Goal: Task Accomplishment & Management: Manage account settings

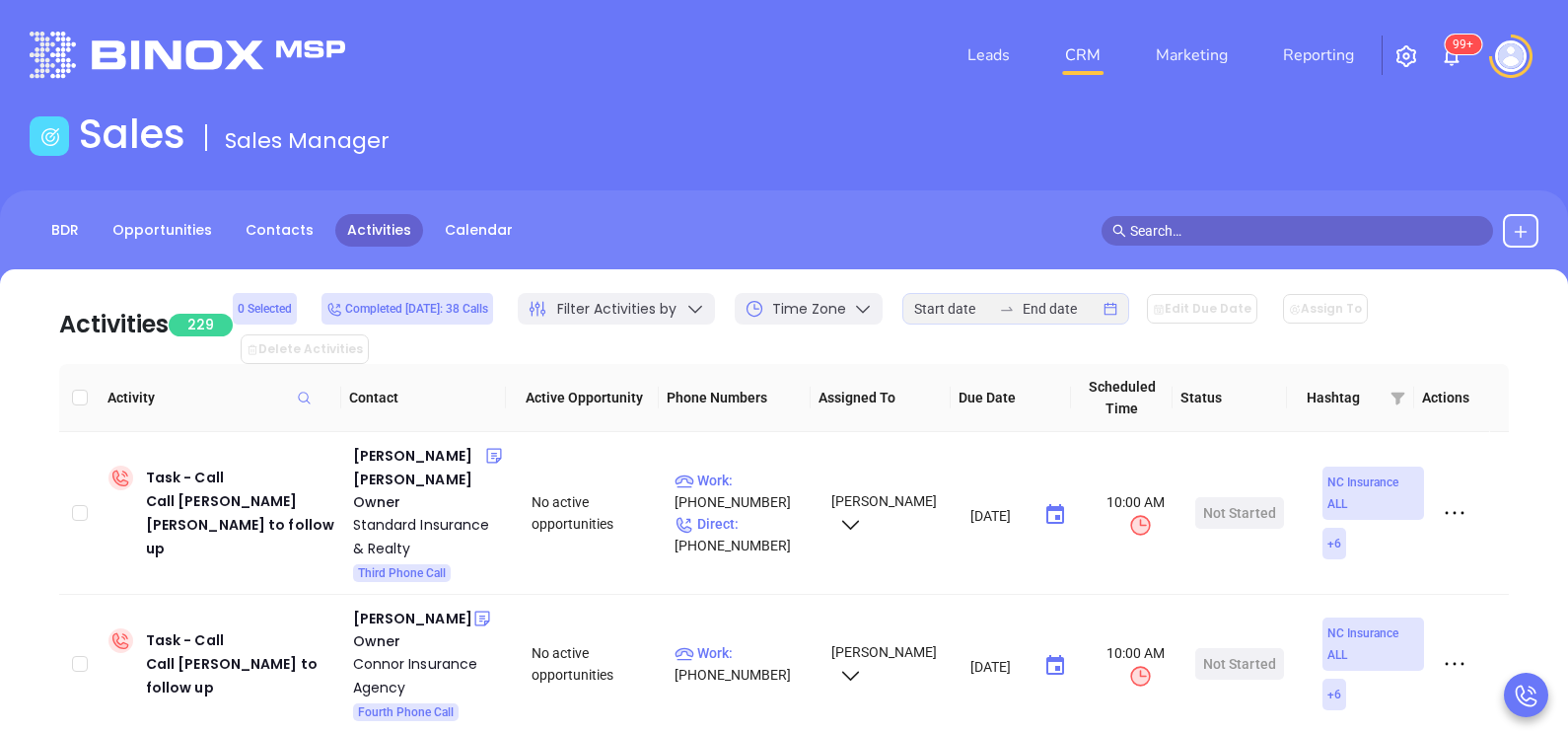
click at [69, 223] on link "BDR" at bounding box center [66, 230] width 52 height 33
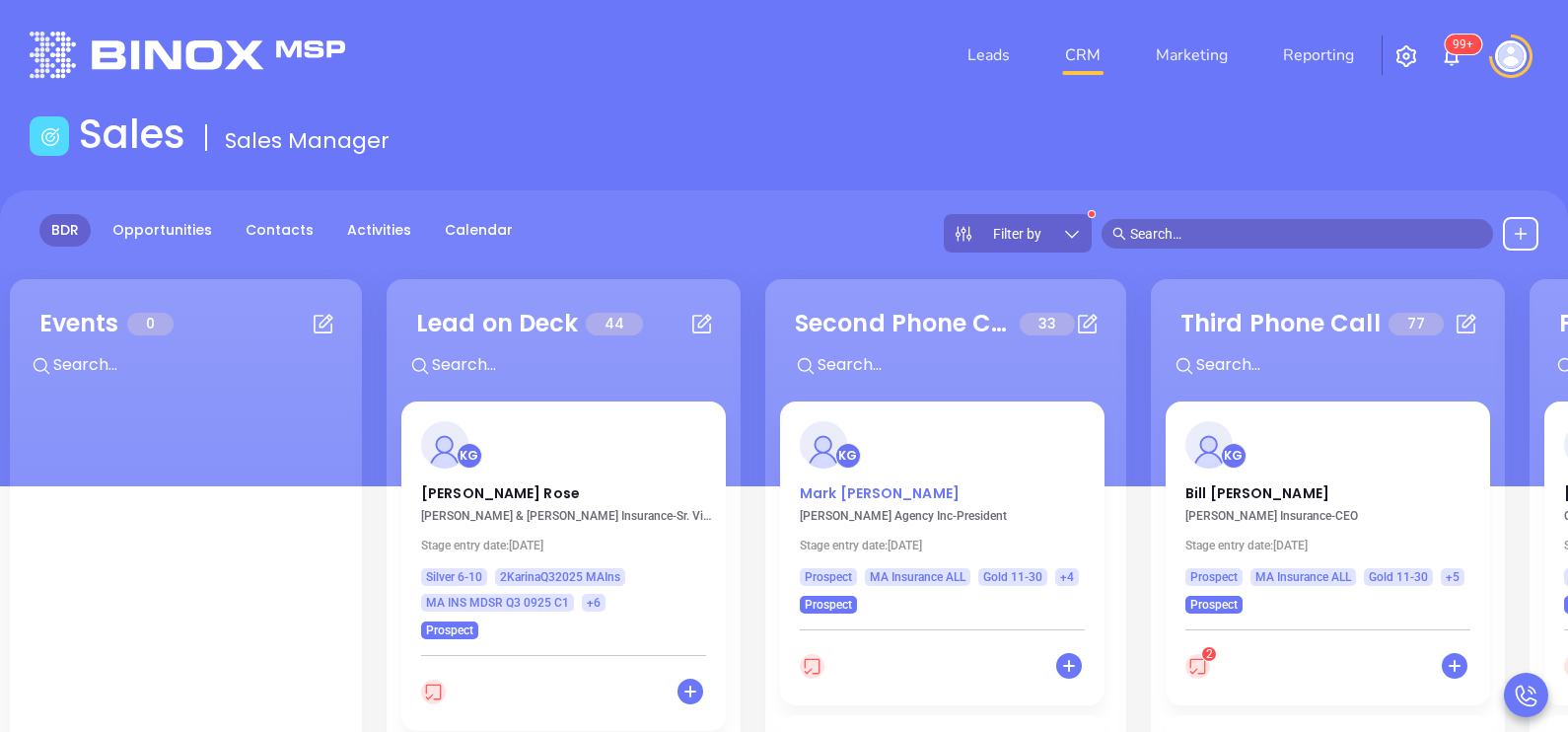
click at [871, 488] on p "[PERSON_NAME]" at bounding box center [942, 488] width 285 height 10
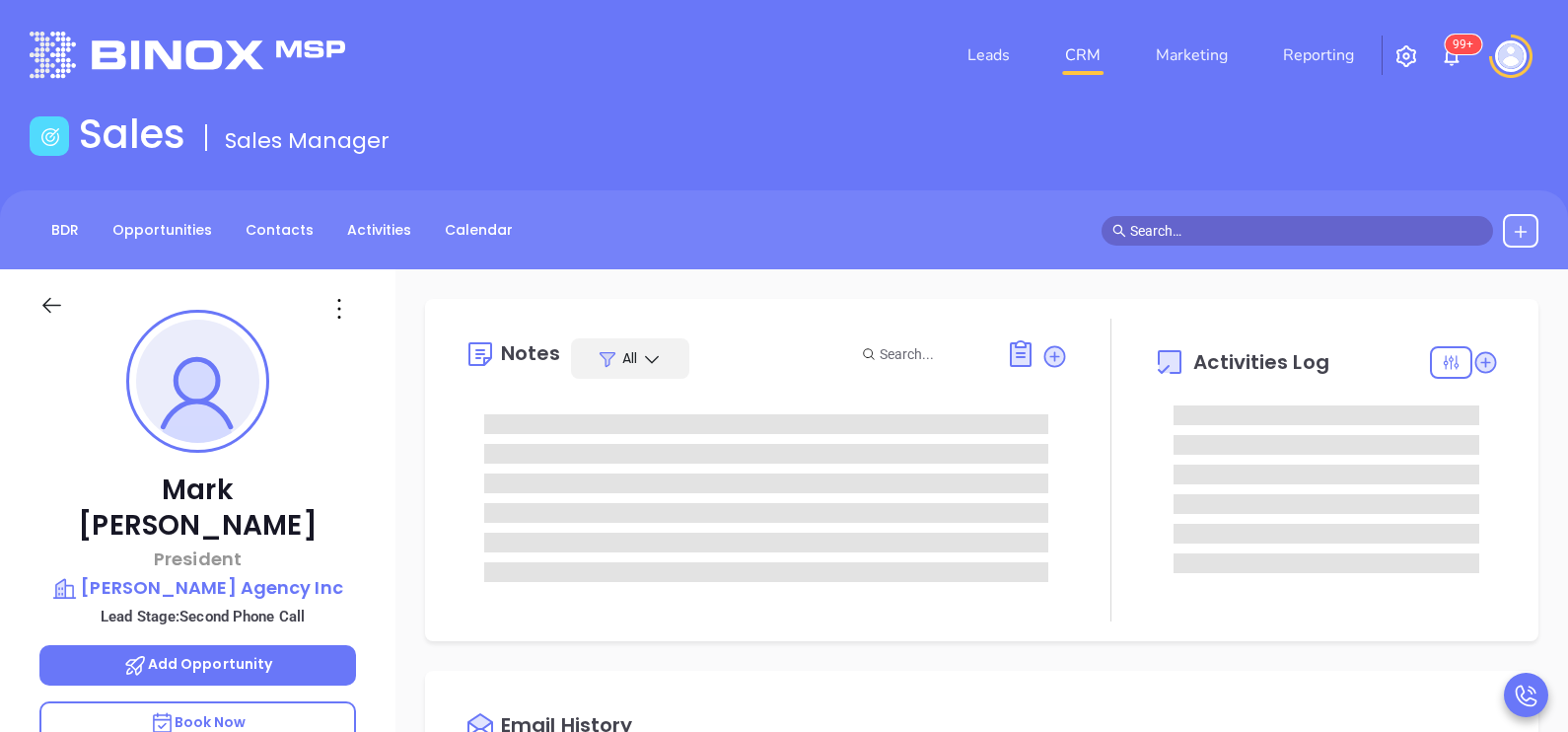
type input "[DATE]"
type input "[PERSON_NAME]"
click at [362, 477] on div "[PERSON_NAME] President [PERSON_NAME] Agency Inc Lead Stage: Second Phone Call …" at bounding box center [198, 727] width 396 height 916
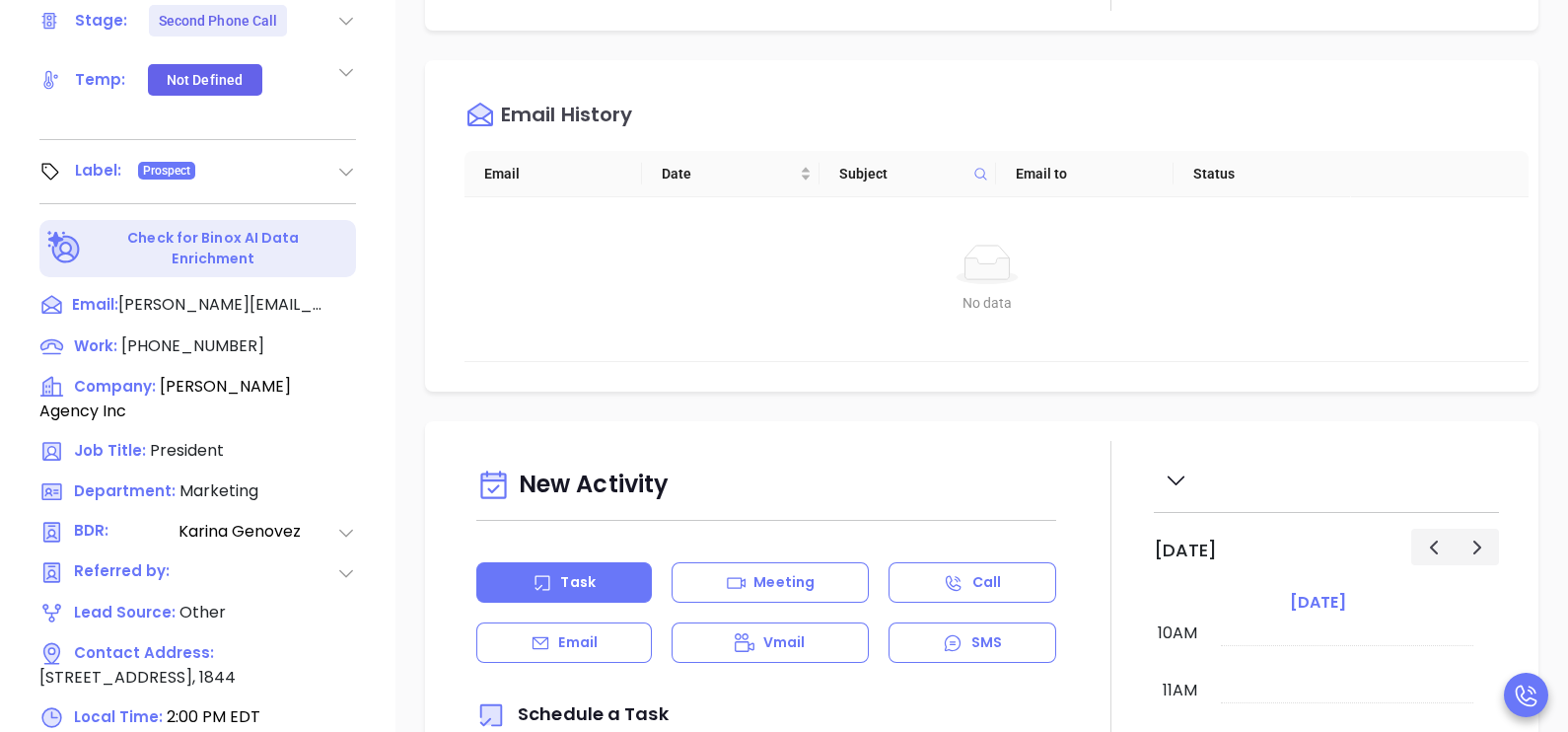
scroll to position [789, 0]
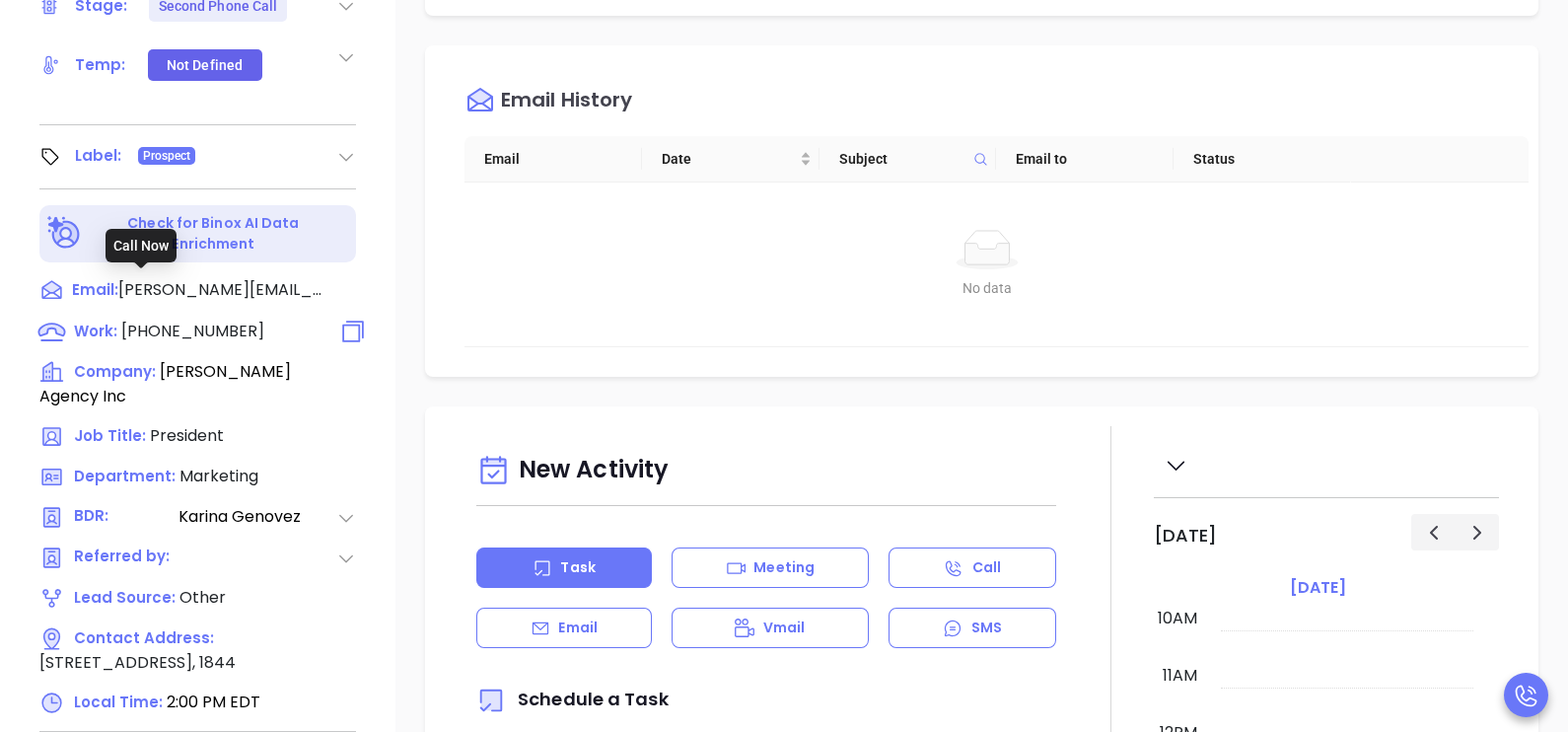
click at [203, 319] on span "[PHONE_NUMBER]" at bounding box center [193, 330] width 143 height 23
type input "[PHONE_NUMBER]"
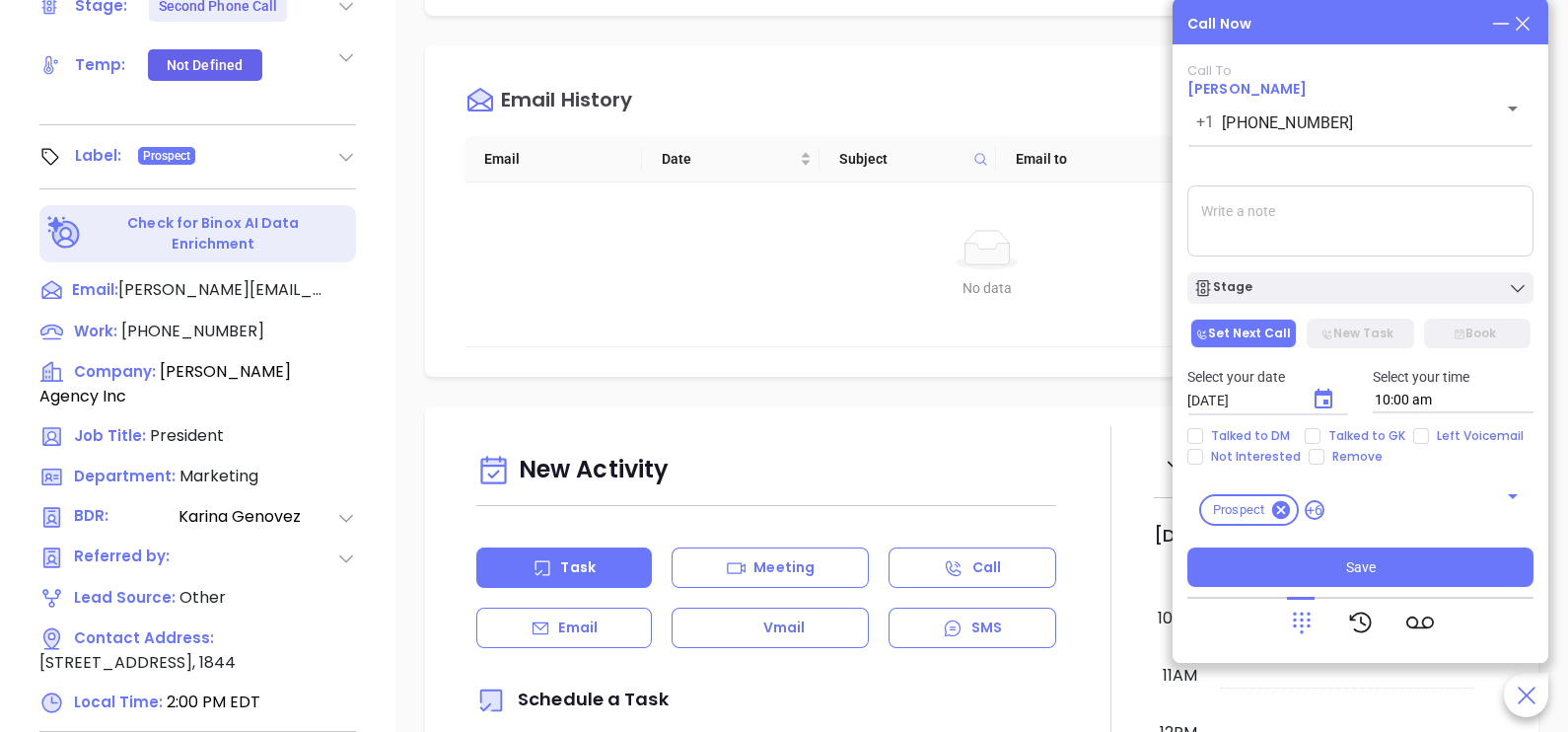
click at [1525, 15] on icon at bounding box center [1523, 24] width 22 height 22
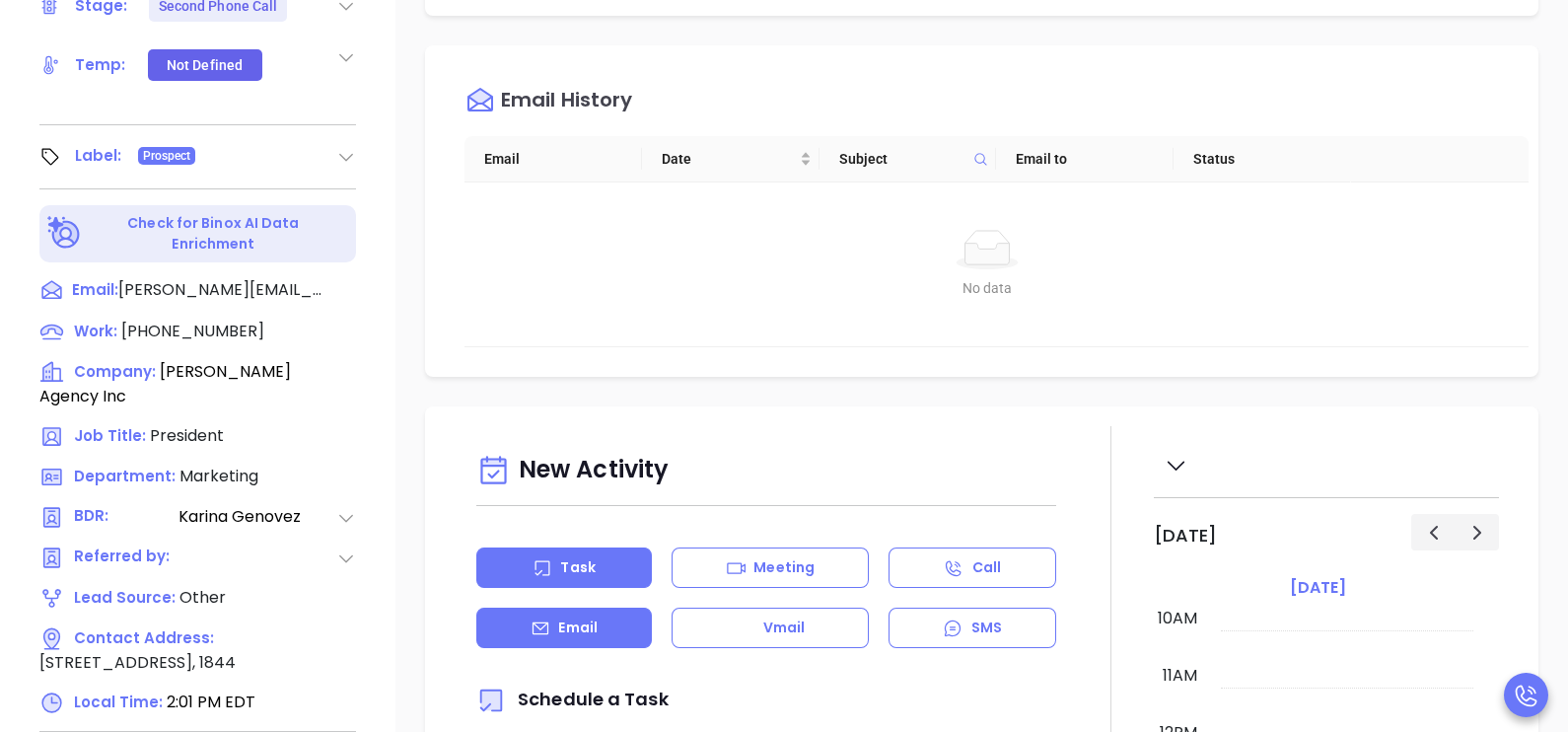
click at [572, 618] on p "Email" at bounding box center [578, 628] width 40 height 21
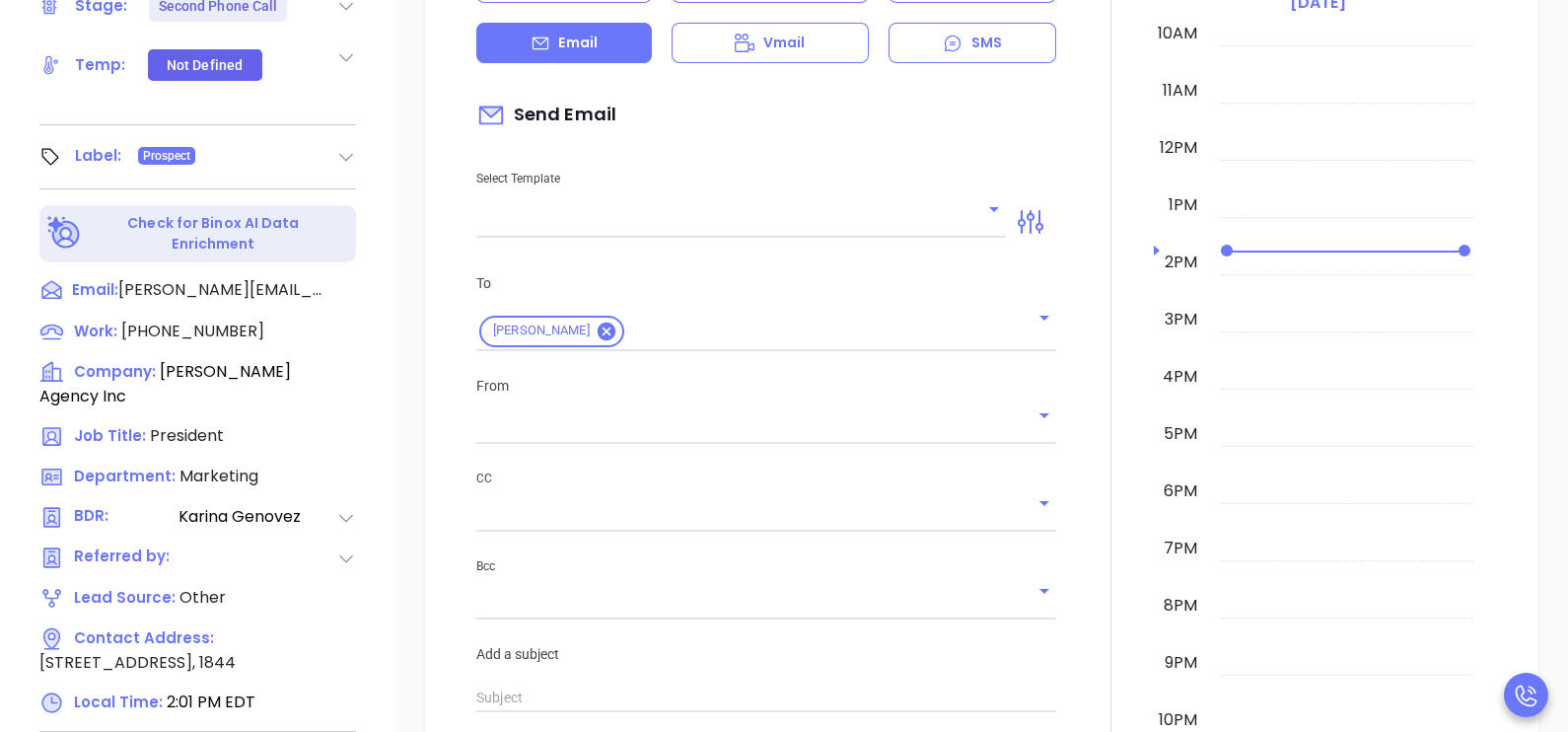
type input "[PERSON_NAME]"
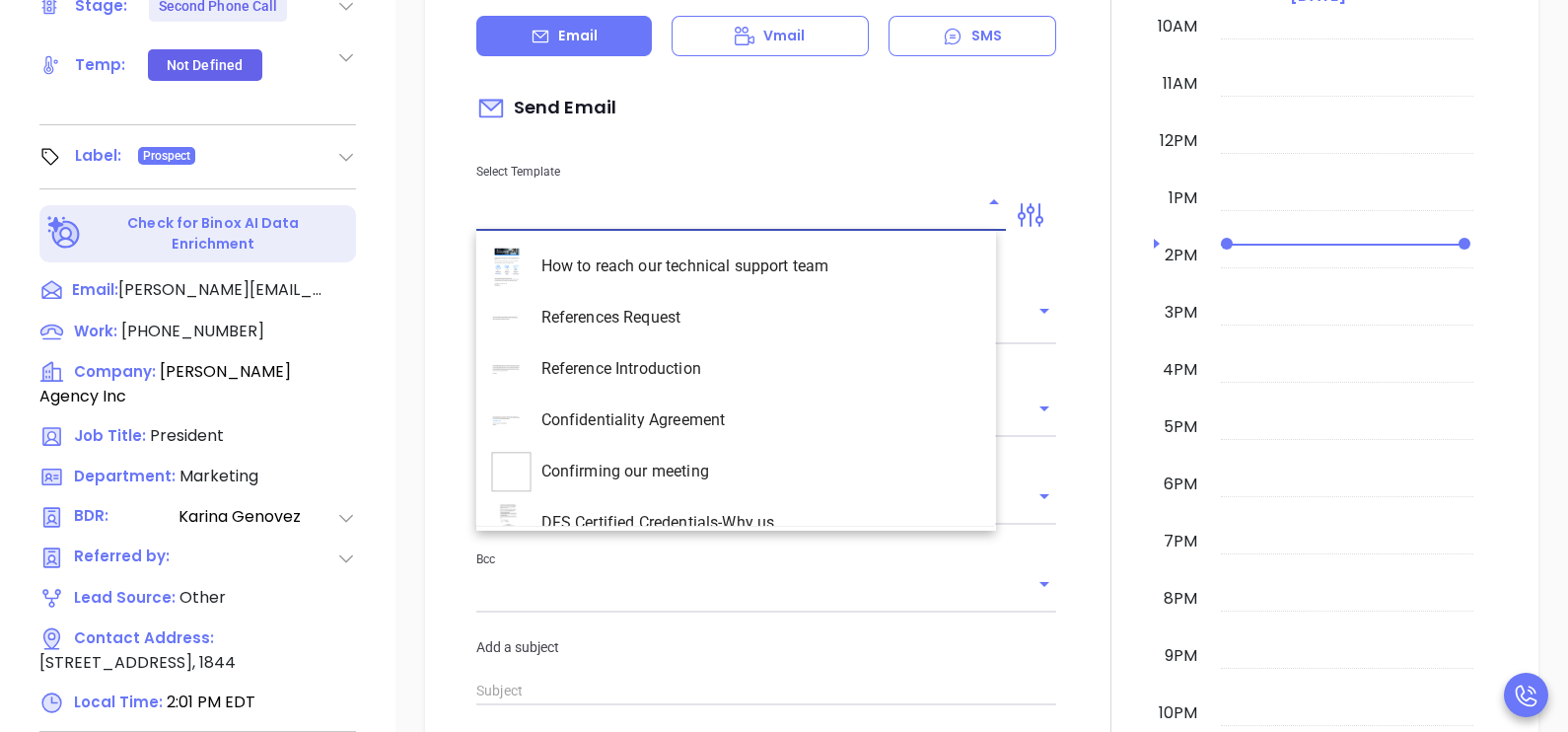
click at [768, 201] on input "text" at bounding box center [726, 215] width 500 height 29
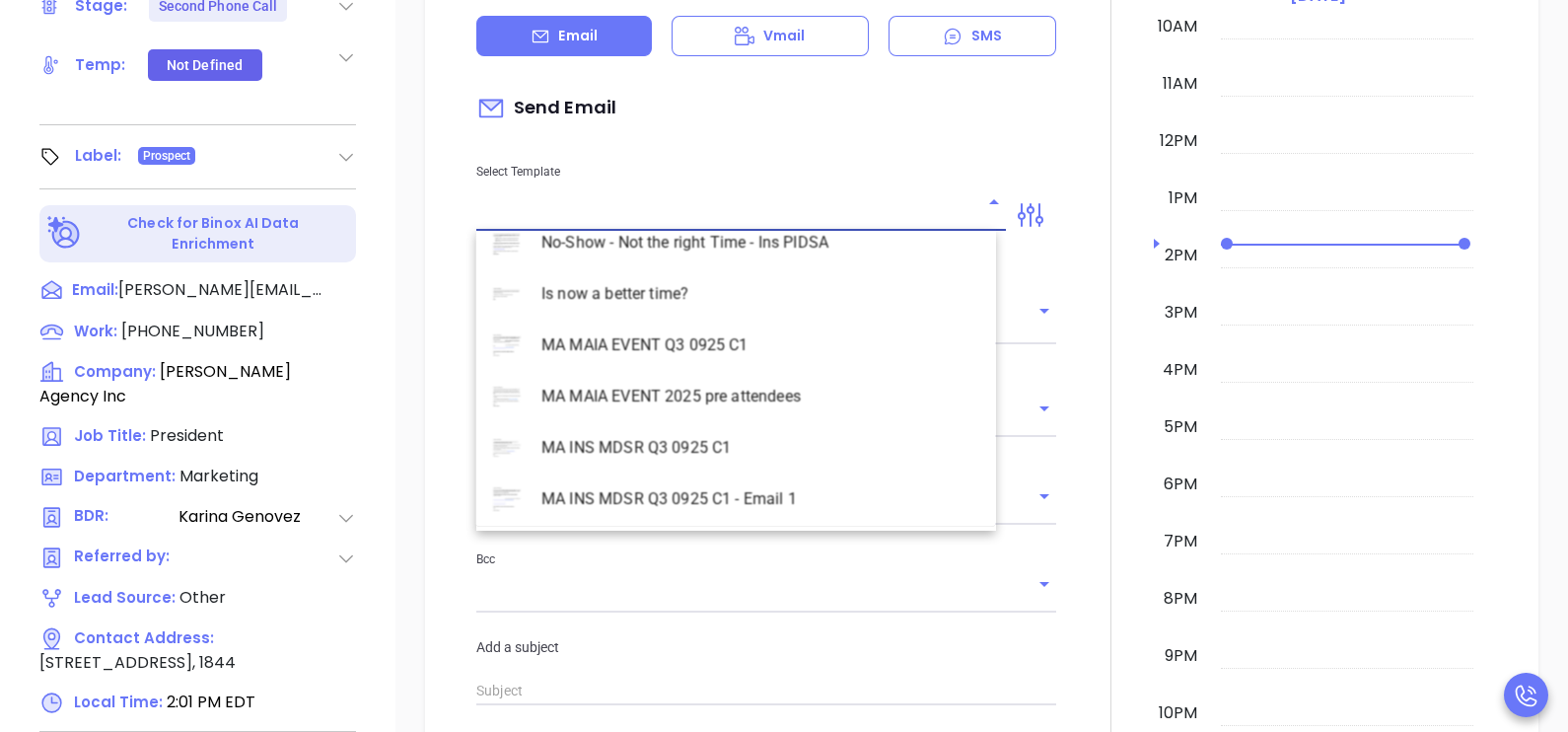
scroll to position [5722, 0]
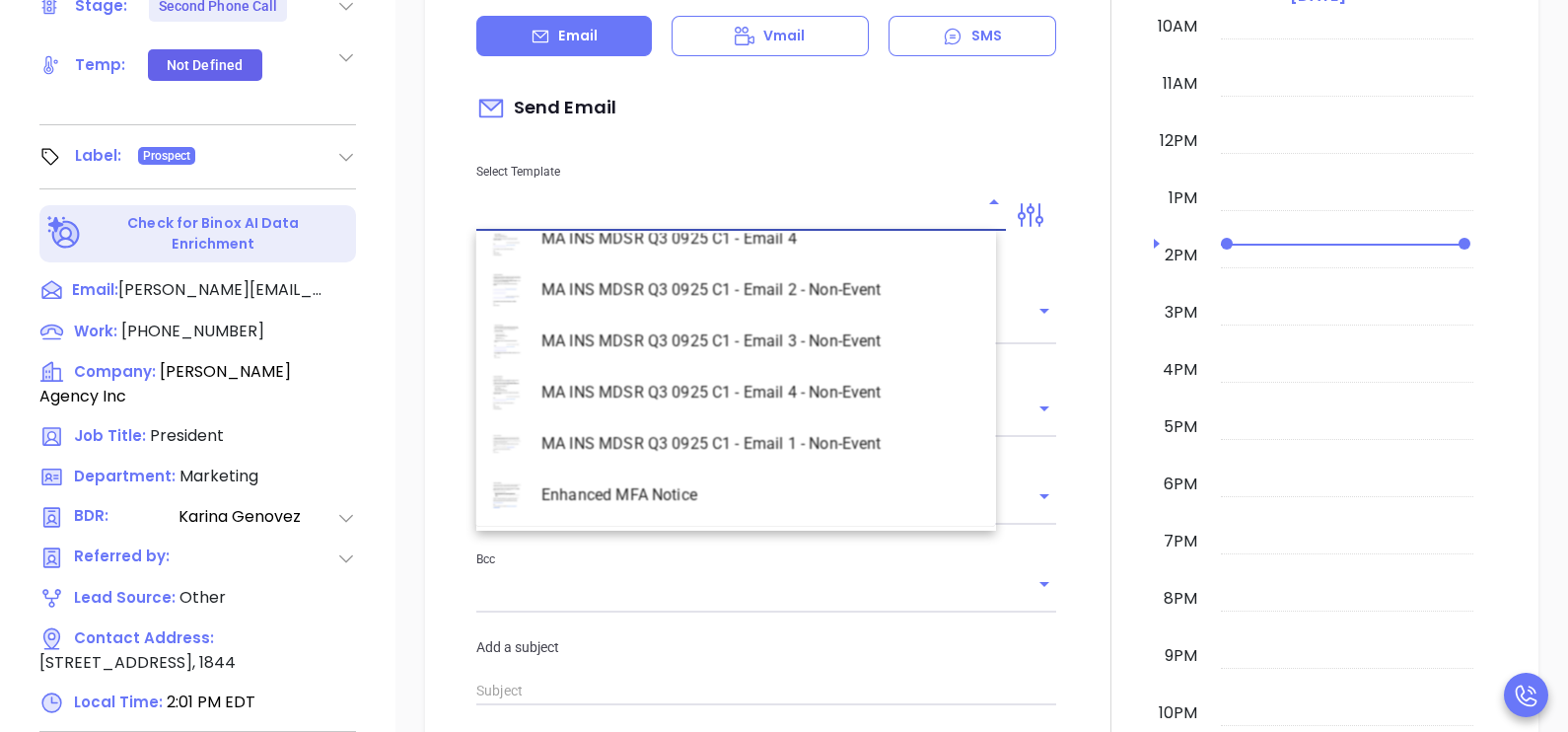
click at [818, 299] on li "MA INS MDSR Q3 0925 C1 - Email 2 - Non-Event" at bounding box center [736, 290] width 520 height 52
type input "MA INS MDSR Q3 0925 C1 - Email 2 - Non-Event"
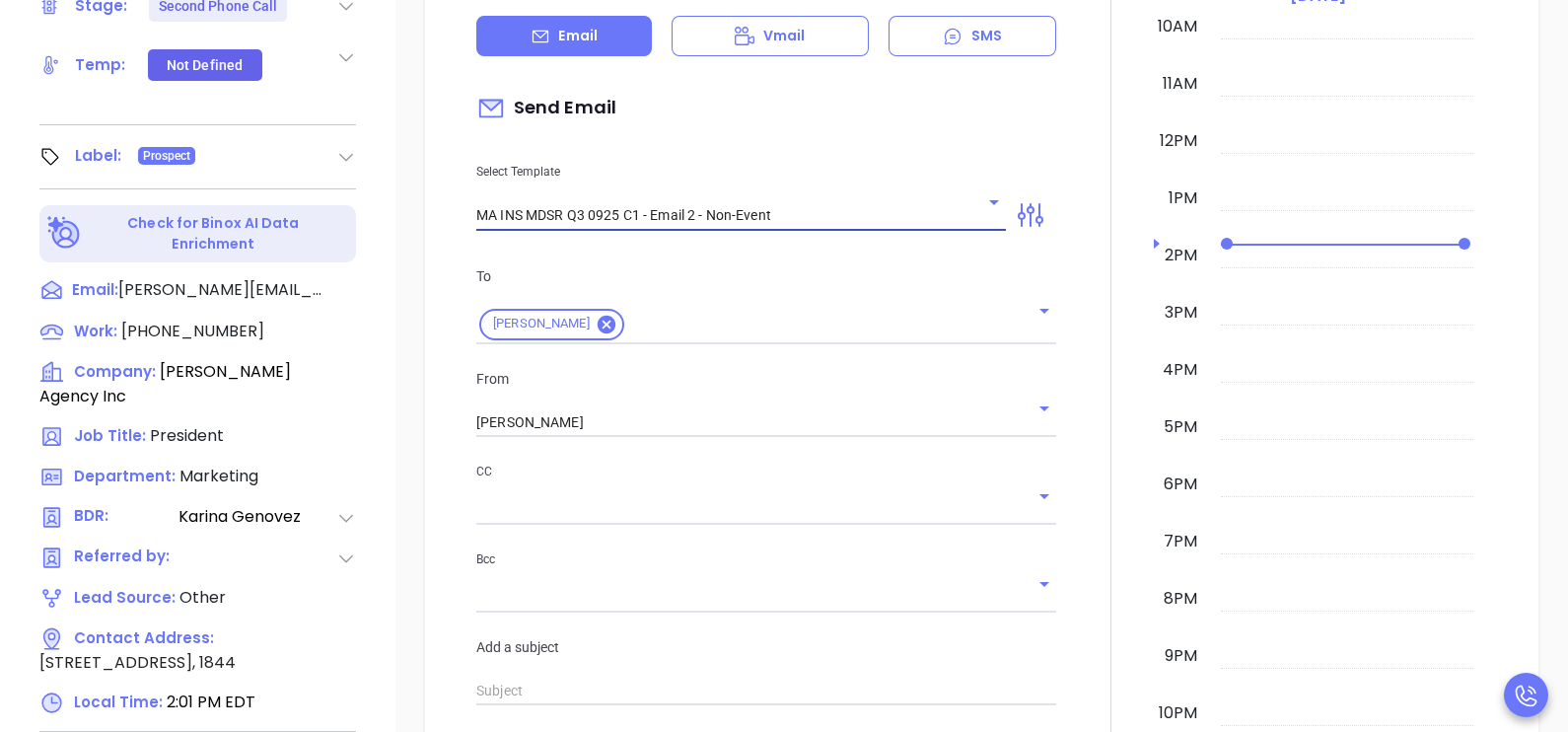
type input "Mark, here’s the MA compliance checklist we mentioned"
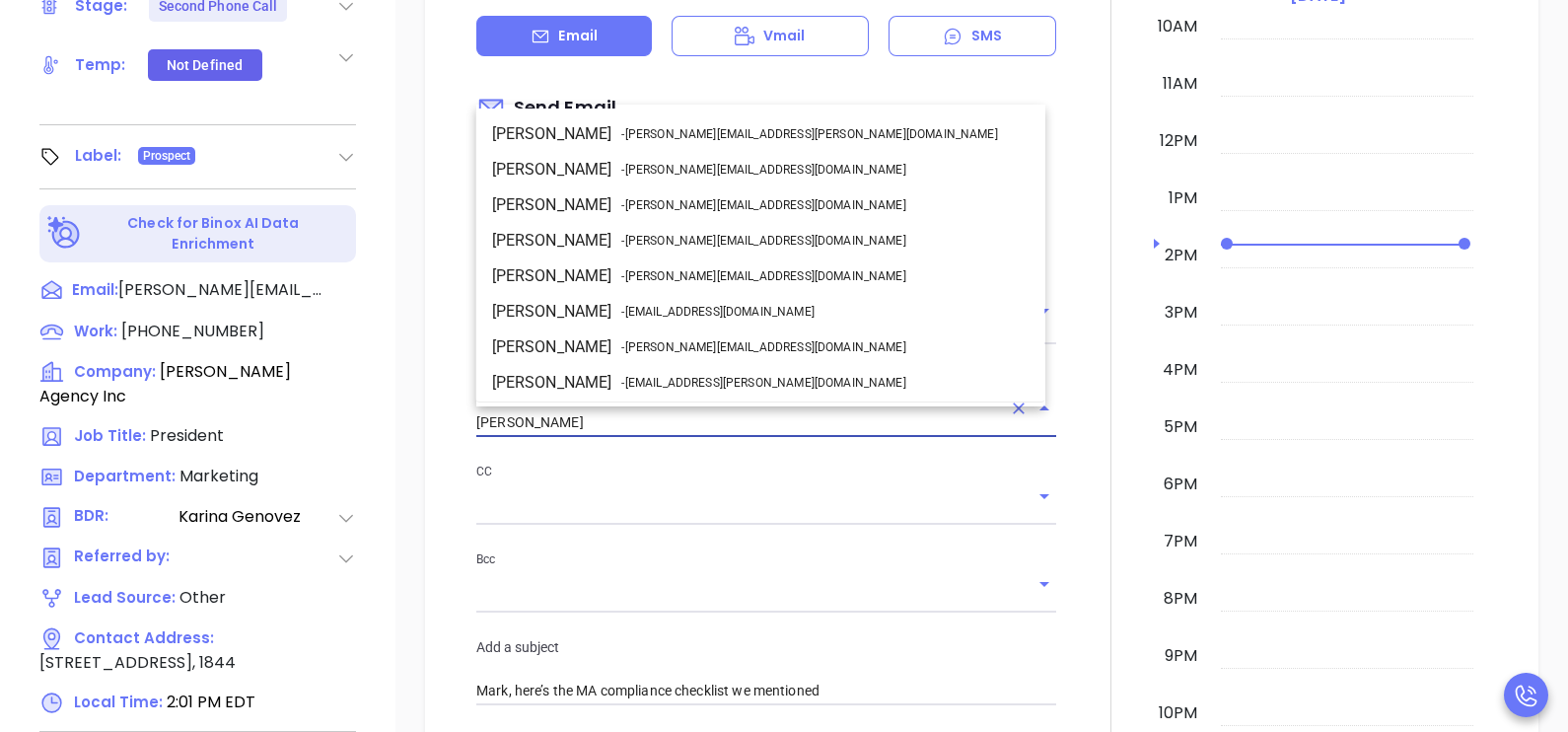
click at [708, 409] on input "[PERSON_NAME]" at bounding box center [739, 423] width 525 height 29
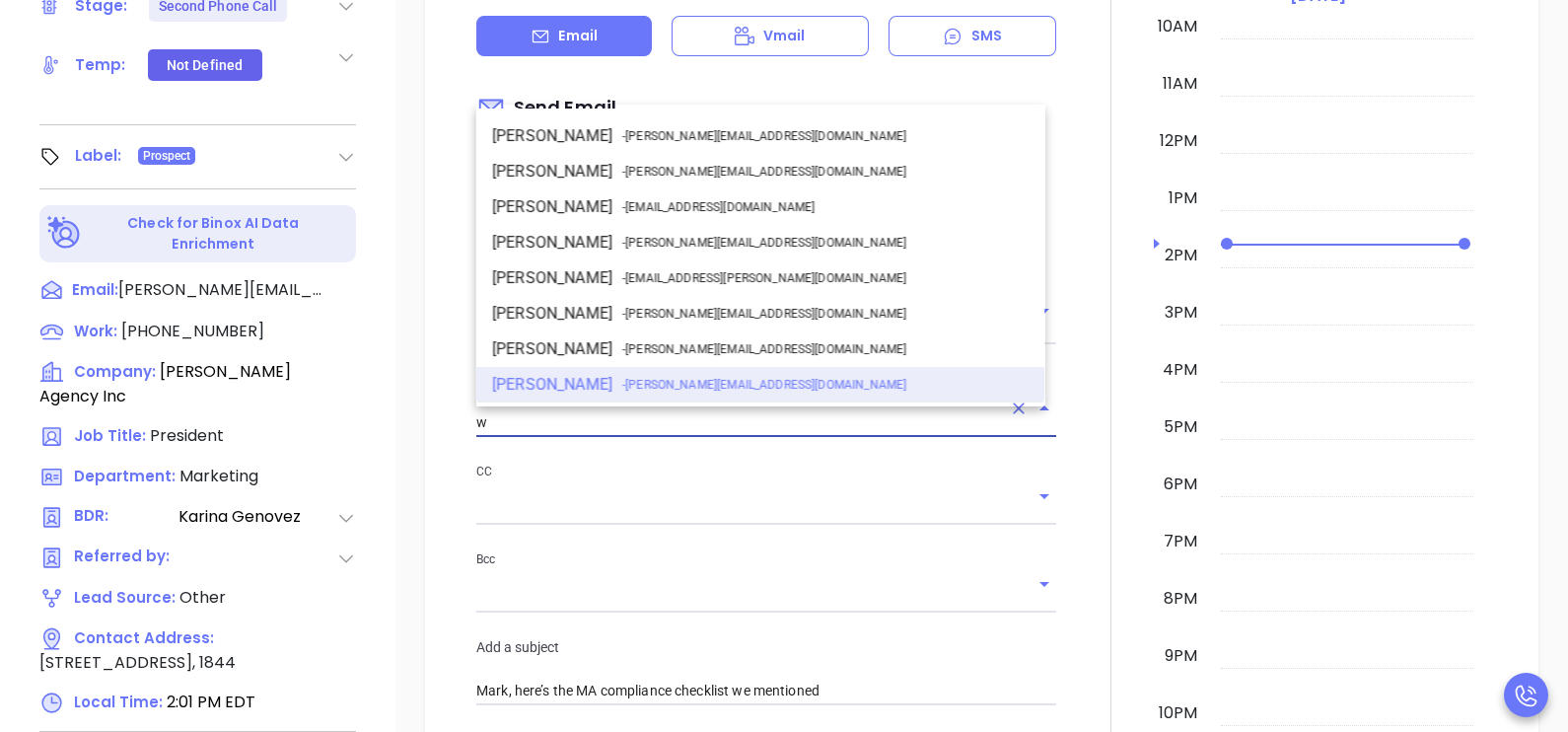
scroll to position [0, 0]
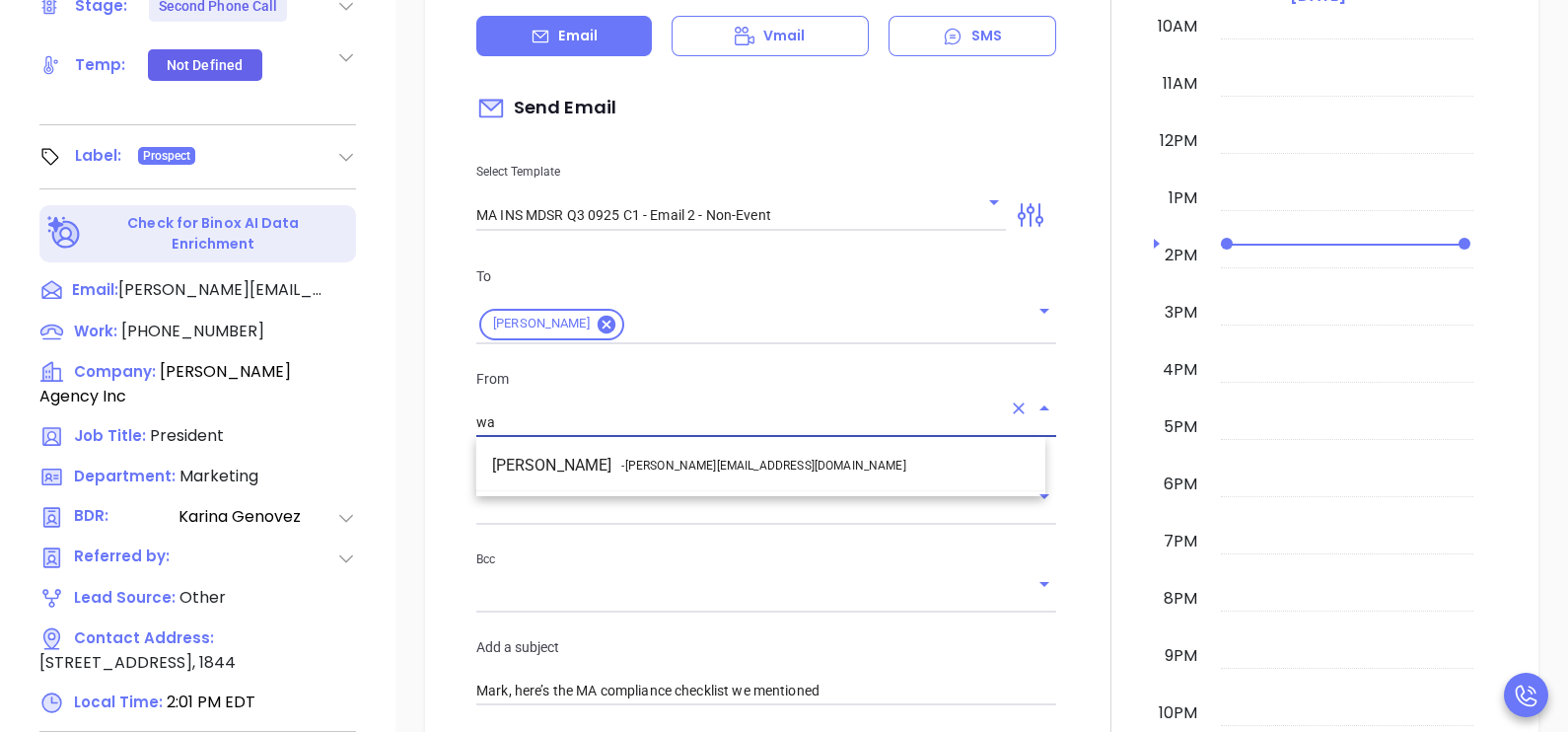
click at [727, 467] on span "- [PERSON_NAME][EMAIL_ADDRESS][DOMAIN_NAME]" at bounding box center [764, 465] width 284 height 18
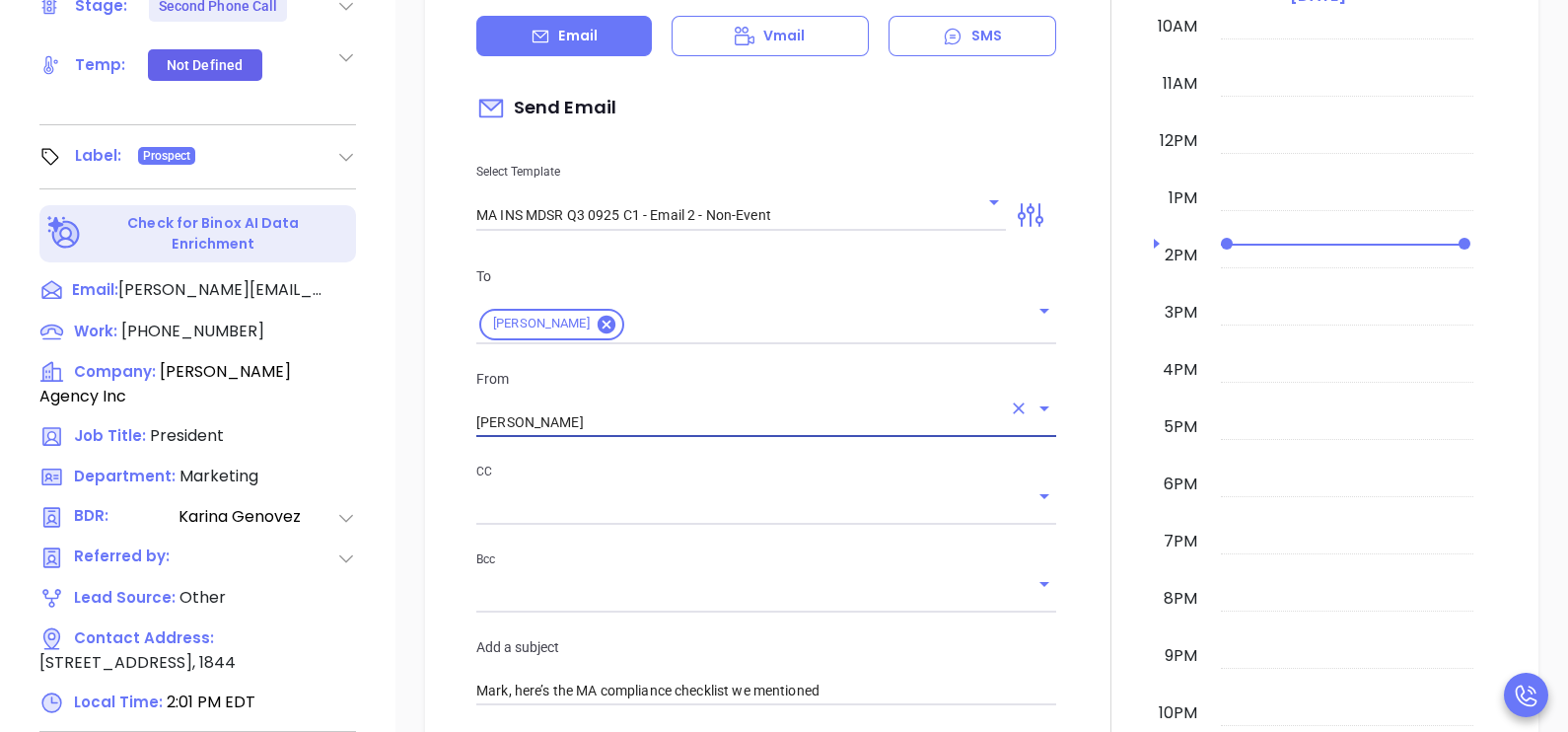
type input "[PERSON_NAME]"
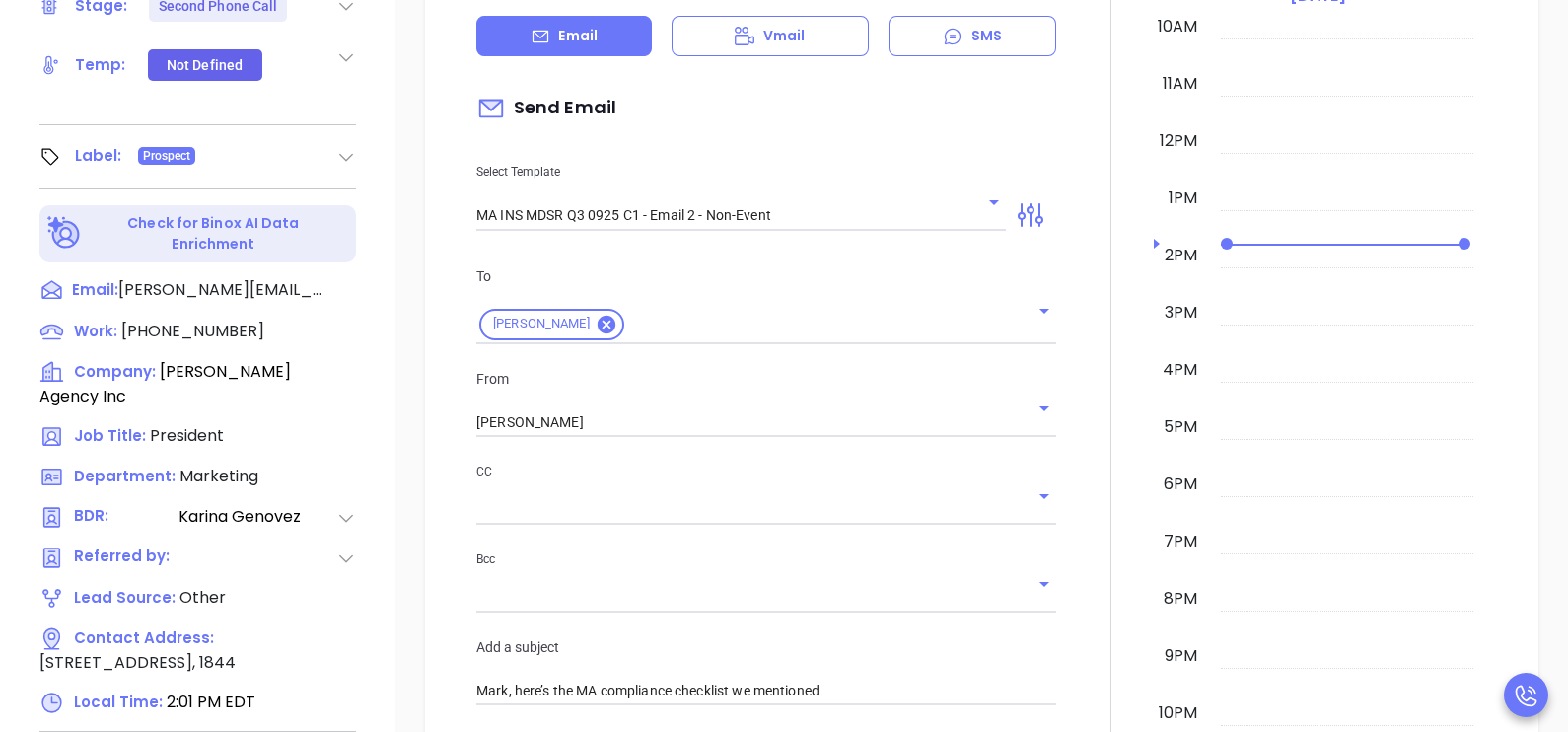
click at [1074, 466] on div at bounding box center [1111, 658] width 86 height 1649
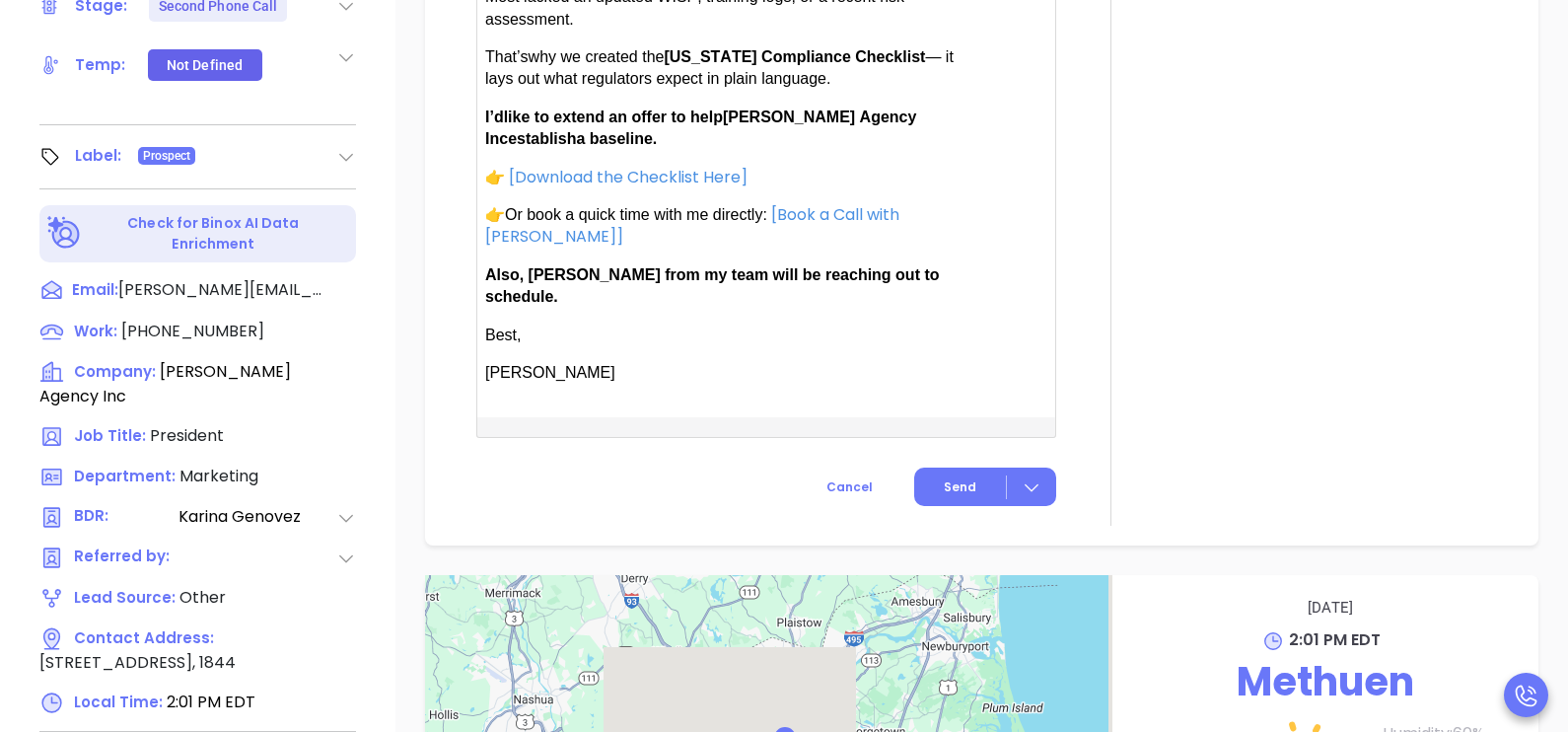
scroll to position [1577, 0]
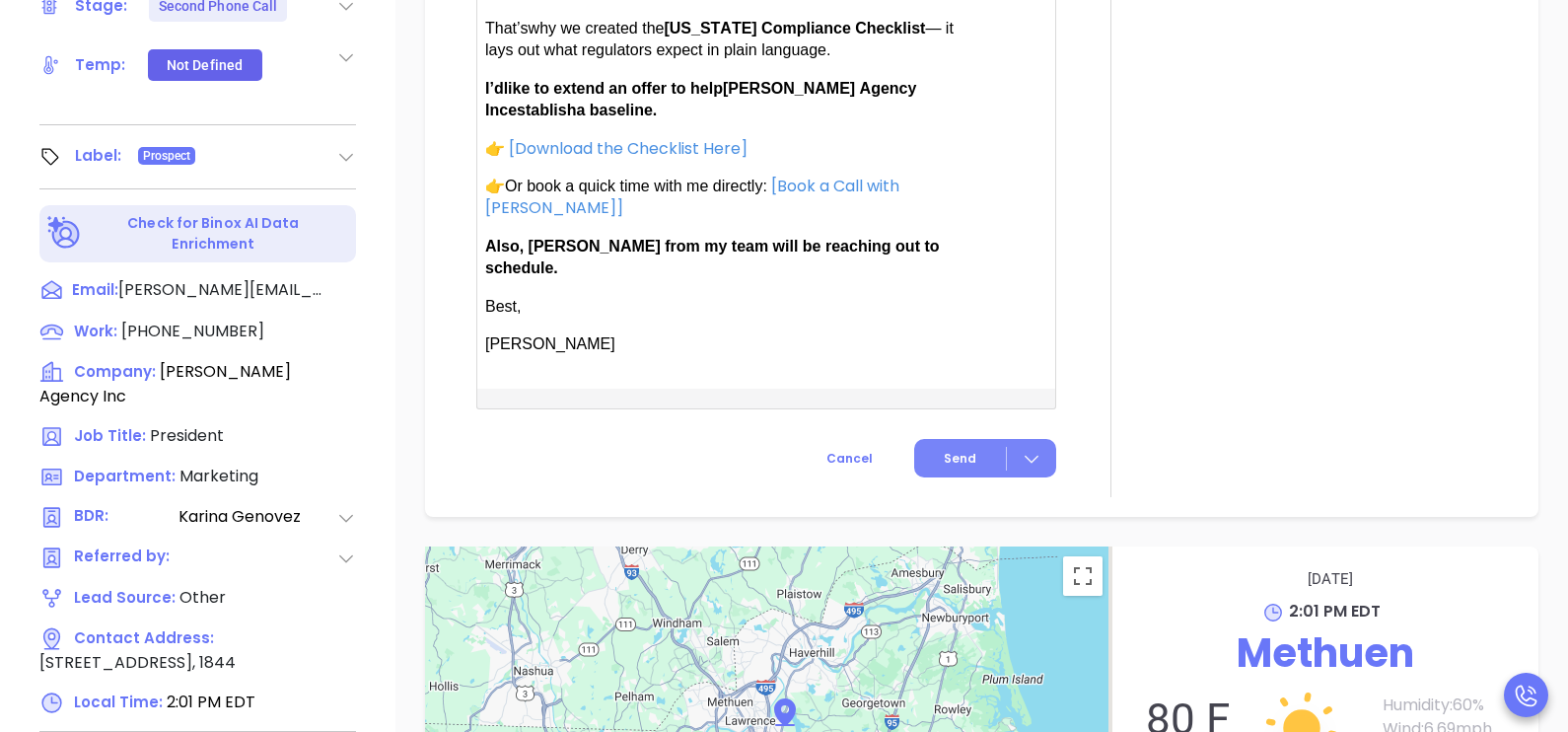
click at [944, 450] on span "Send" at bounding box center [959, 458] width 33 height 18
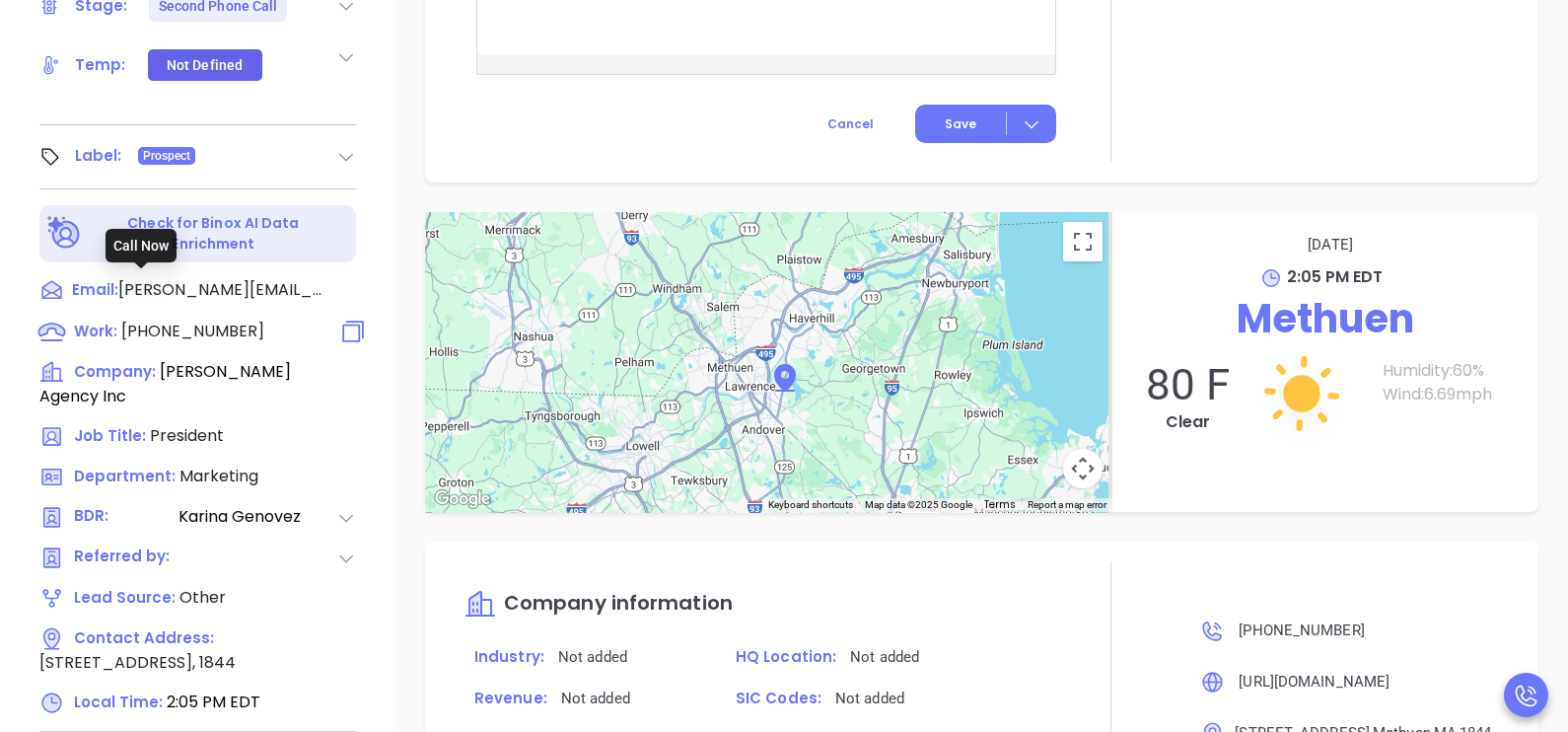
click at [203, 319] on span "[PHONE_NUMBER]" at bounding box center [193, 330] width 143 height 23
type input "[PHONE_NUMBER]"
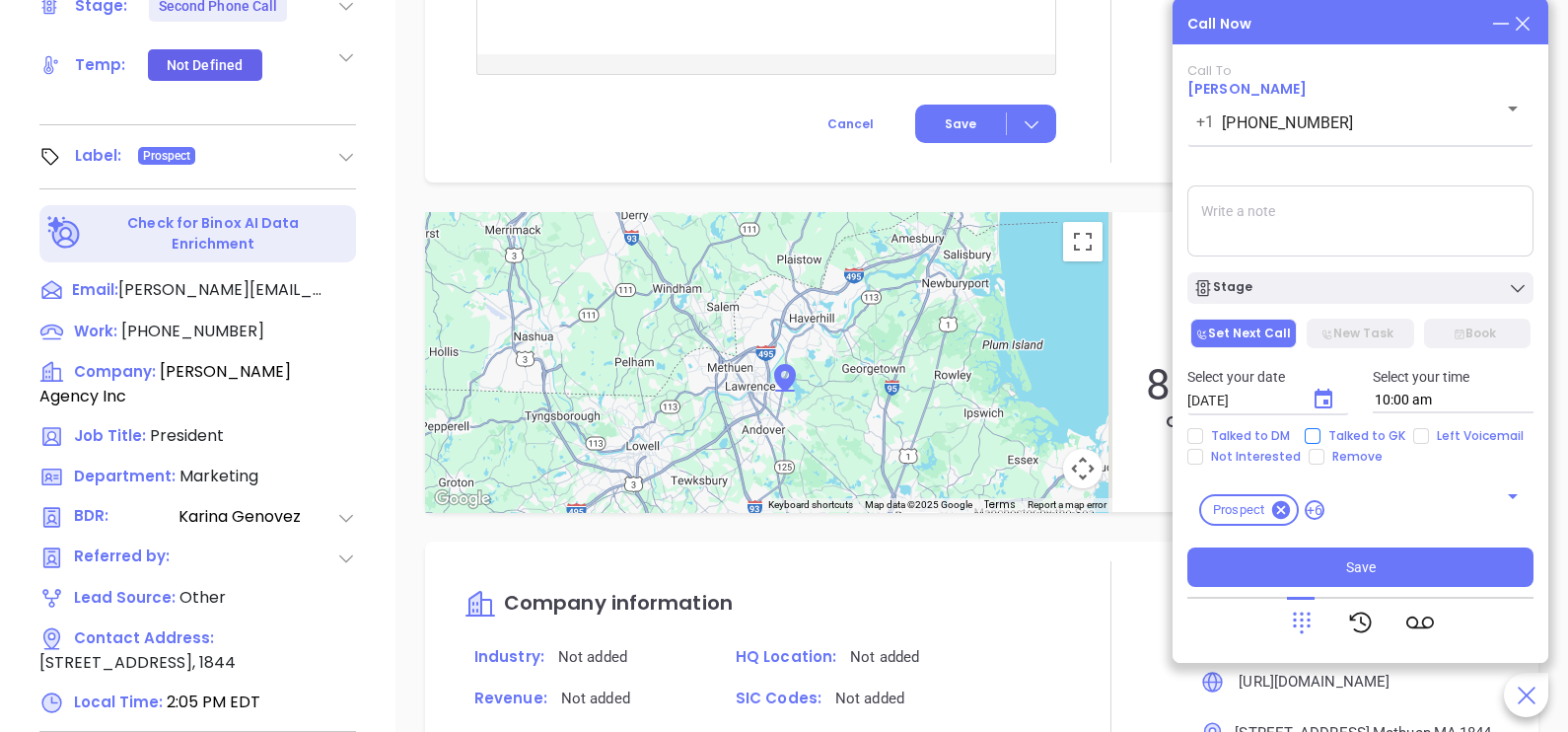
click at [1336, 430] on span "Talked to GK" at bounding box center [1366, 437] width 92 height 16
click at [1320, 430] on input "Talked to GK" at bounding box center [1312, 437] width 16 height 16
checkbox input "true"
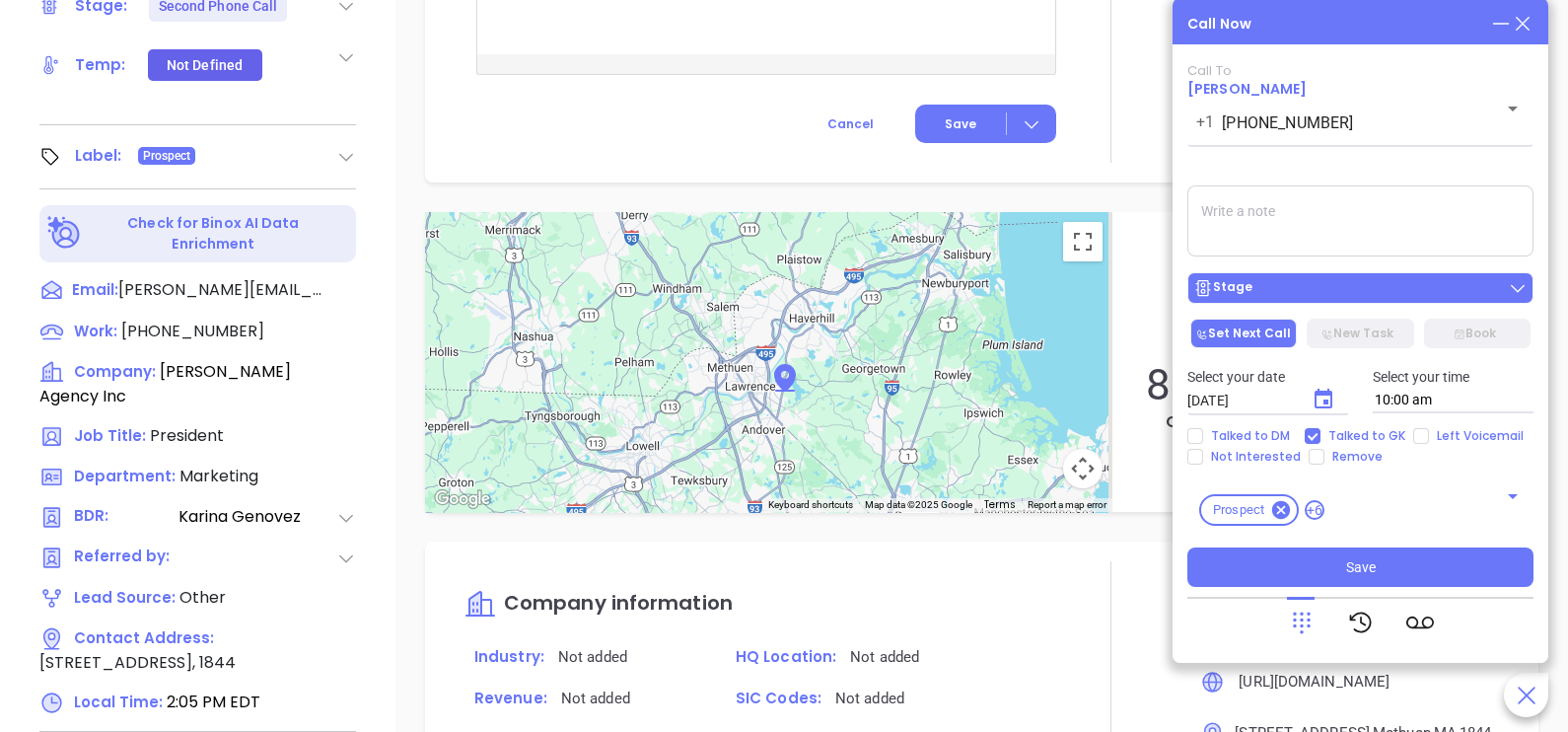
click at [1377, 285] on div "Stage" at bounding box center [1360, 288] width 334 height 20
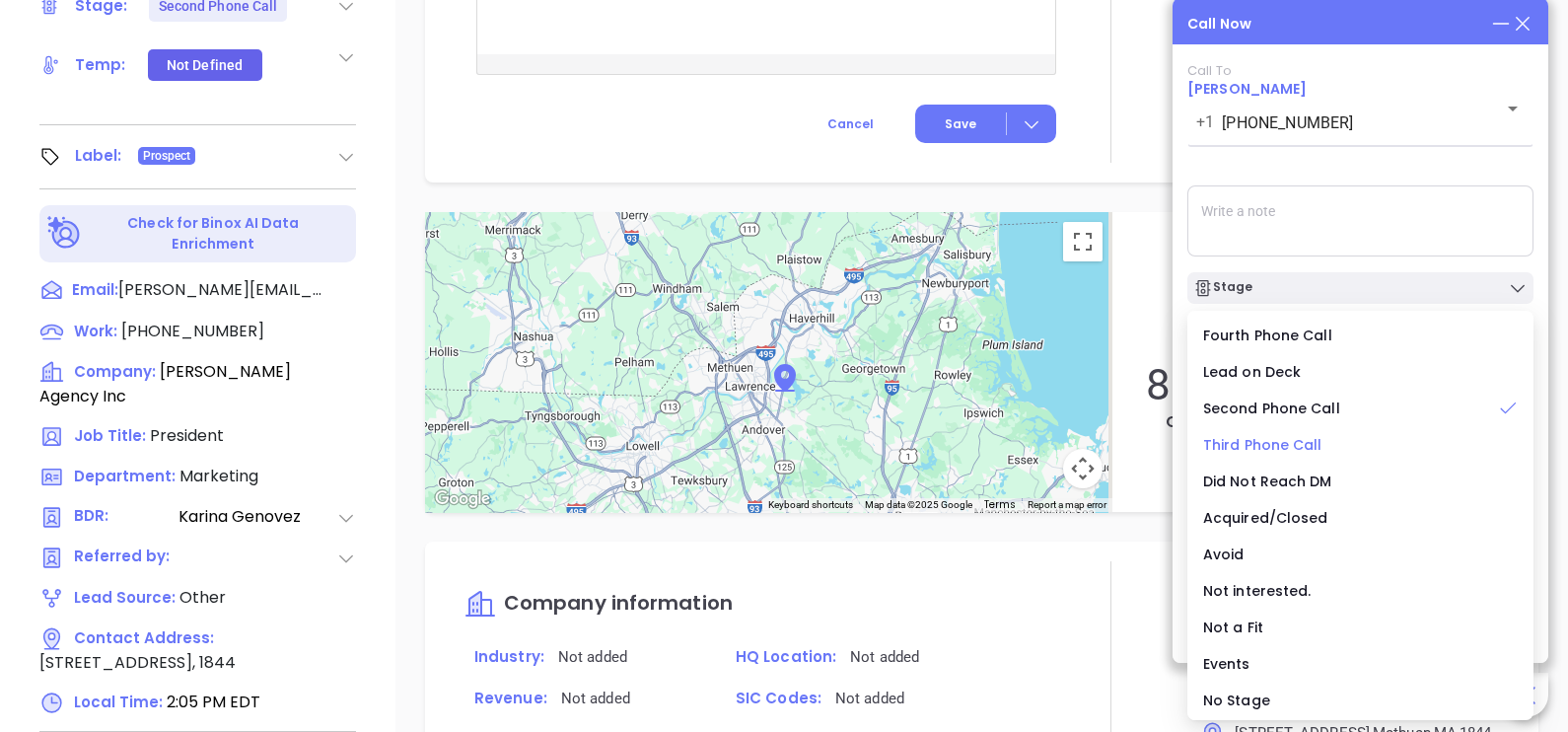
click at [1292, 447] on span "Third Phone Call" at bounding box center [1263, 445] width 119 height 20
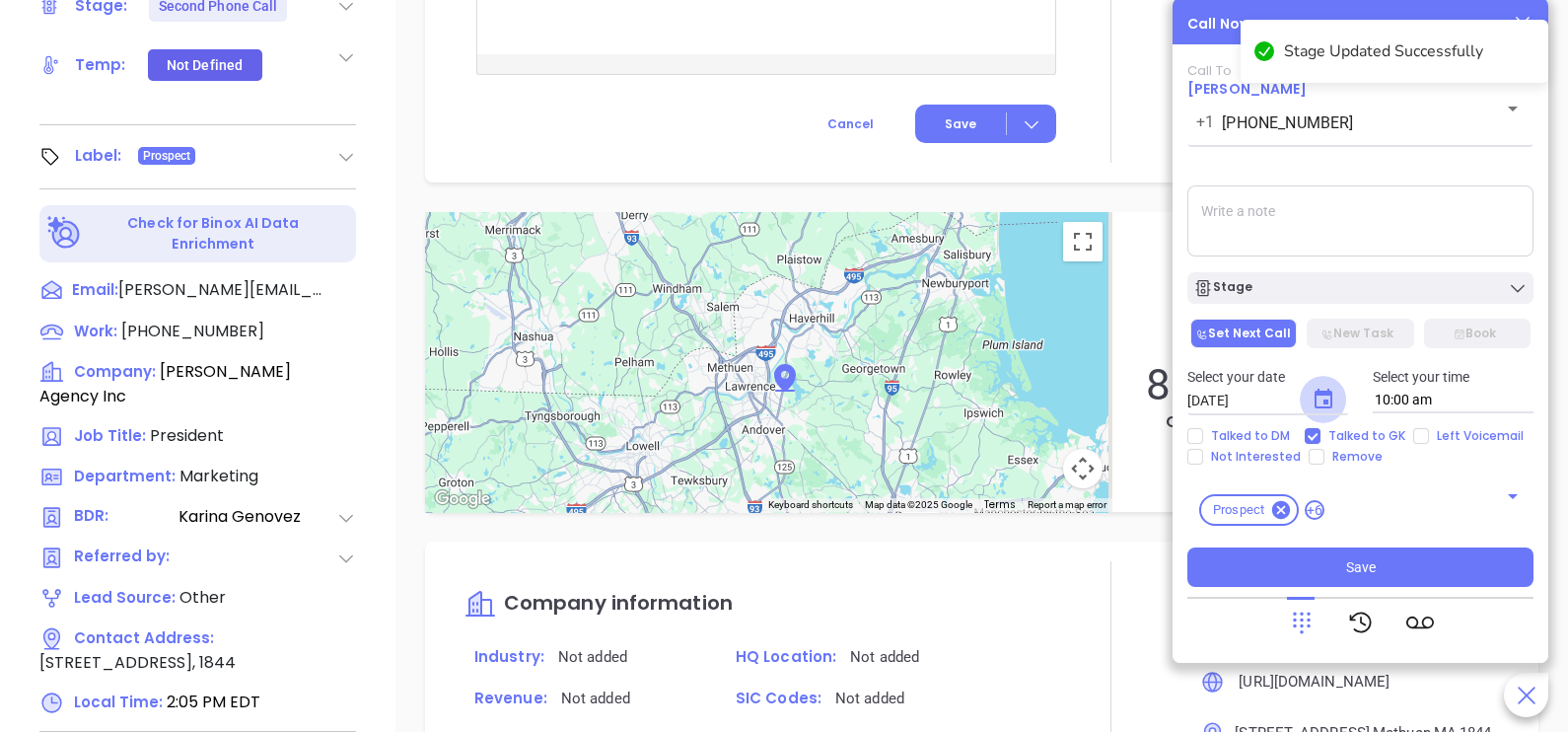
click at [1311, 396] on icon "Choose date, selected date is Oct 8, 2025" at bounding box center [1323, 400] width 24 height 24
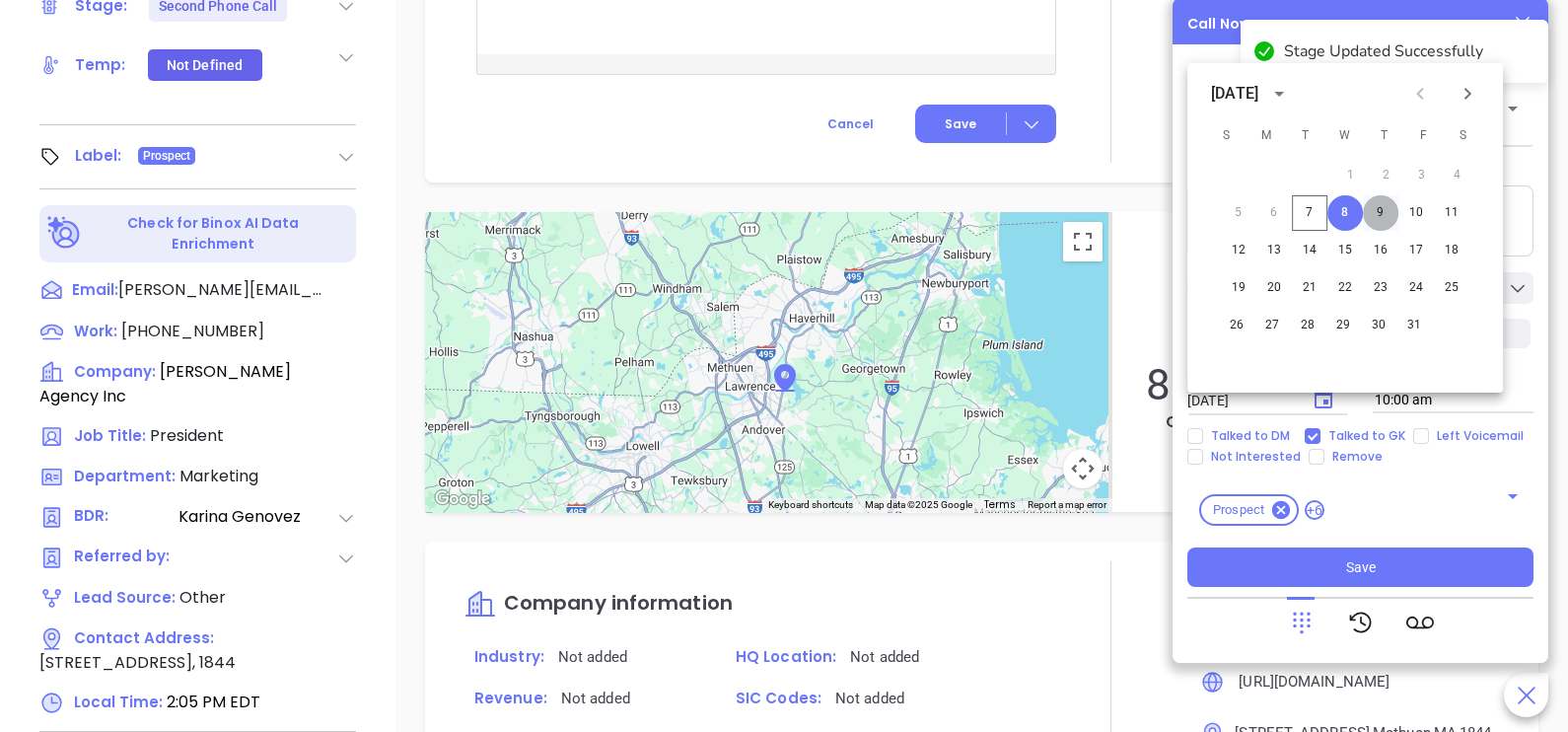
click at [1381, 212] on button "9" at bounding box center [1381, 213] width 36 height 36
type input "[DATE]"
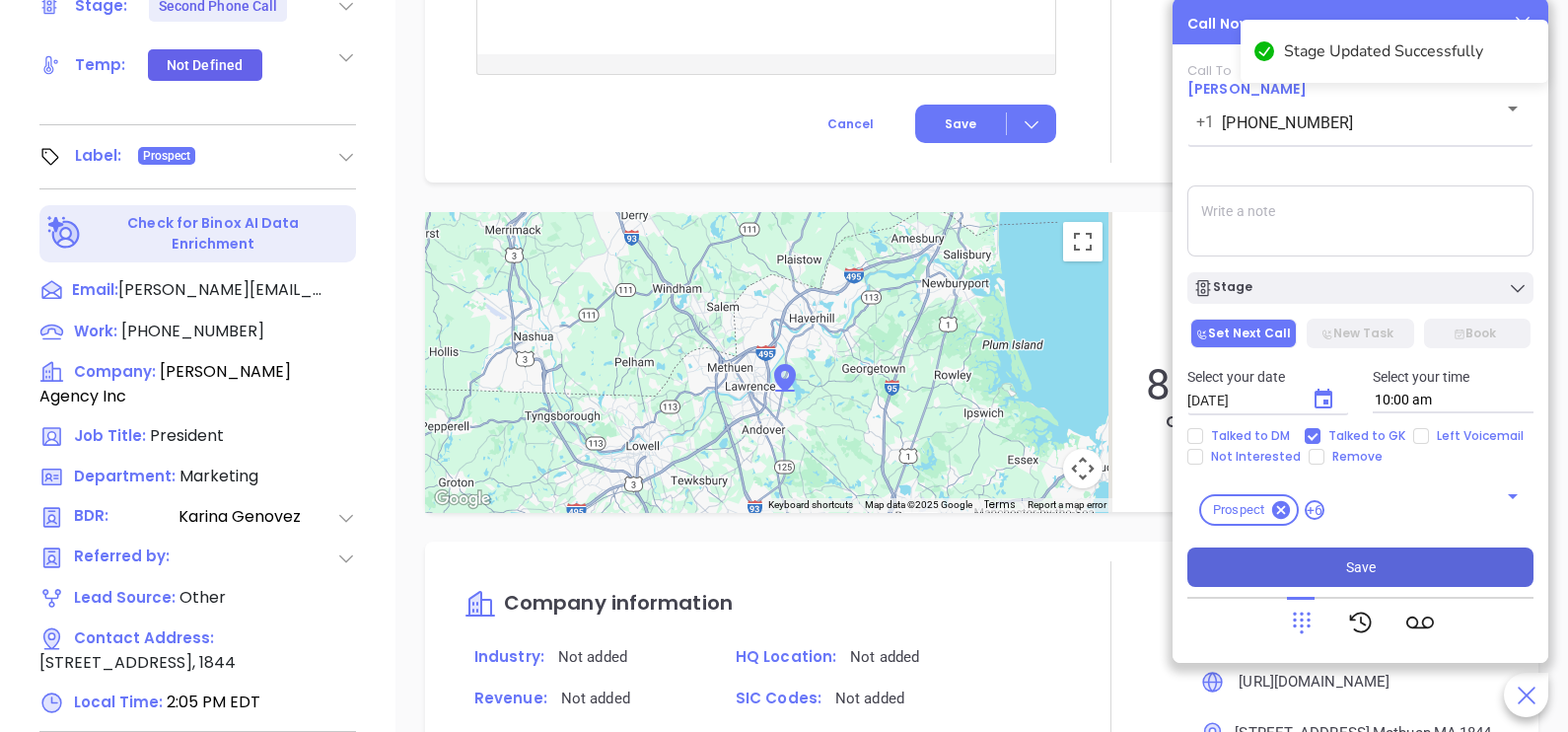
click at [1381, 559] on button "Save" at bounding box center [1360, 568] width 346 height 40
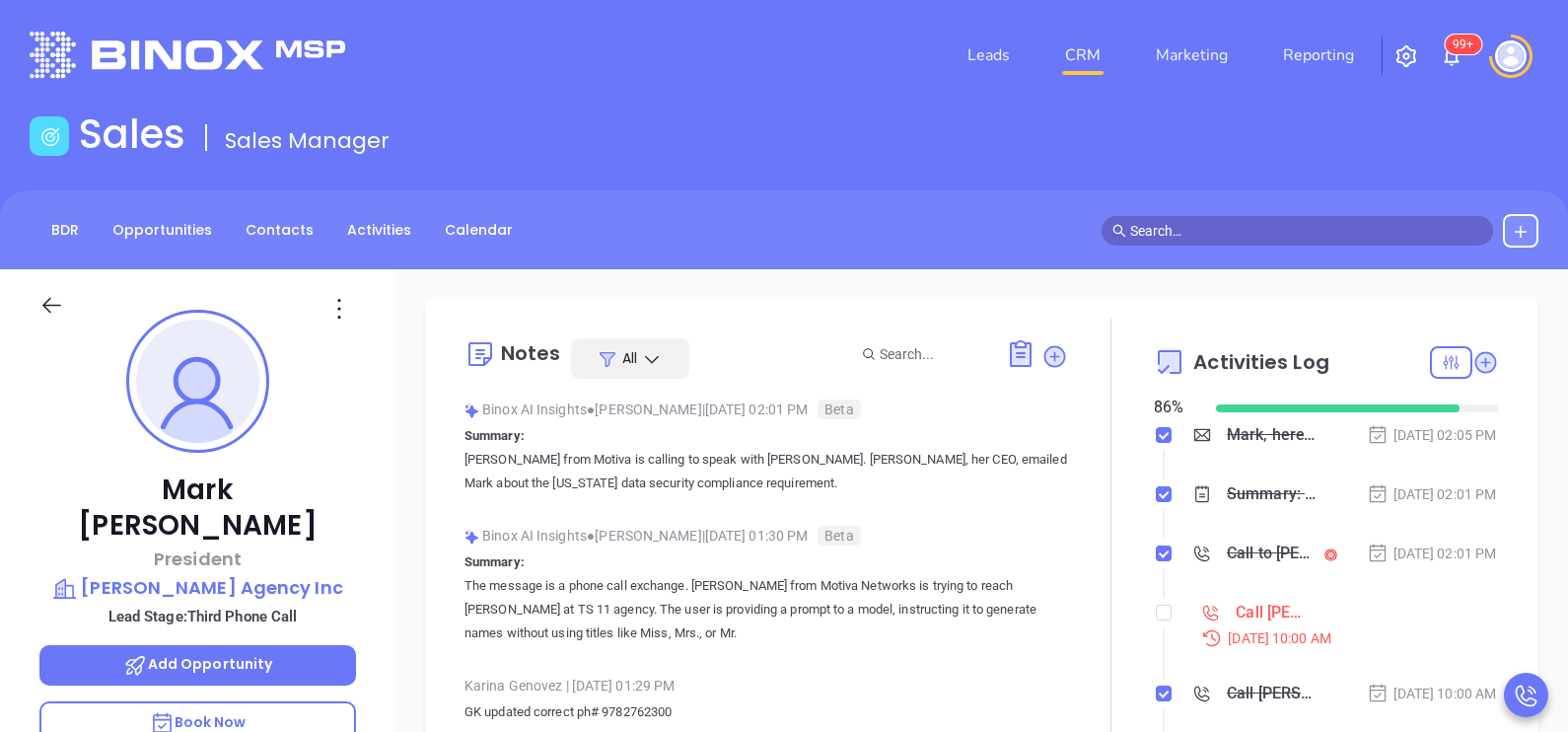
scroll to position [196, 0]
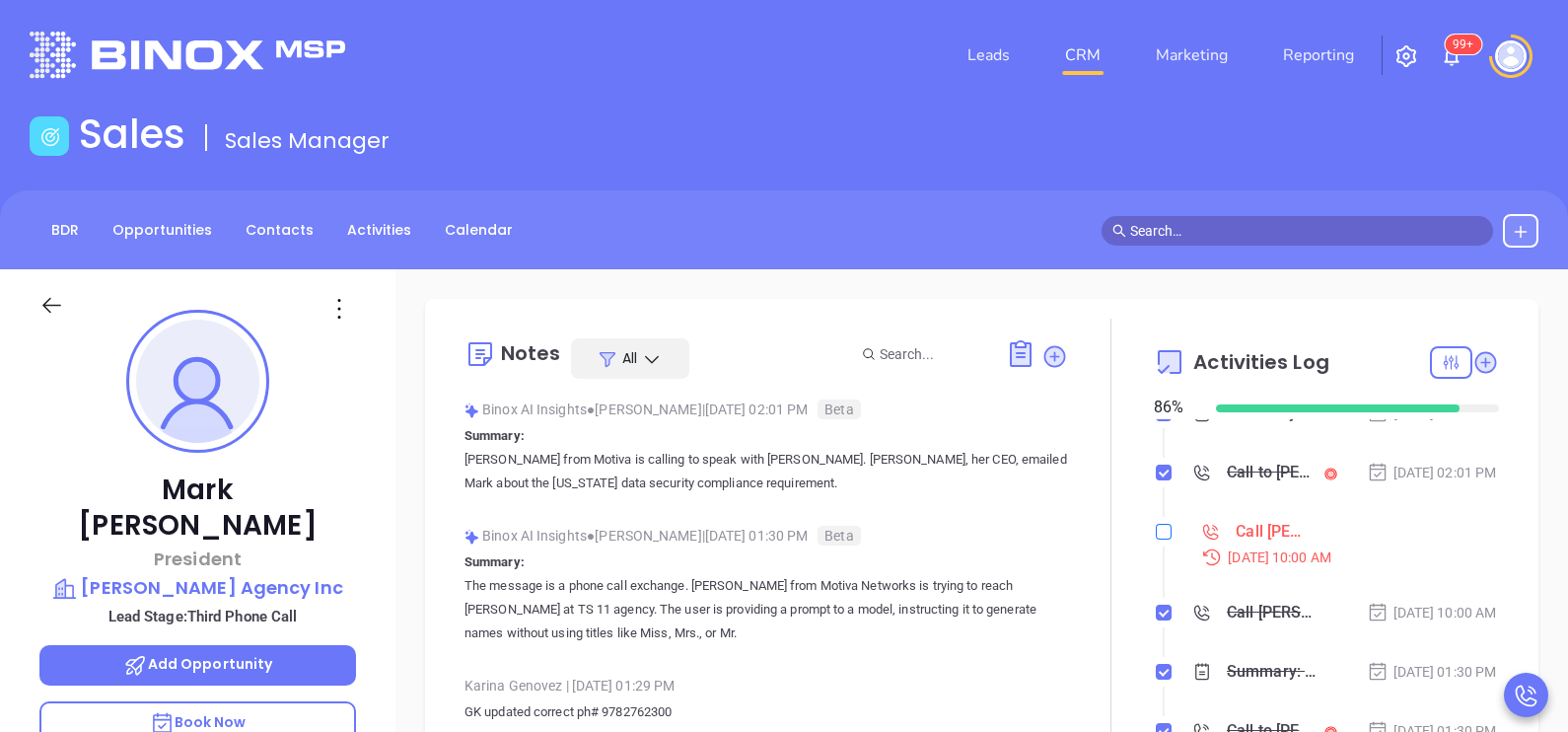
click at [1156, 540] on input "checkbox" at bounding box center [1164, 532] width 16 height 16
checkbox input "true"
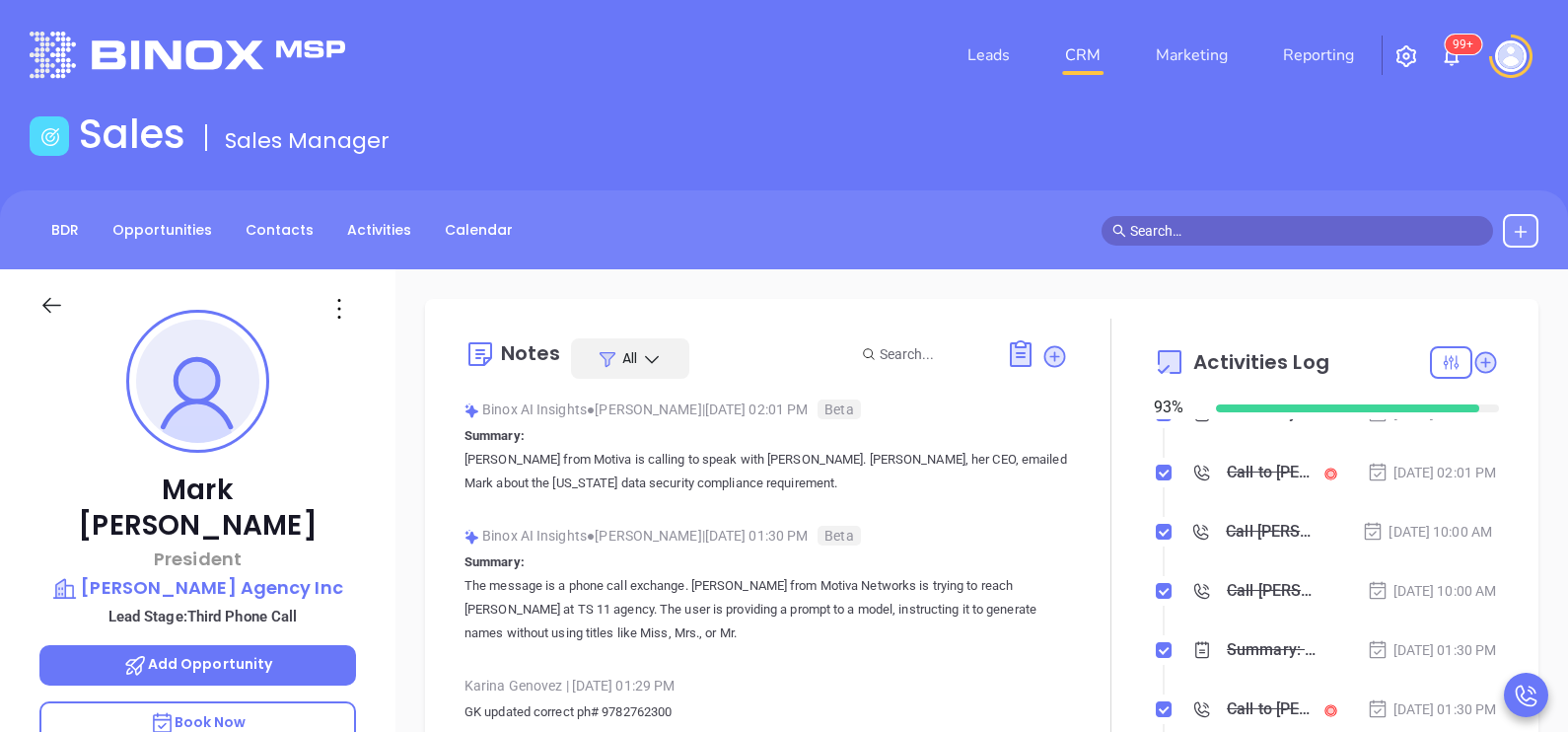
click at [60, 299] on icon at bounding box center [52, 305] width 25 height 25
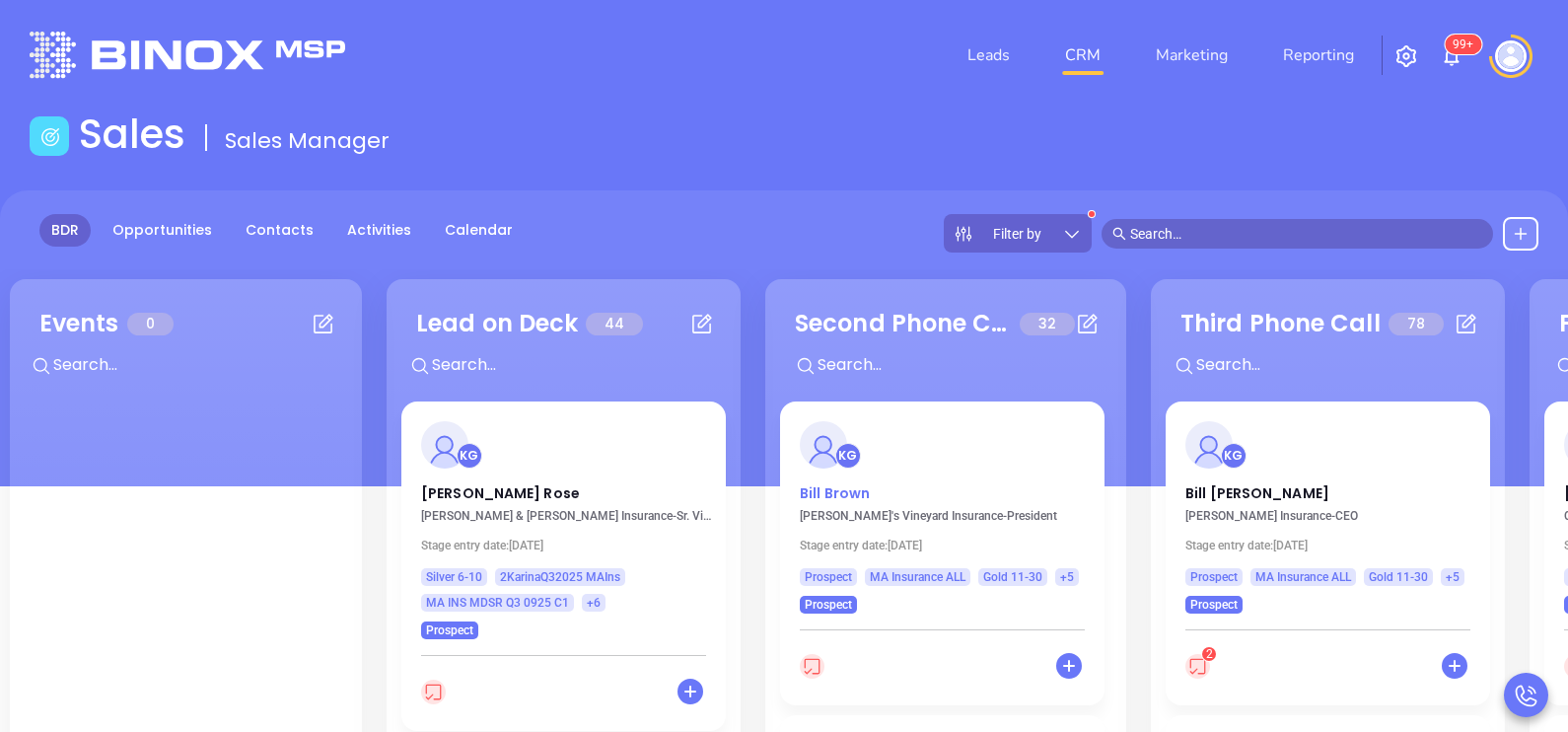
click at [847, 493] on p "[PERSON_NAME]" at bounding box center [942, 488] width 285 height 10
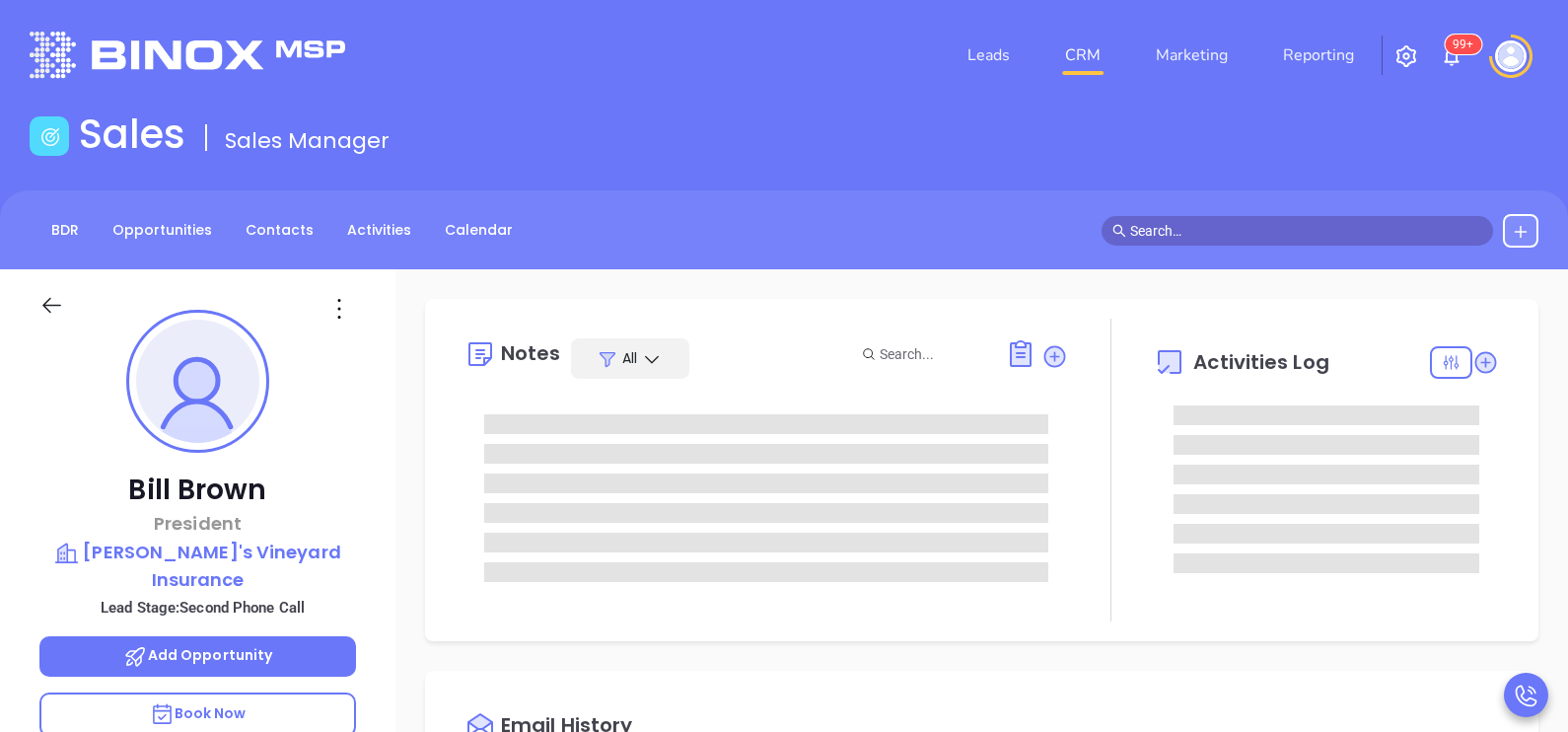
type input "[DATE]"
type input "[PERSON_NAME]"
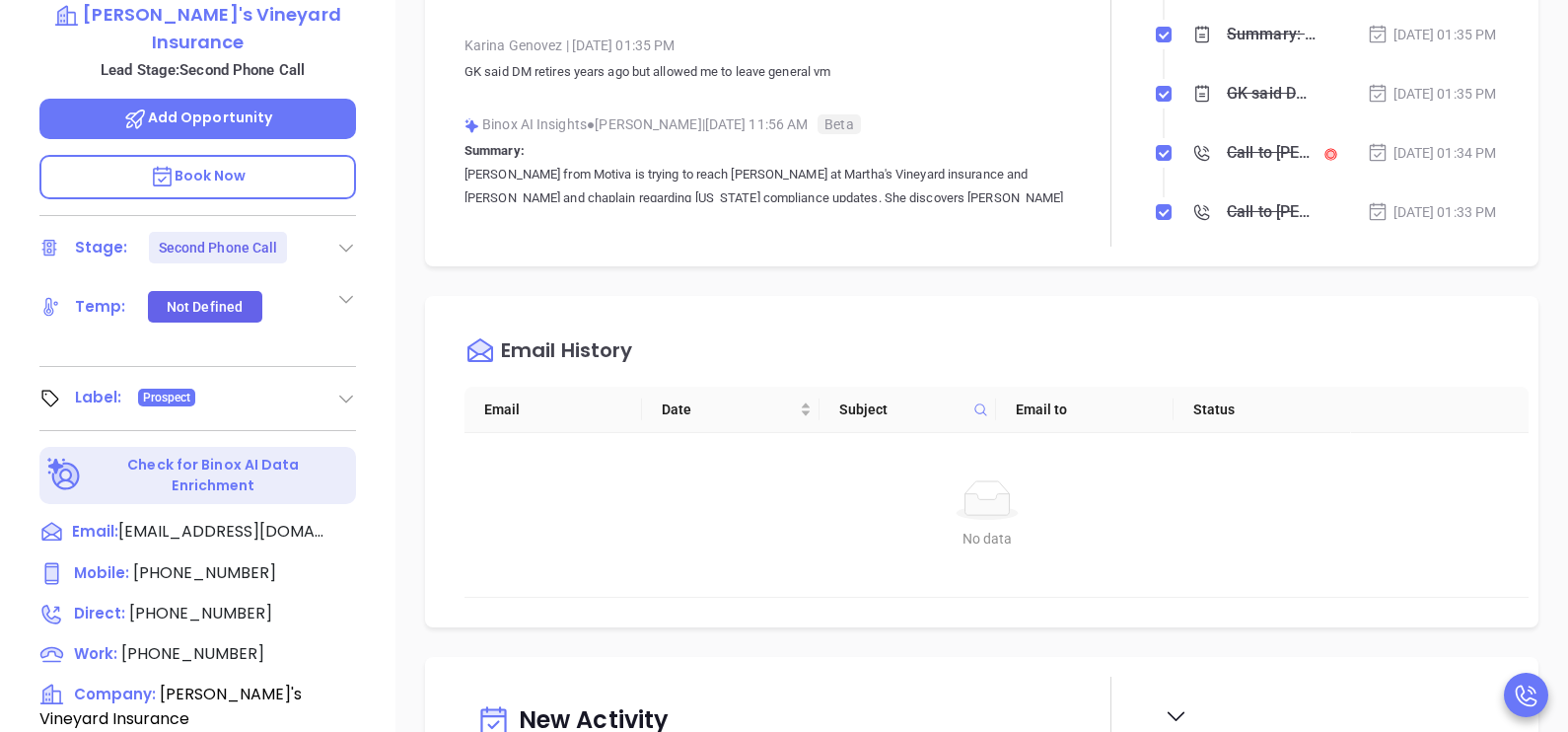
scroll to position [543, 0]
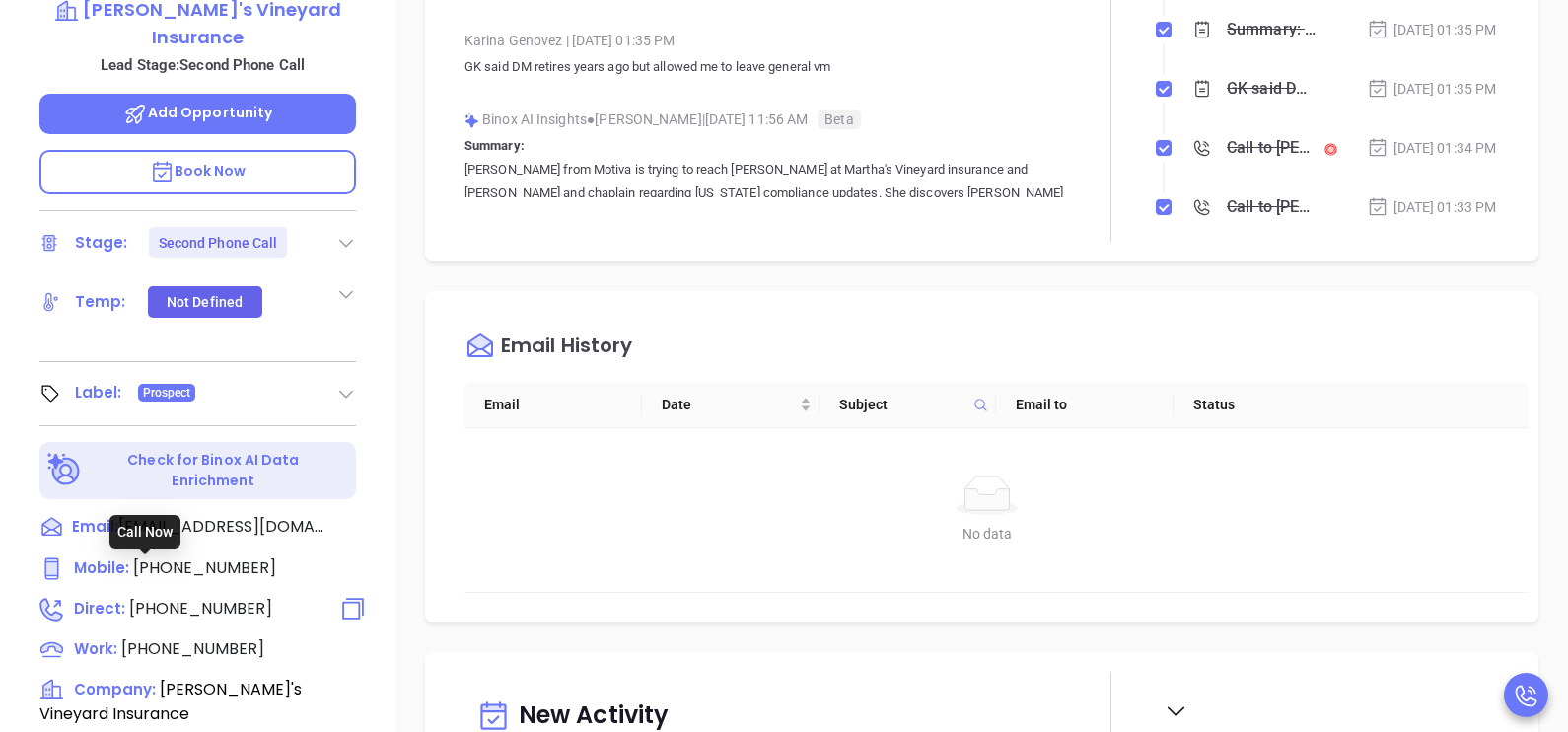
click at [185, 597] on span "[PHONE_NUMBER]" at bounding box center [201, 608] width 143 height 23
type input "[PHONE_NUMBER]"
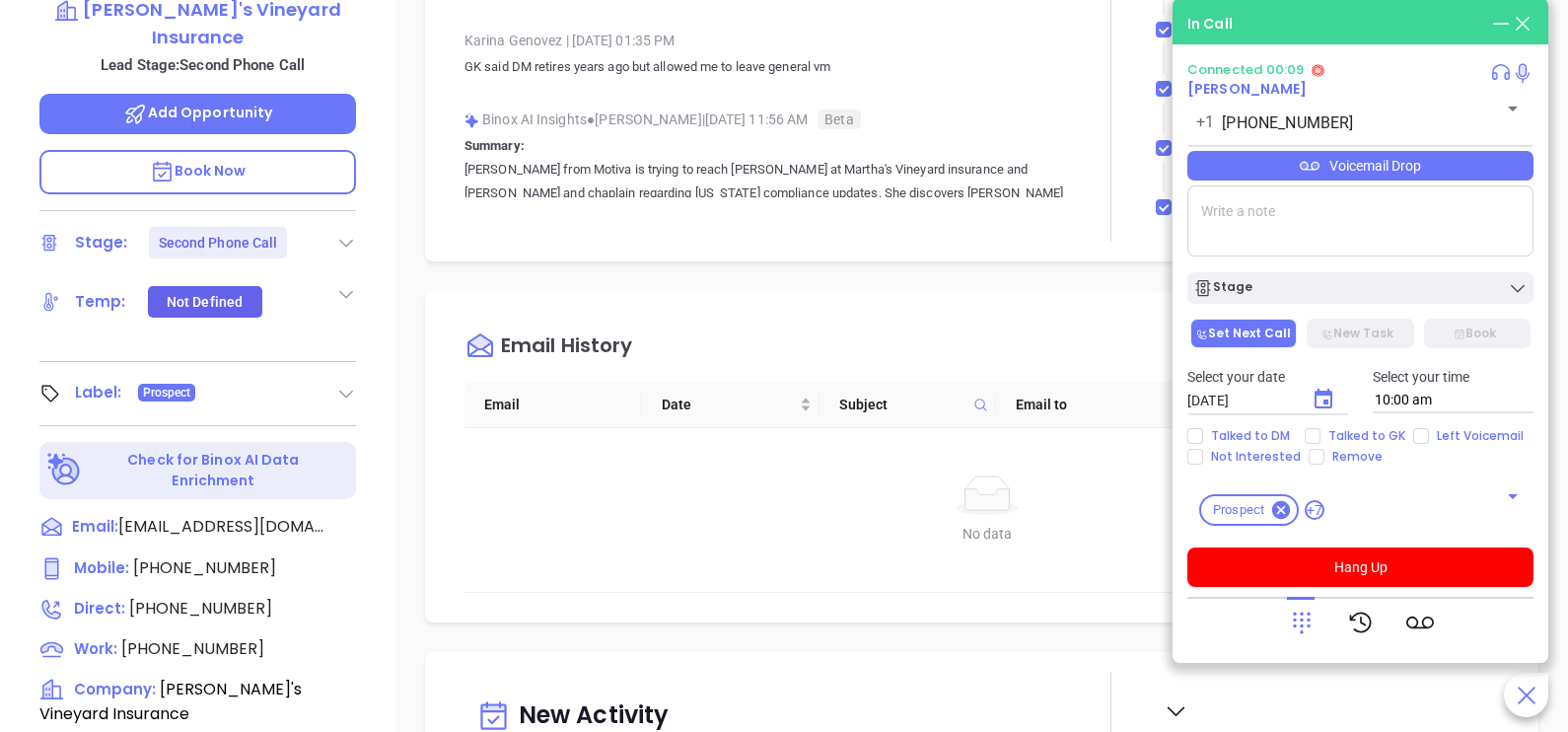
click at [1484, 181] on div "Voicemail Drop" at bounding box center [1360, 166] width 346 height 30
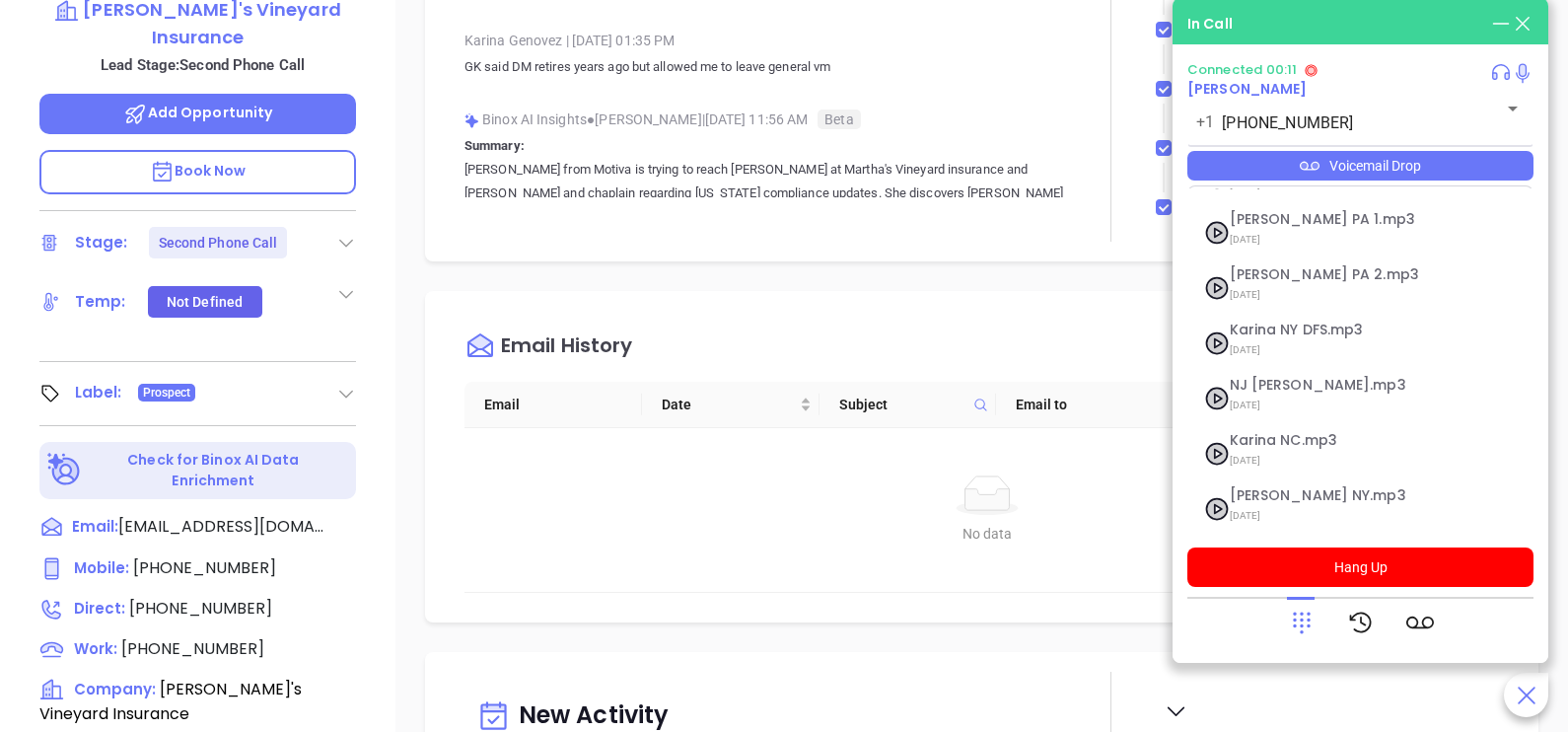
scroll to position [215, 0]
click at [1321, 489] on span "[PERSON_NAME] MA Ins.mp3" at bounding box center [1336, 491] width 213 height 15
checkbox input "true"
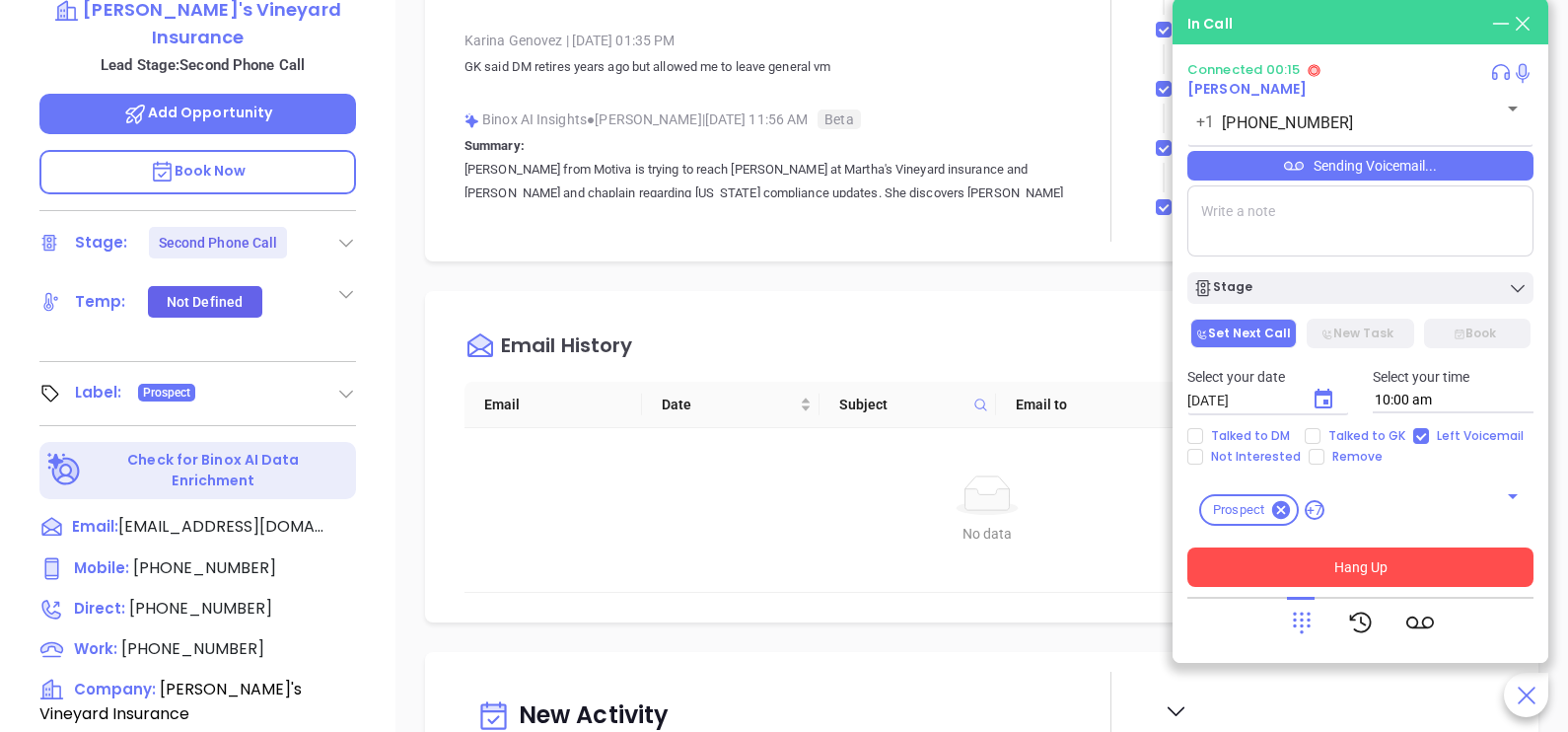
click at [1396, 563] on button "Hang Up" at bounding box center [1360, 568] width 346 height 40
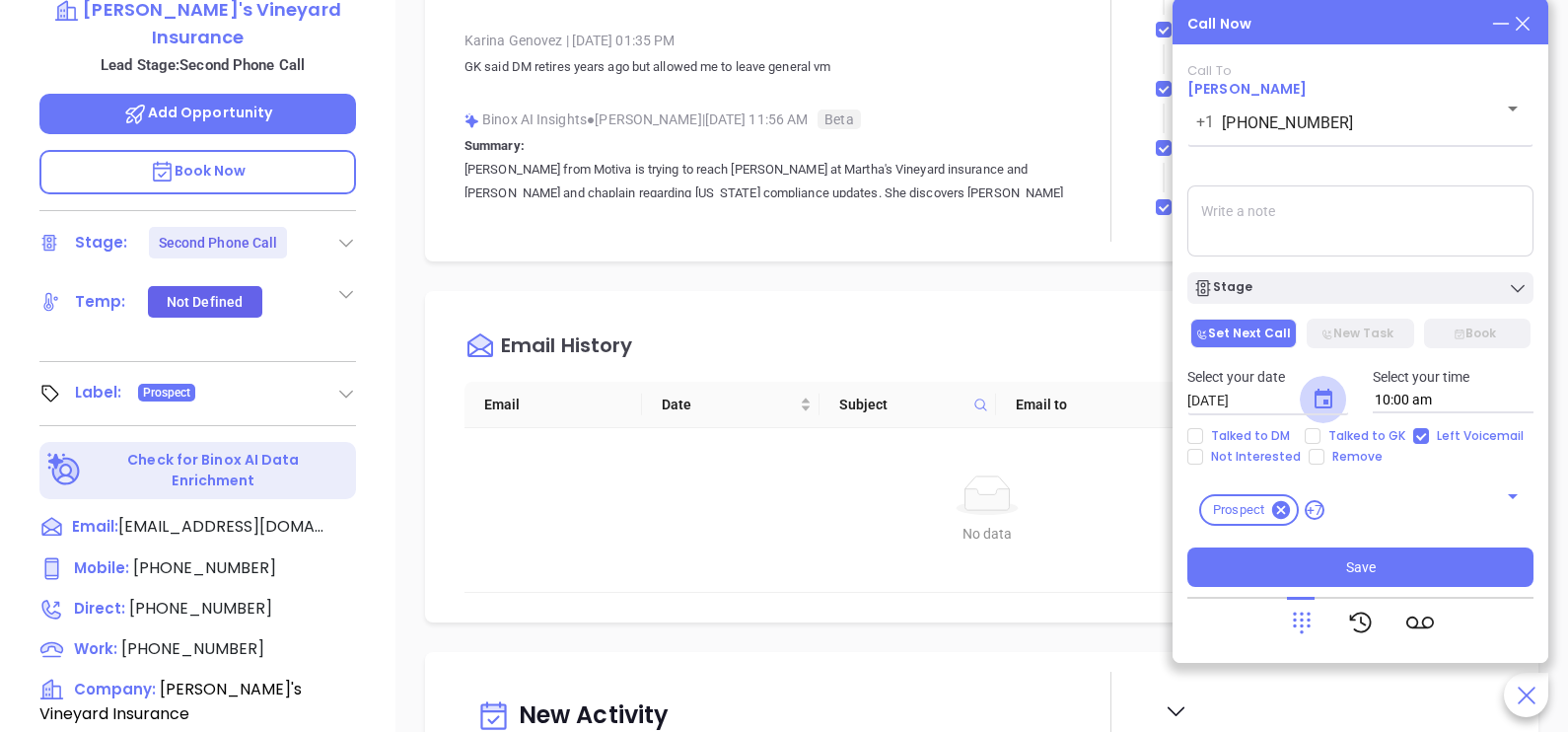
click at [1327, 398] on icon "Choose date, selected date is Oct 8, 2025" at bounding box center [1323, 400] width 24 height 24
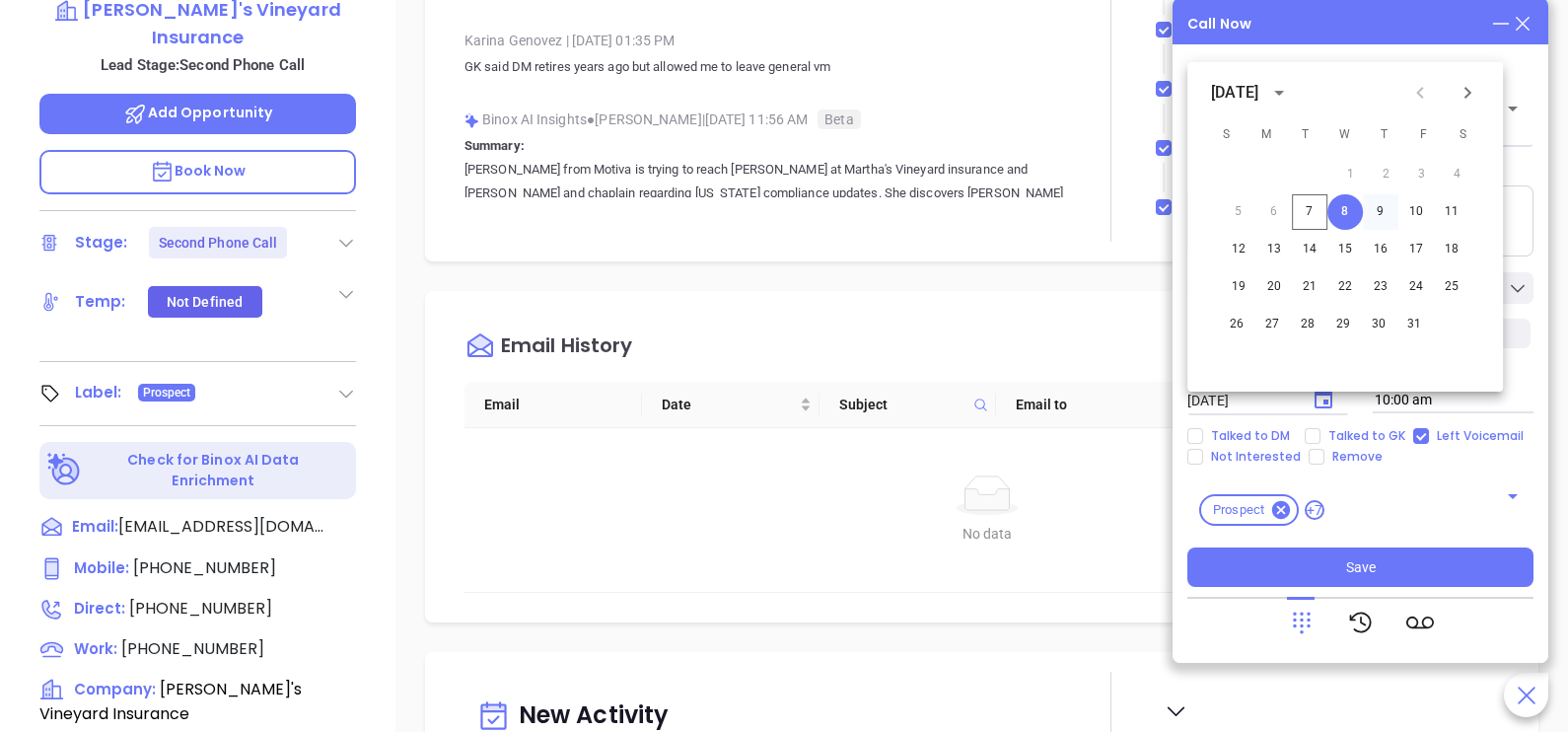
click at [1388, 207] on button "9" at bounding box center [1381, 212] width 36 height 36
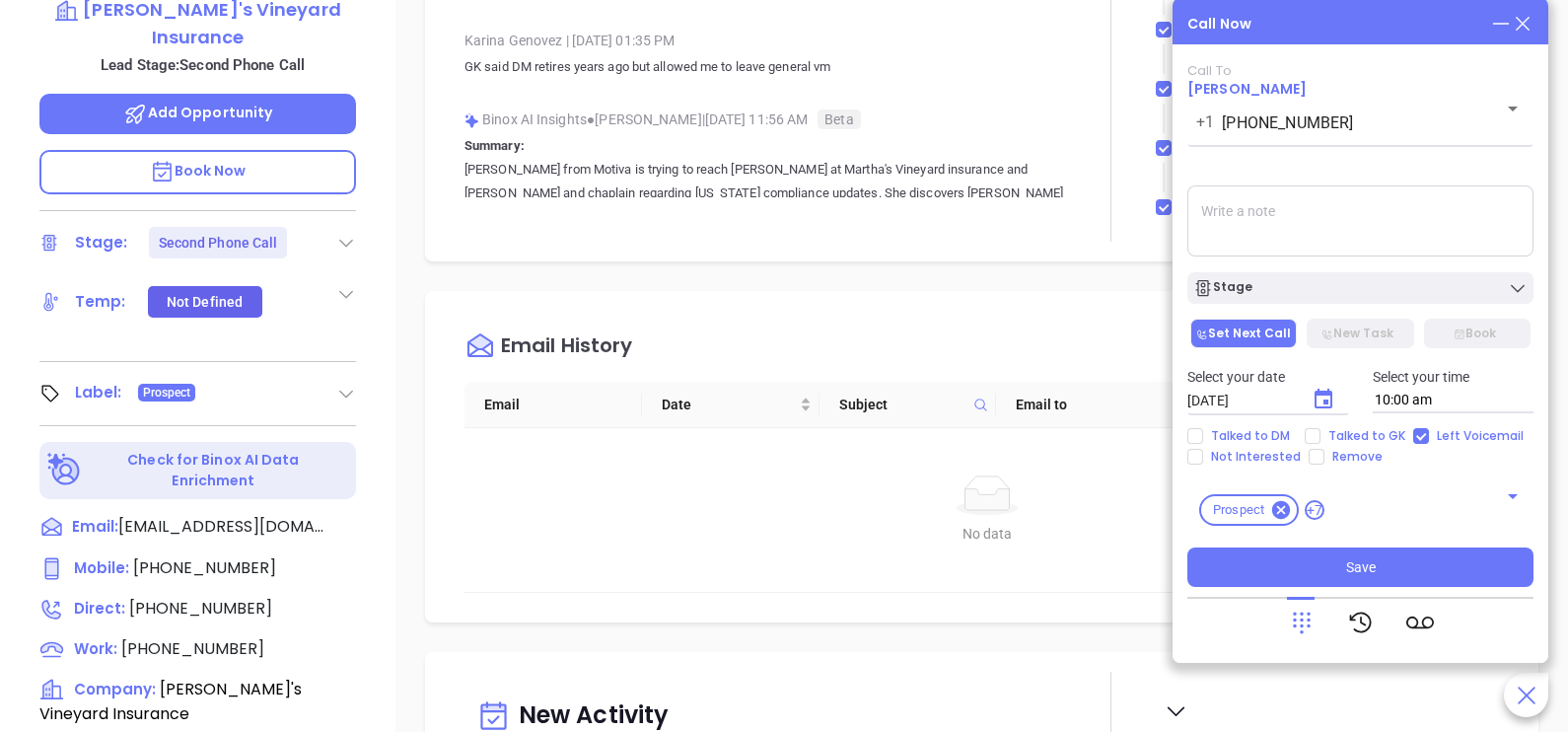
type input "[DATE]"
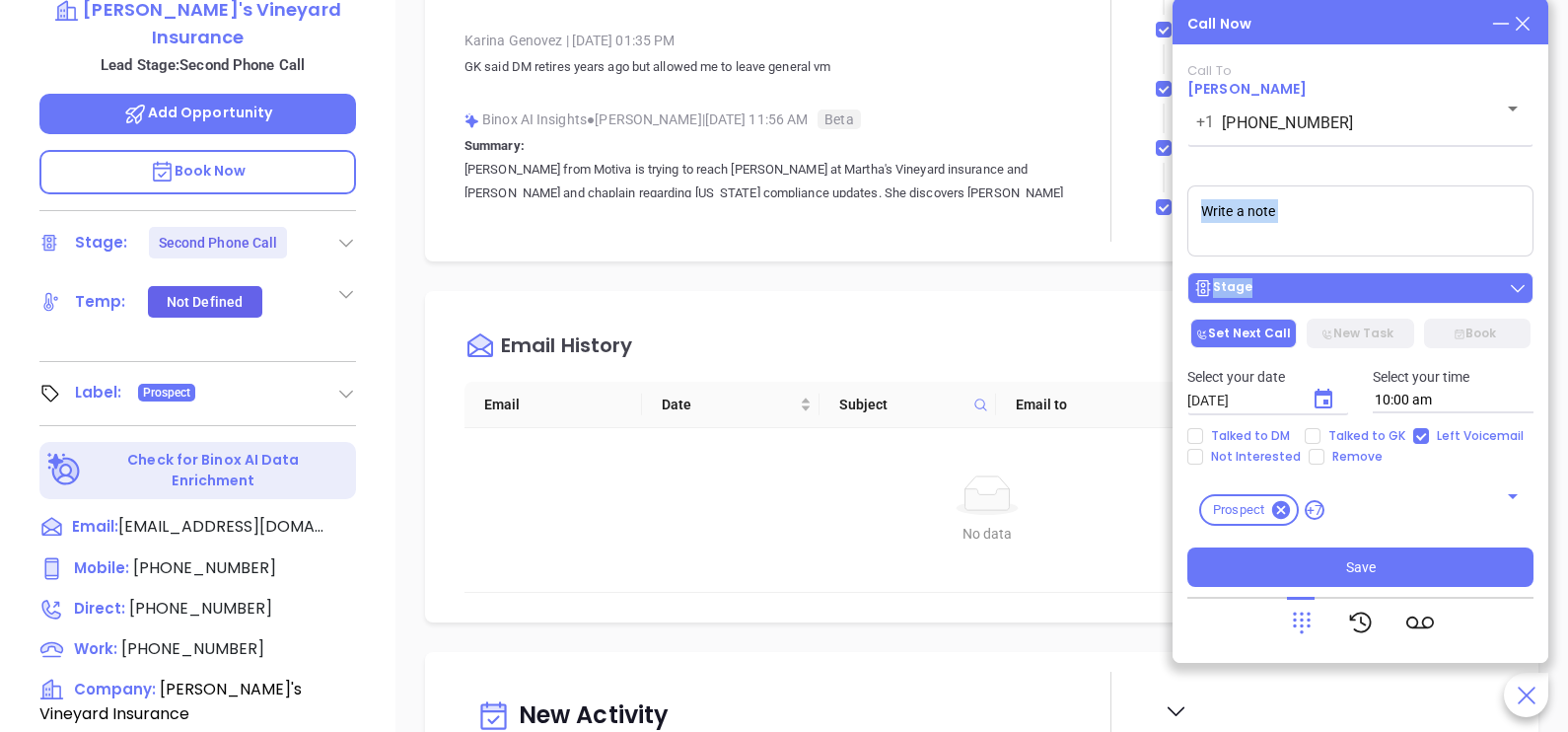
drag, startPoint x: 1387, startPoint y: 260, endPoint x: 1385, endPoint y: 289, distance: 29.1
click at [1385, 289] on div "Call To [PERSON_NAME] [PHONE_NUMBER] ​ Sending Voicemail... Stage Set Next Call…" at bounding box center [1360, 324] width 346 height 524
click at [1385, 289] on div "Stage" at bounding box center [1360, 288] width 334 height 20
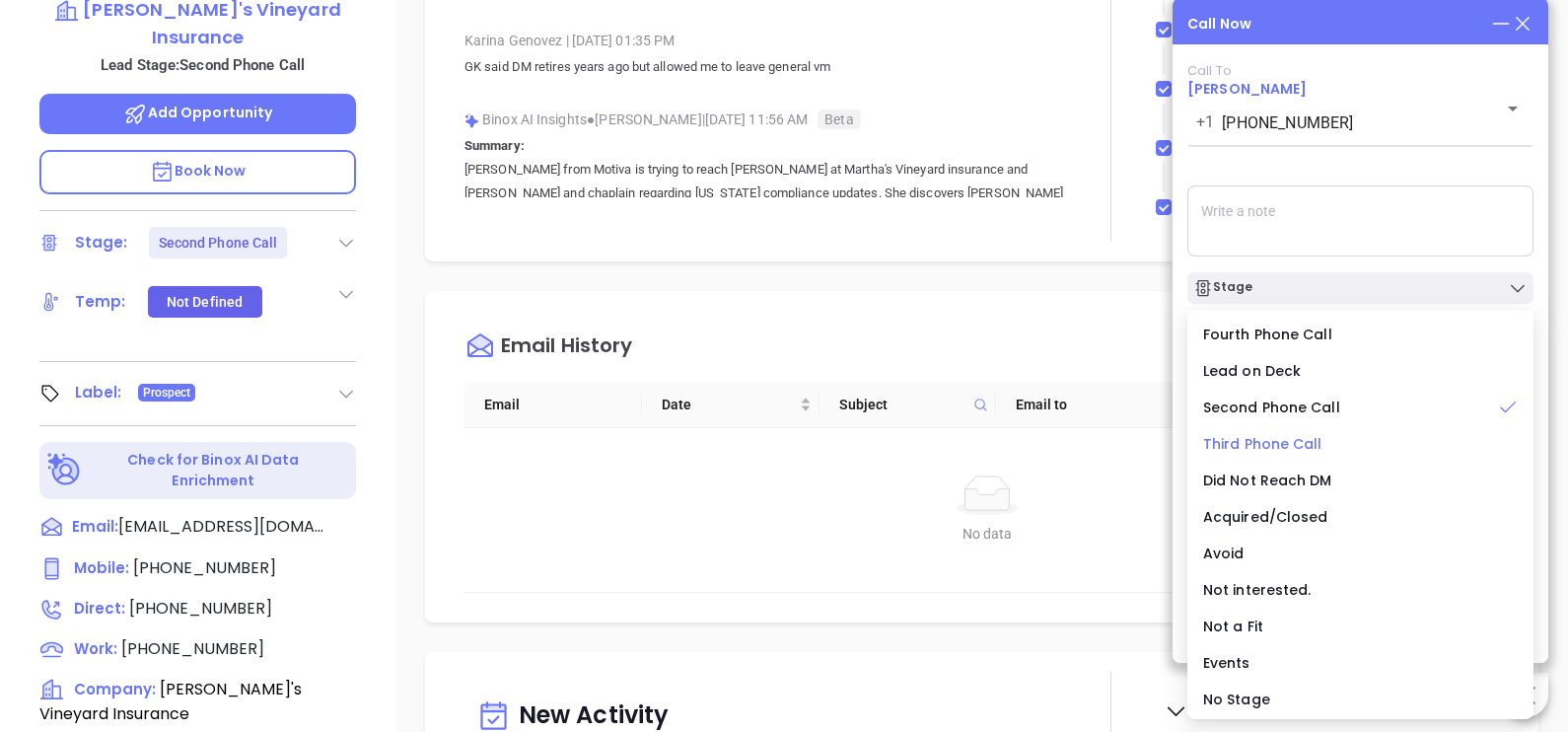
click at [1289, 441] on span "Third Phone Call" at bounding box center [1263, 444] width 119 height 20
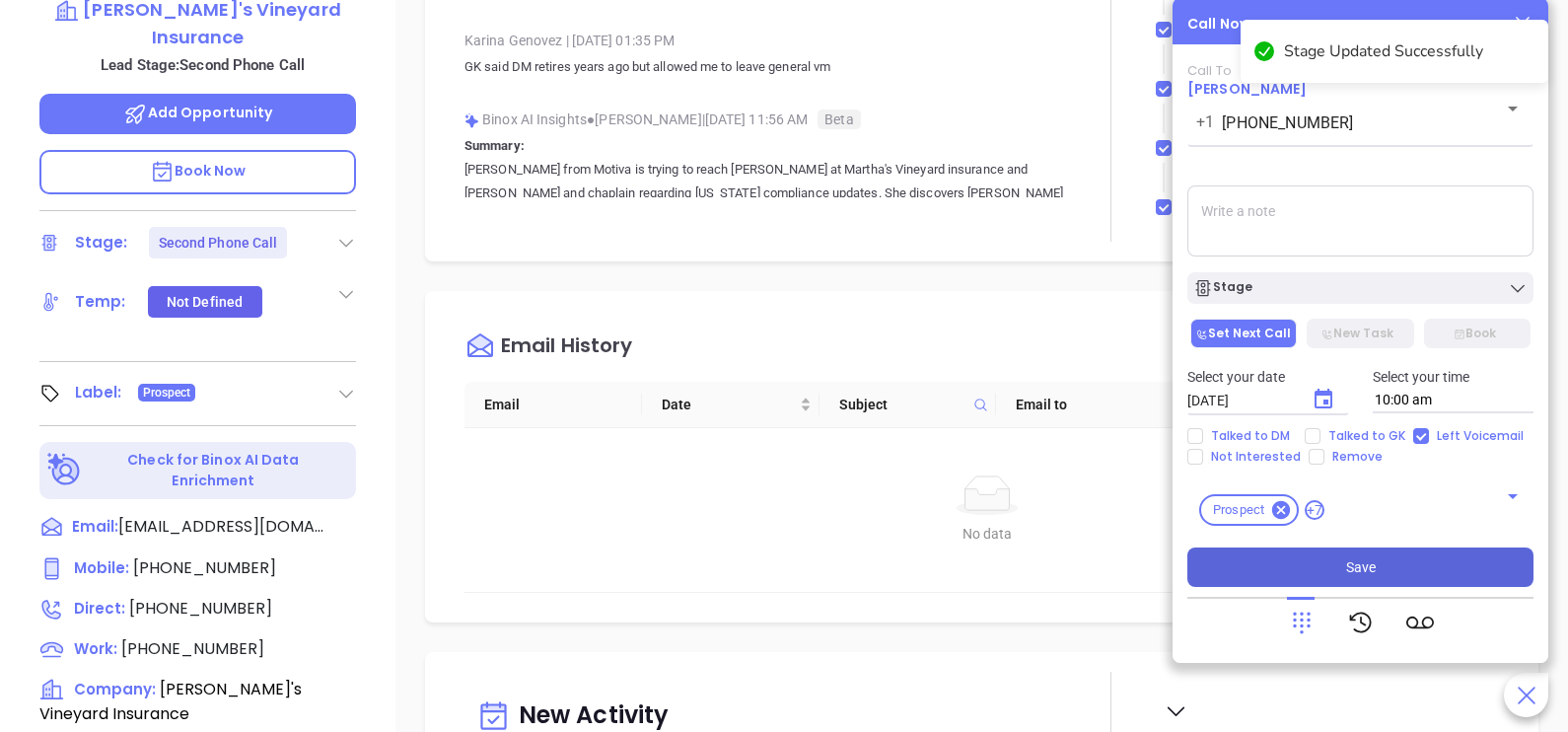
click at [1368, 561] on span "Save" at bounding box center [1361, 567] width 30 height 22
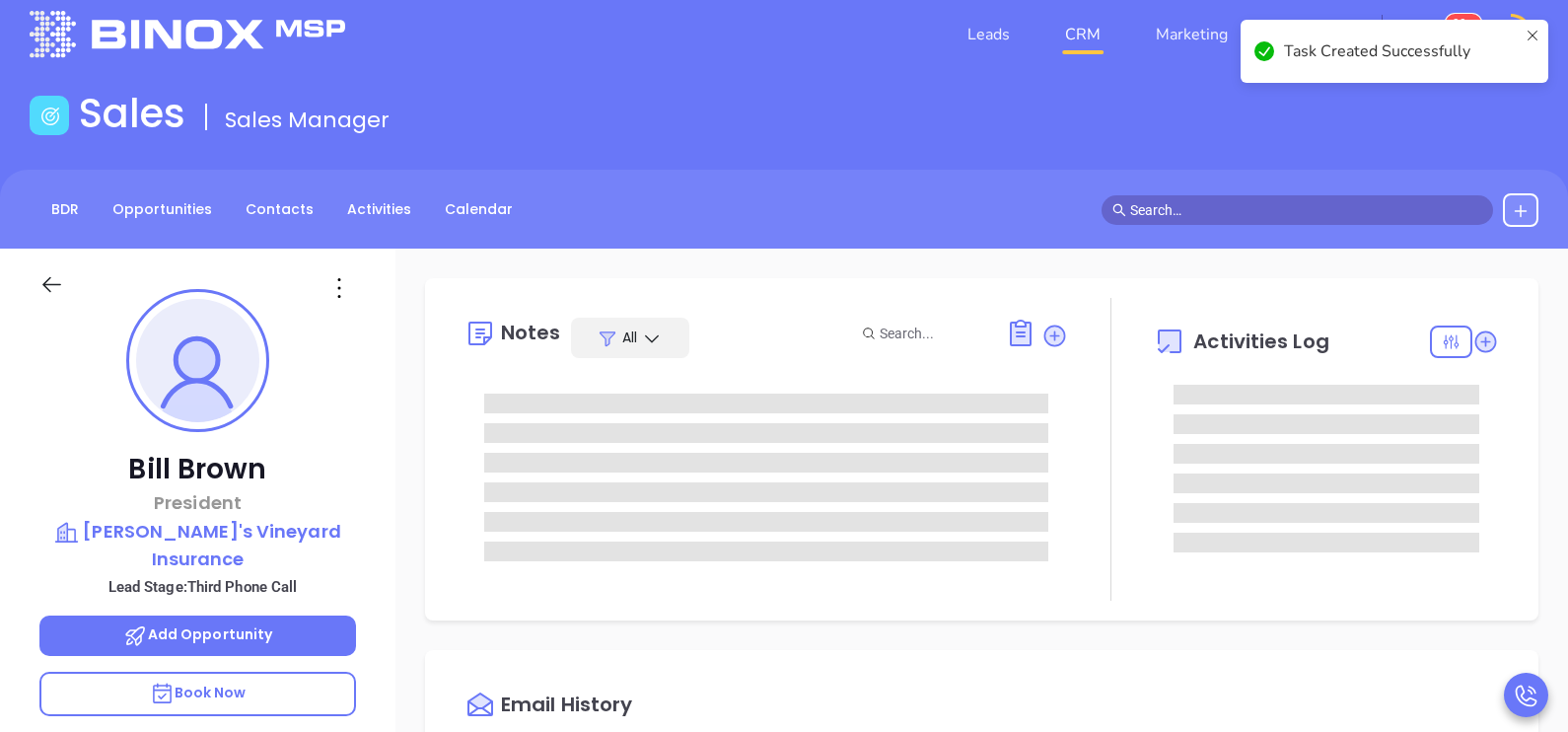
scroll to position [0, 0]
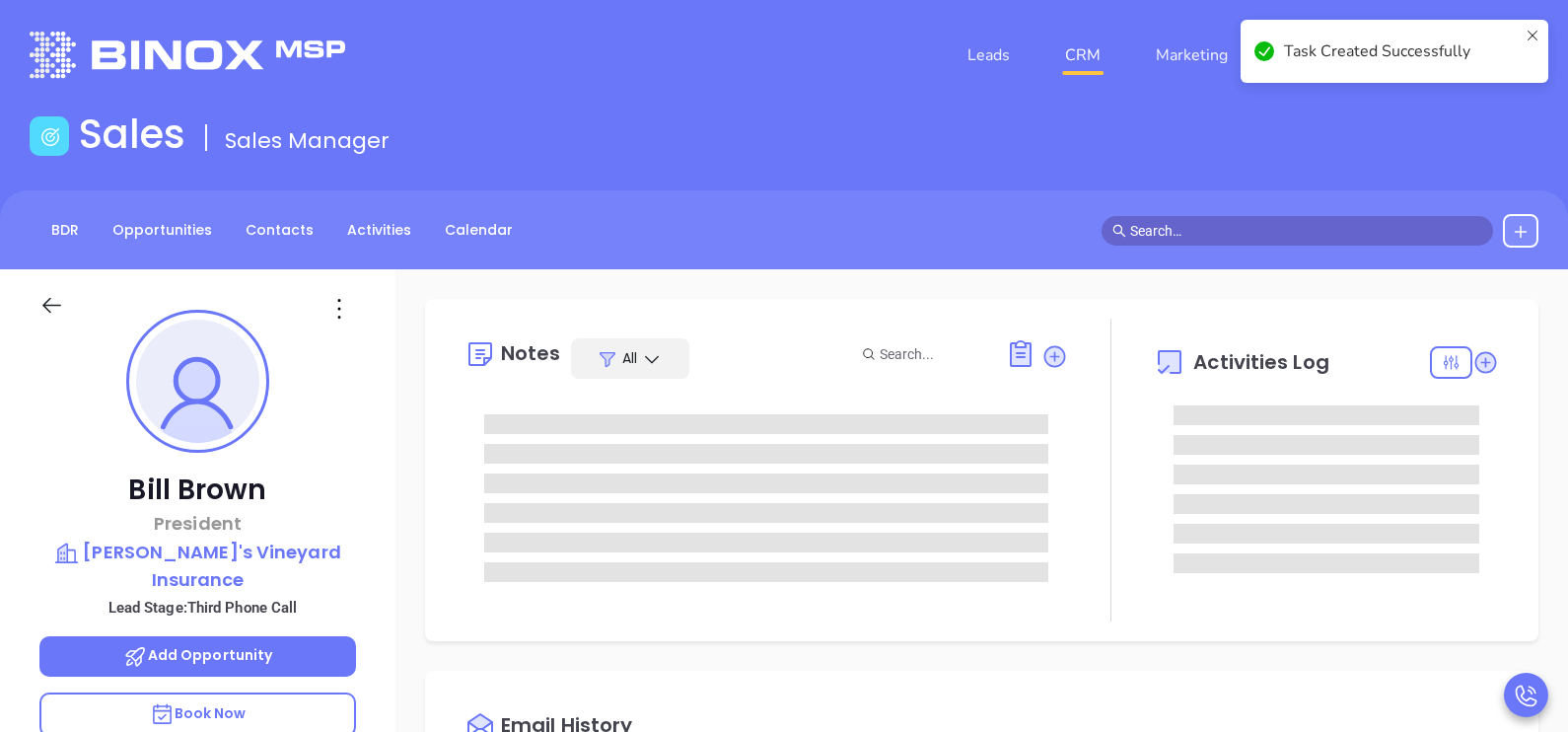
click at [1516, 455] on div "Notes All Activities Log" at bounding box center [982, 470] width 1114 height 342
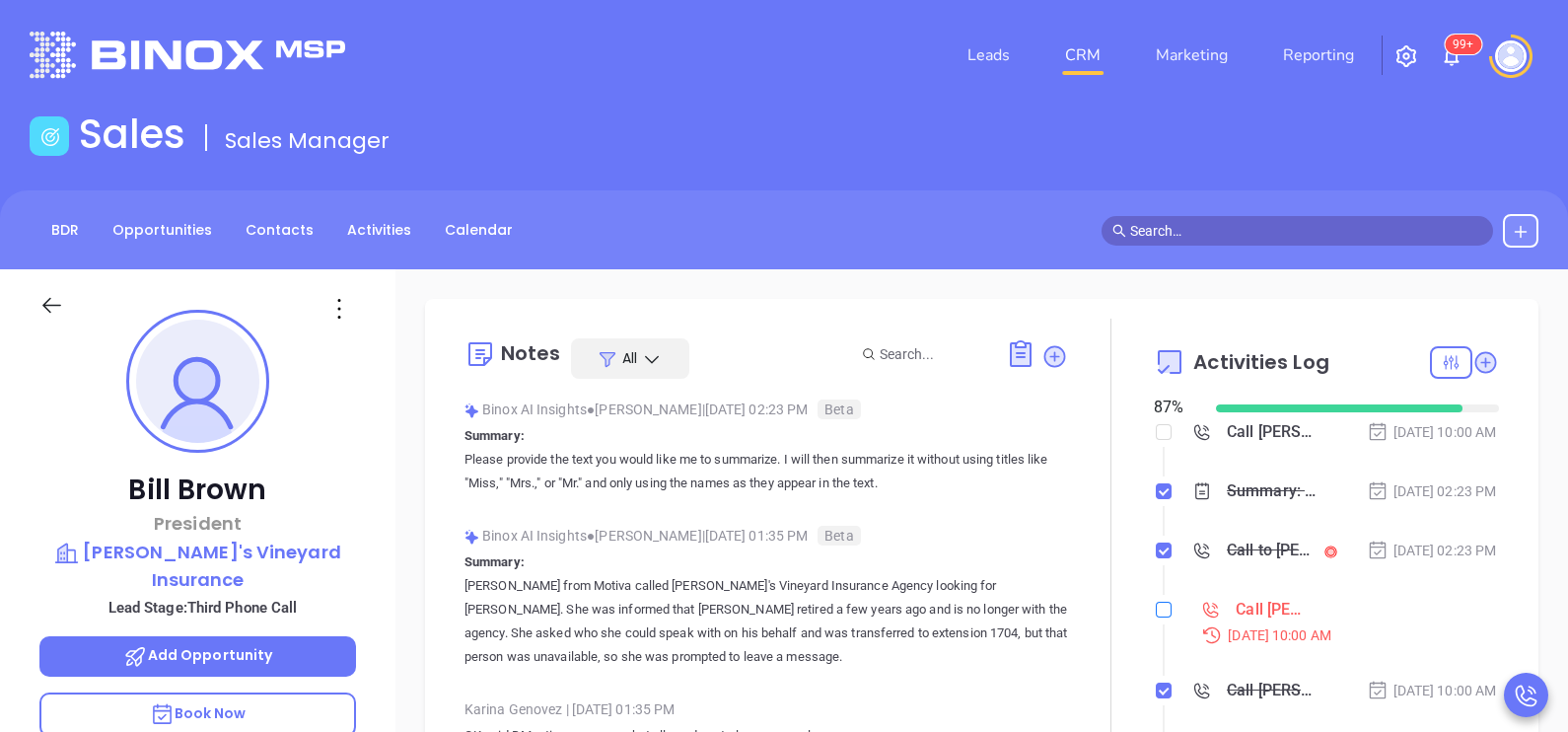
click at [1156, 618] on input "checkbox" at bounding box center [1164, 610] width 16 height 16
checkbox input "true"
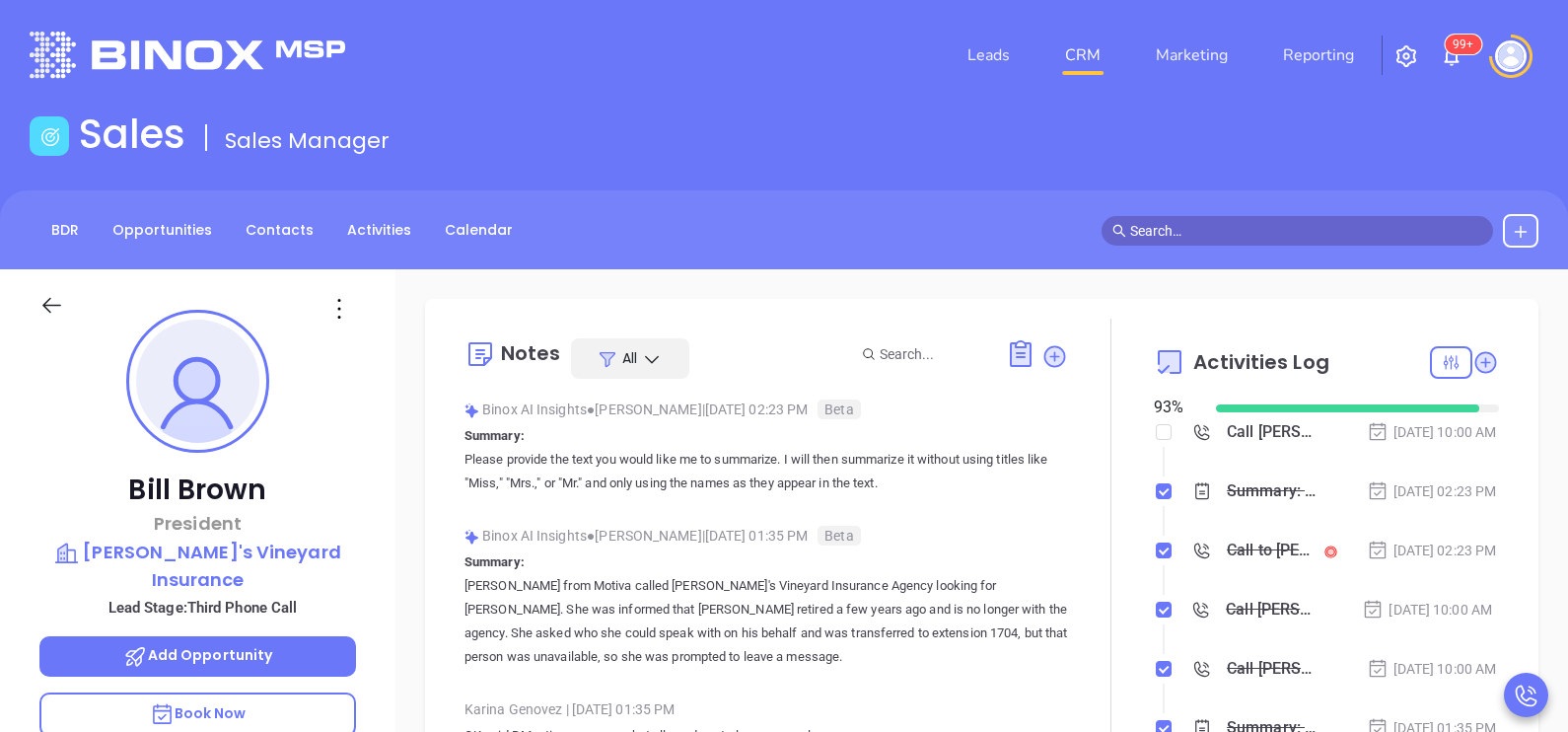
click at [40, 306] on icon at bounding box center [52, 305] width 25 height 25
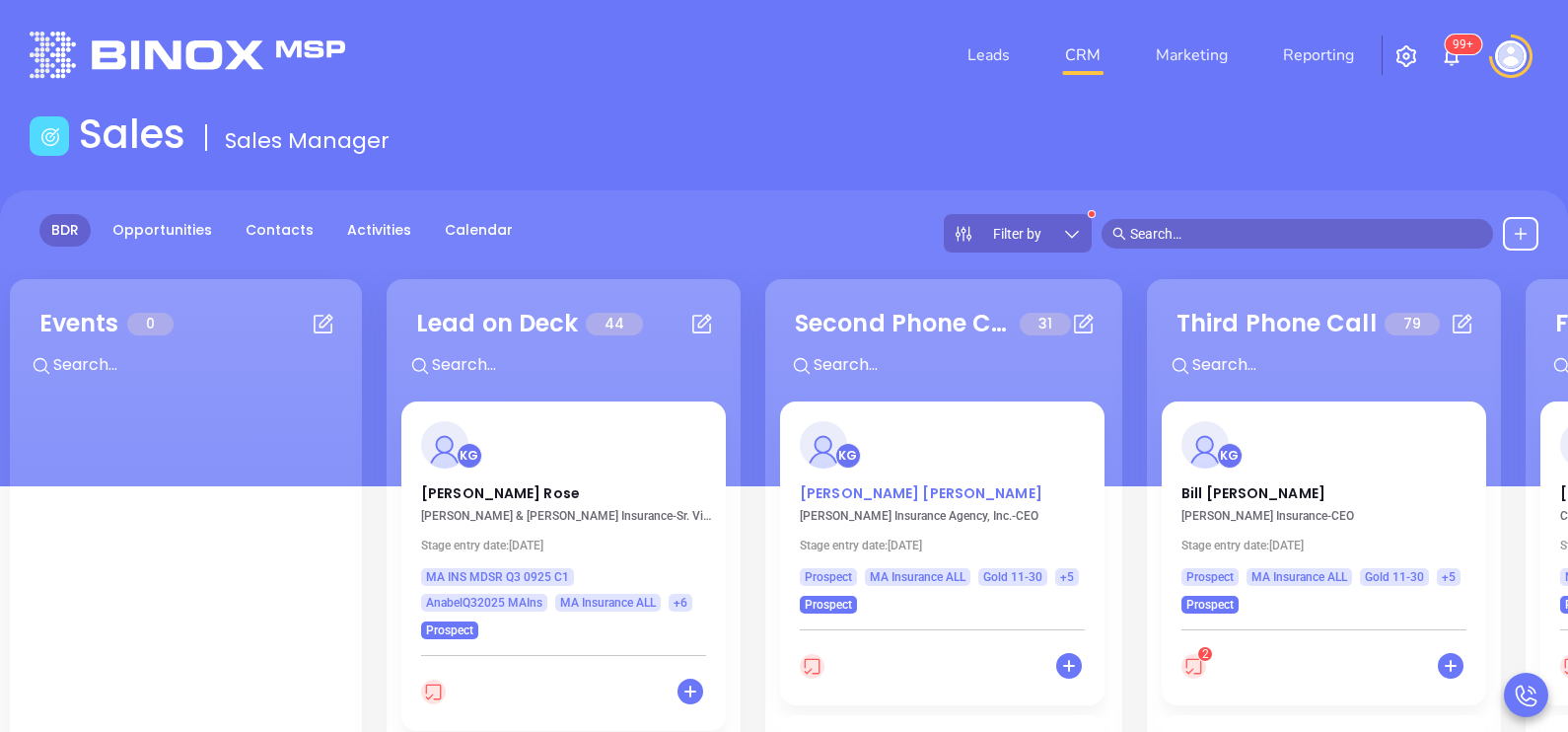
click at [843, 493] on p "[PERSON_NAME]" at bounding box center [942, 488] width 285 height 10
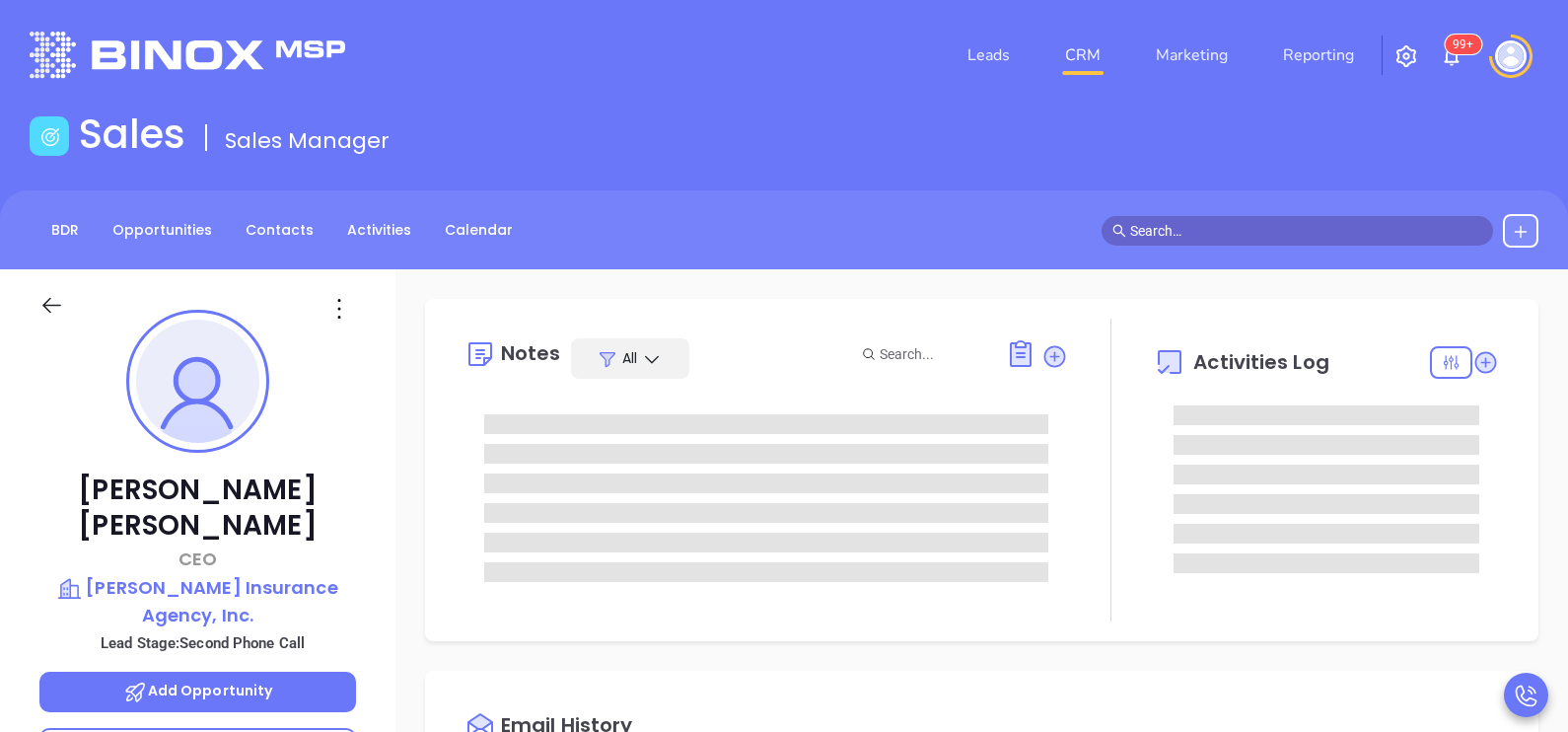
type input "[DATE]"
type input "[PERSON_NAME]"
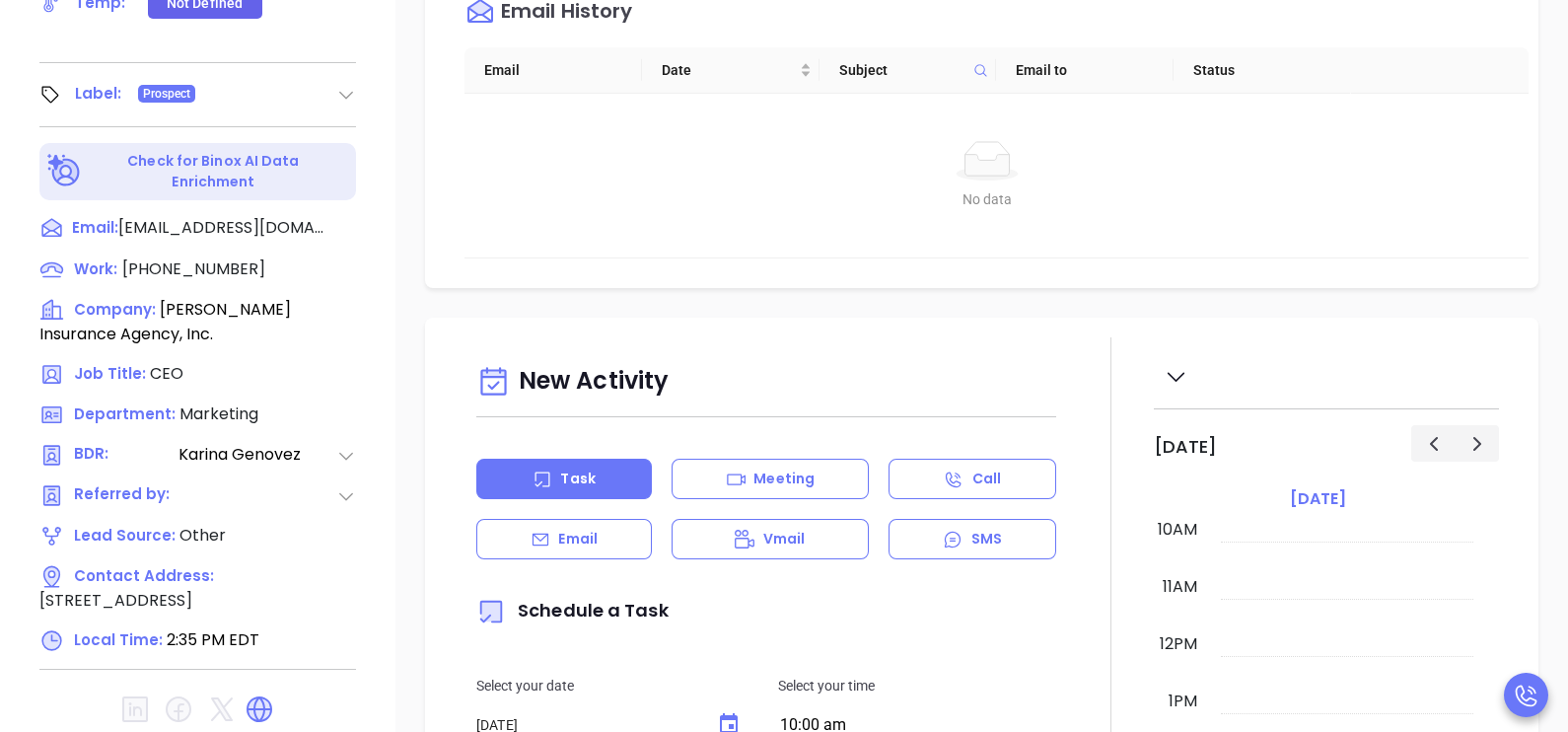
scroll to position [887, 0]
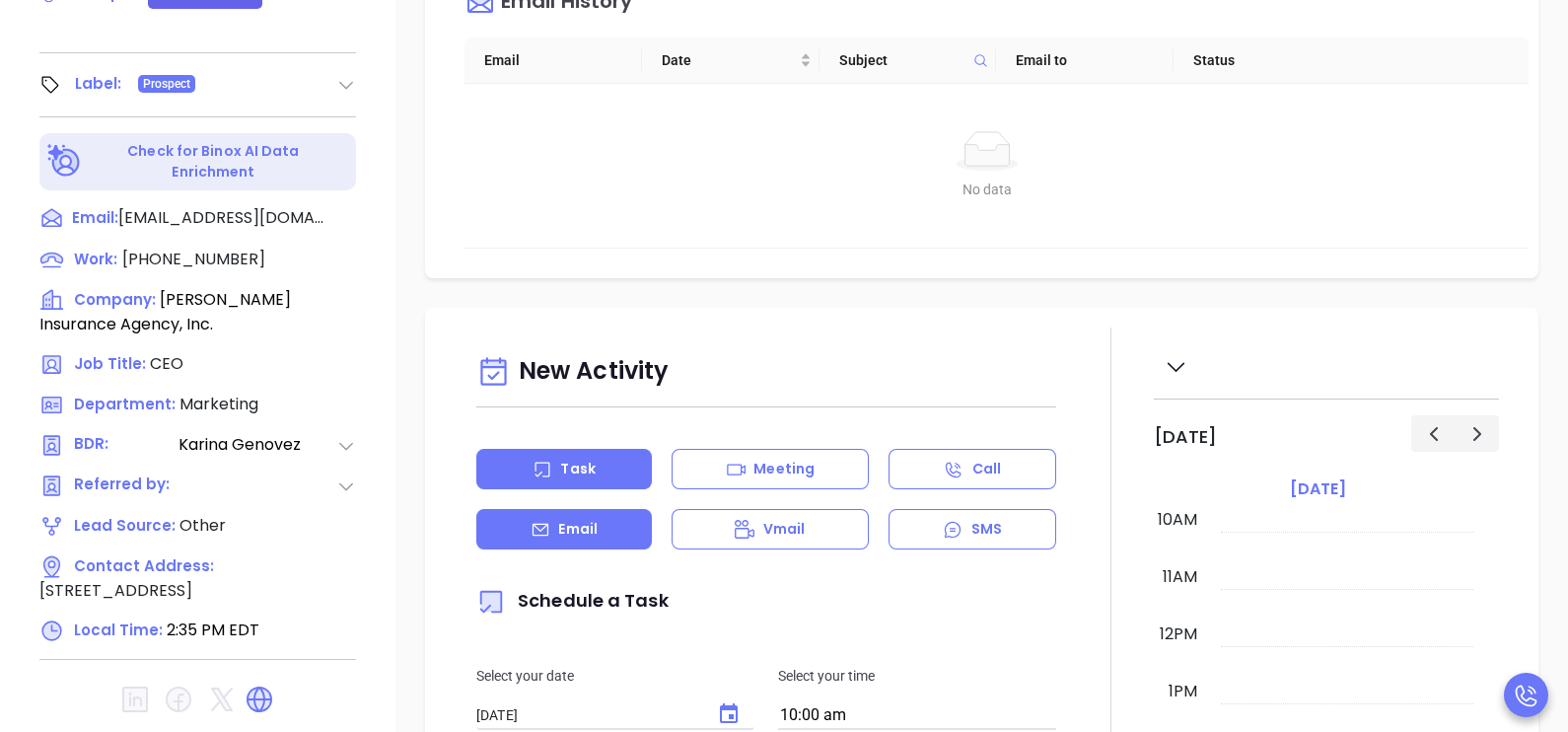
click at [616, 532] on div "Email" at bounding box center [564, 529] width 176 height 41
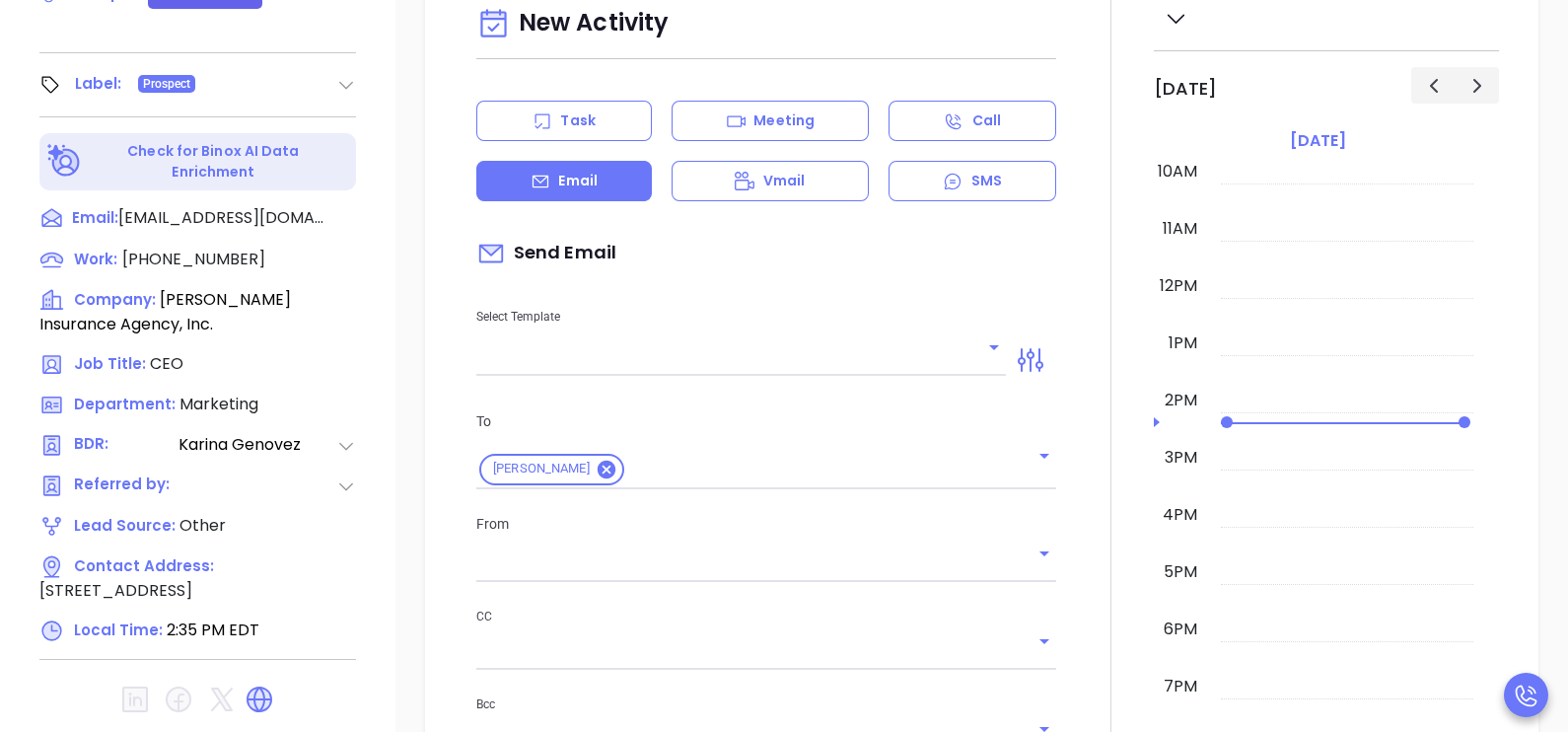
scroll to position [492, 0]
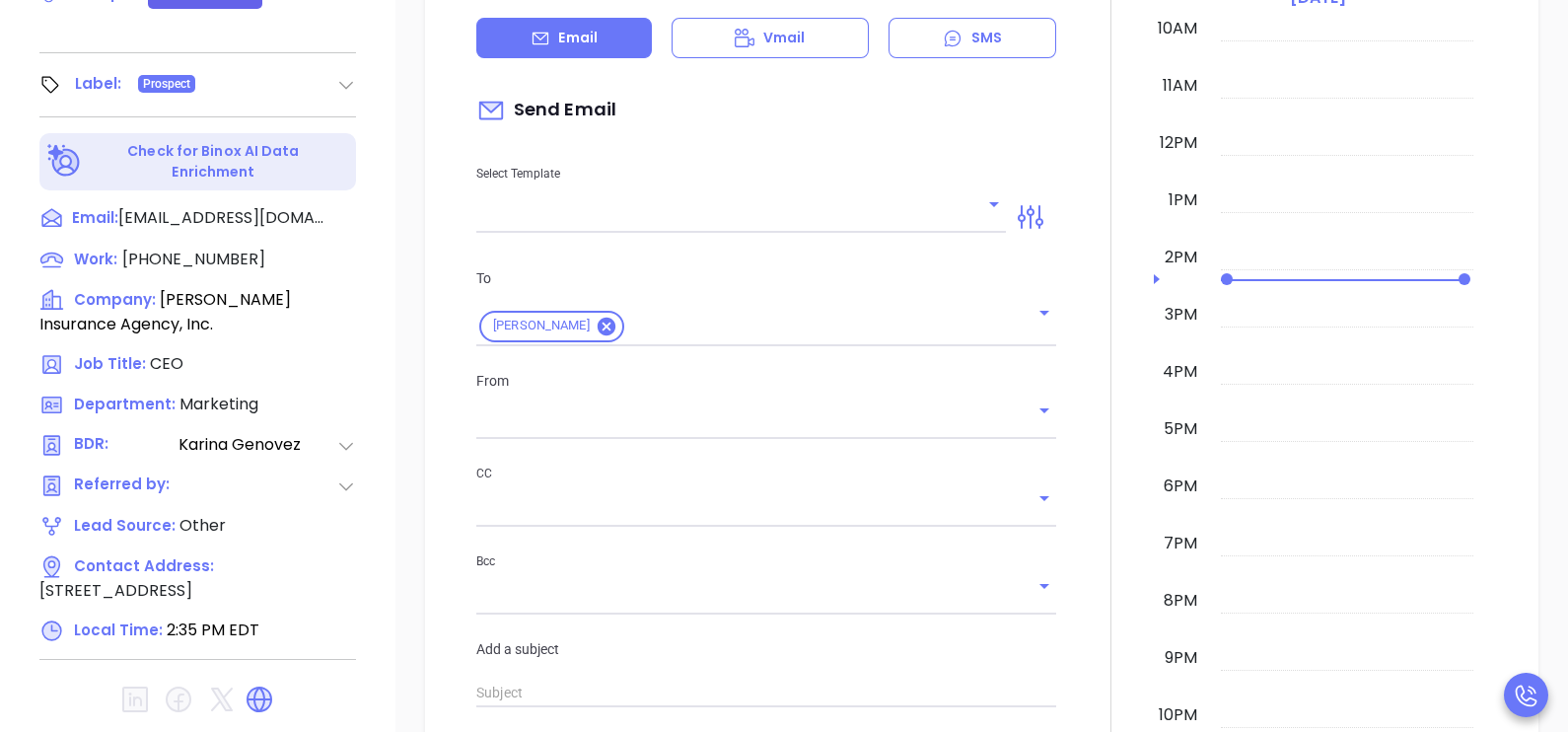
type input "[PERSON_NAME]"
click at [986, 194] on icon "Open" at bounding box center [994, 203] width 24 height 24
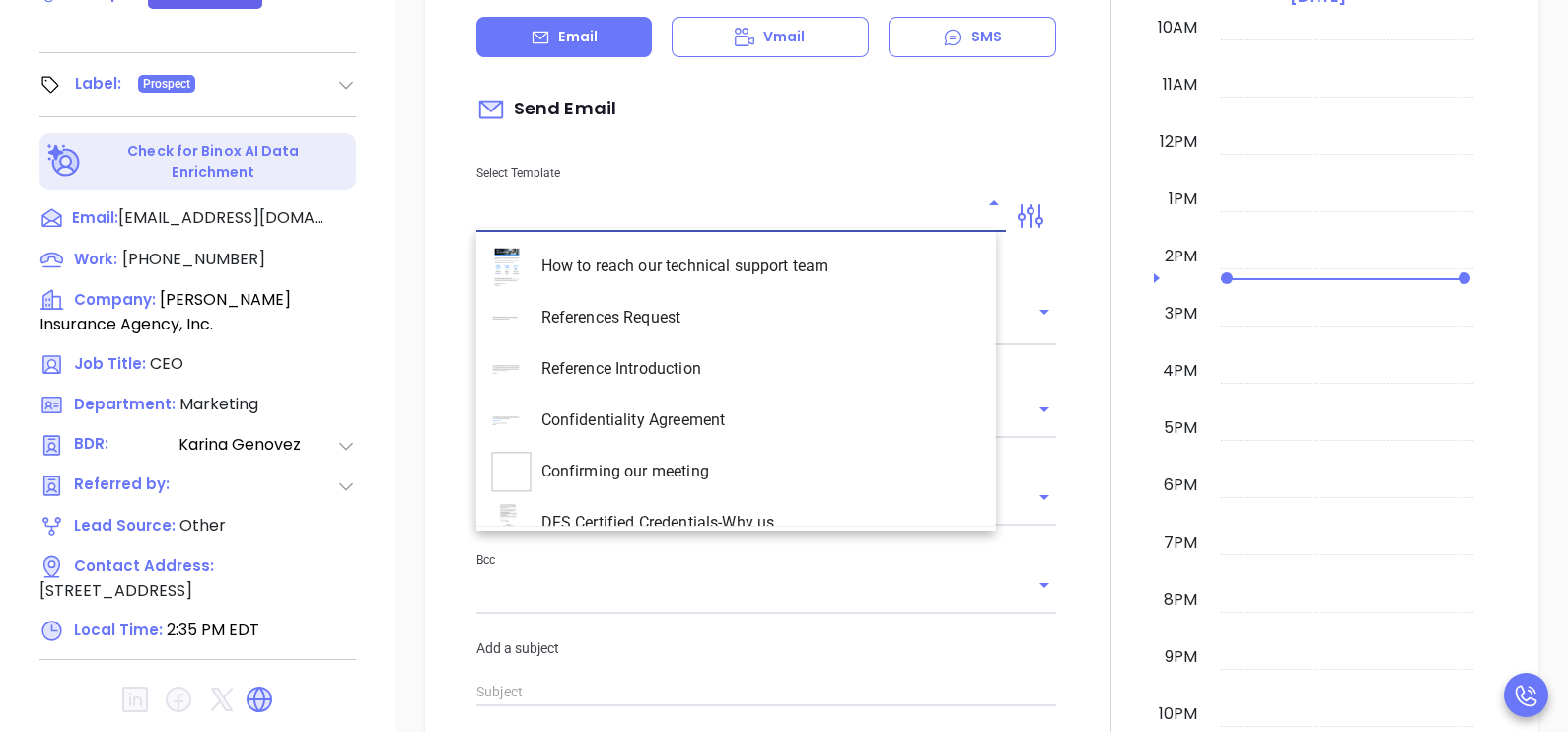
scroll to position [5722, 0]
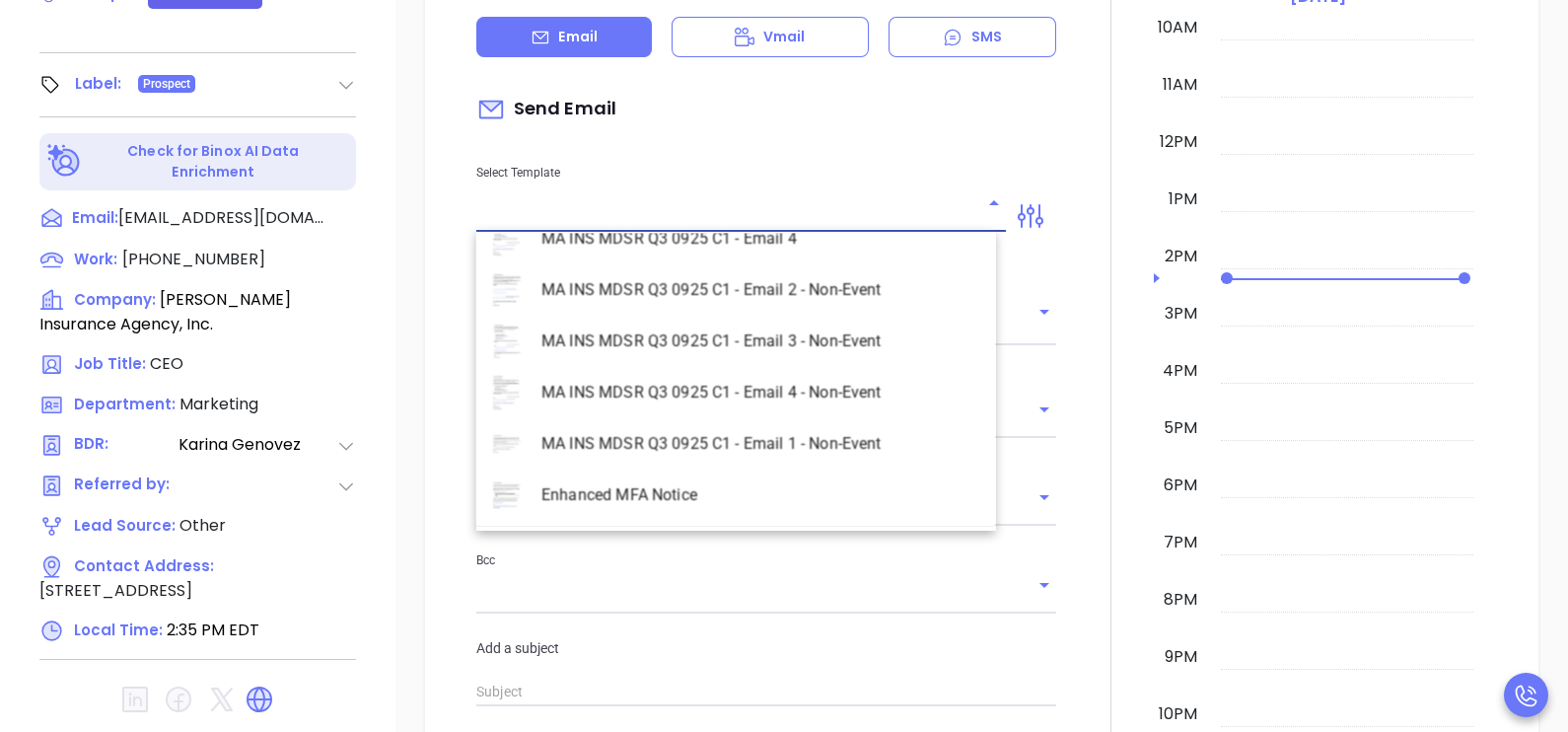
click at [819, 285] on li "MA INS MDSR Q3 0925 C1 - Email 2 - Non-Event" at bounding box center [736, 290] width 520 height 52
type input "MA INS MDSR Q3 0925 C1 - Email 2 - Non-Event"
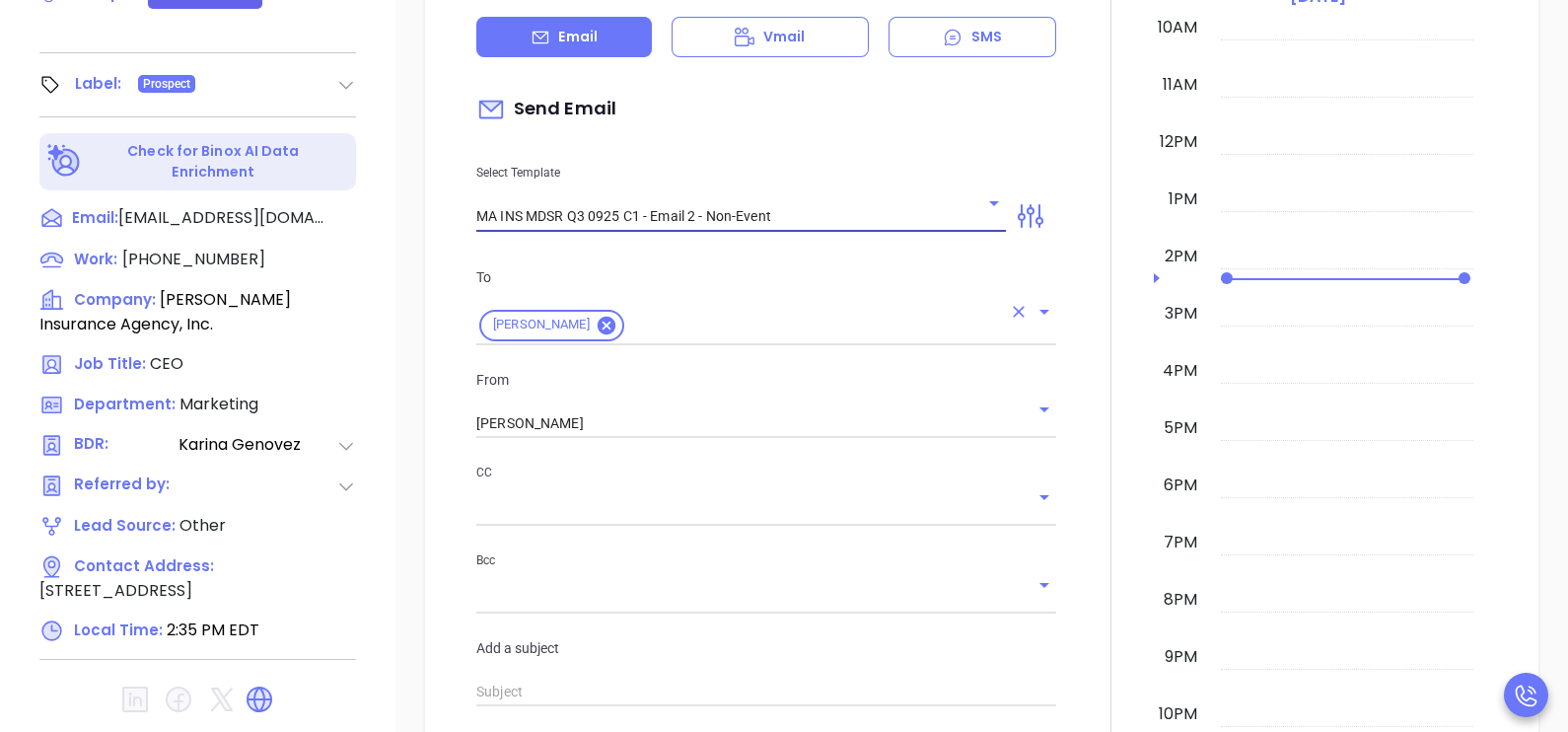
type input "[PERSON_NAME], here’s the MA compliance checklist we mentioned"
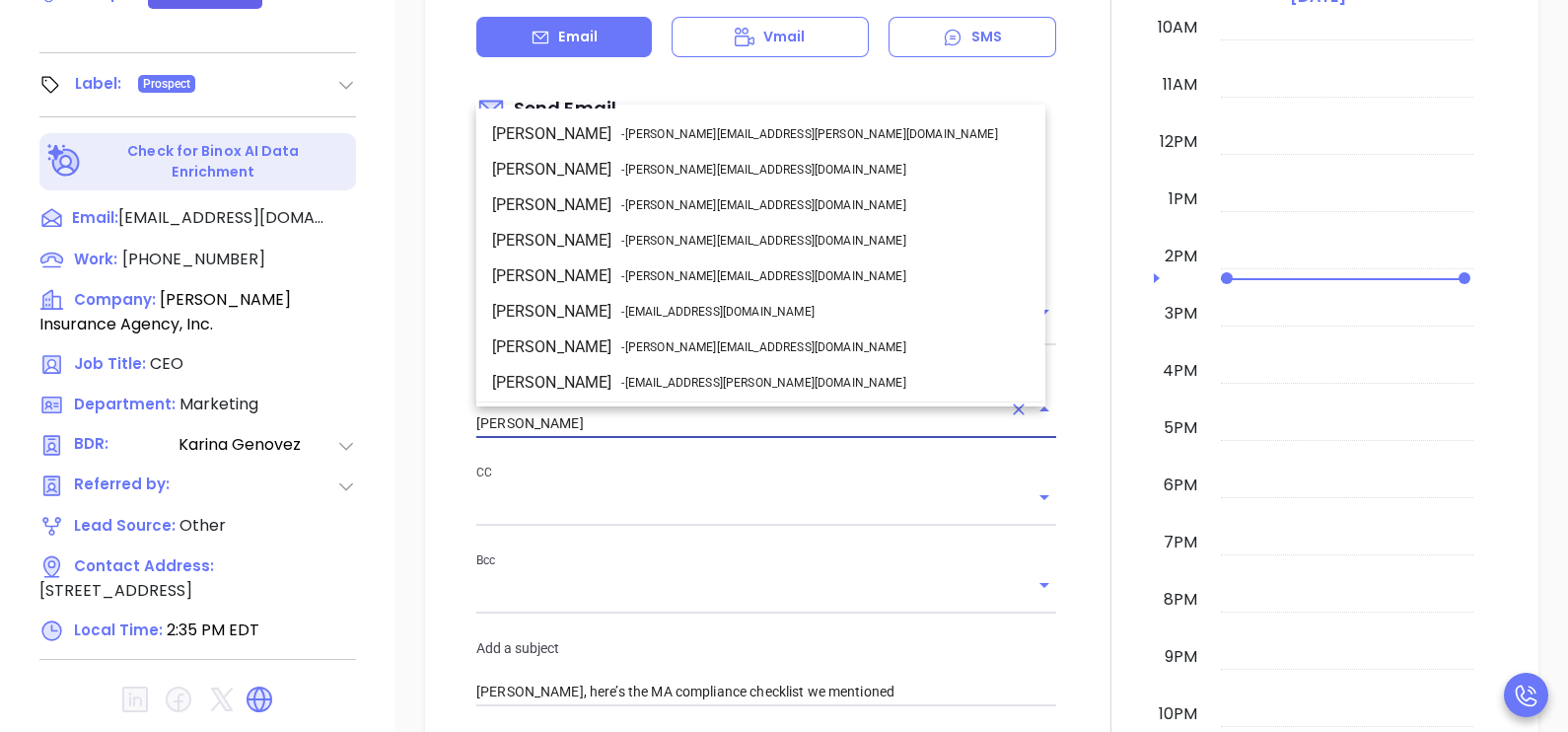
click at [675, 410] on input "[PERSON_NAME]" at bounding box center [739, 424] width 525 height 29
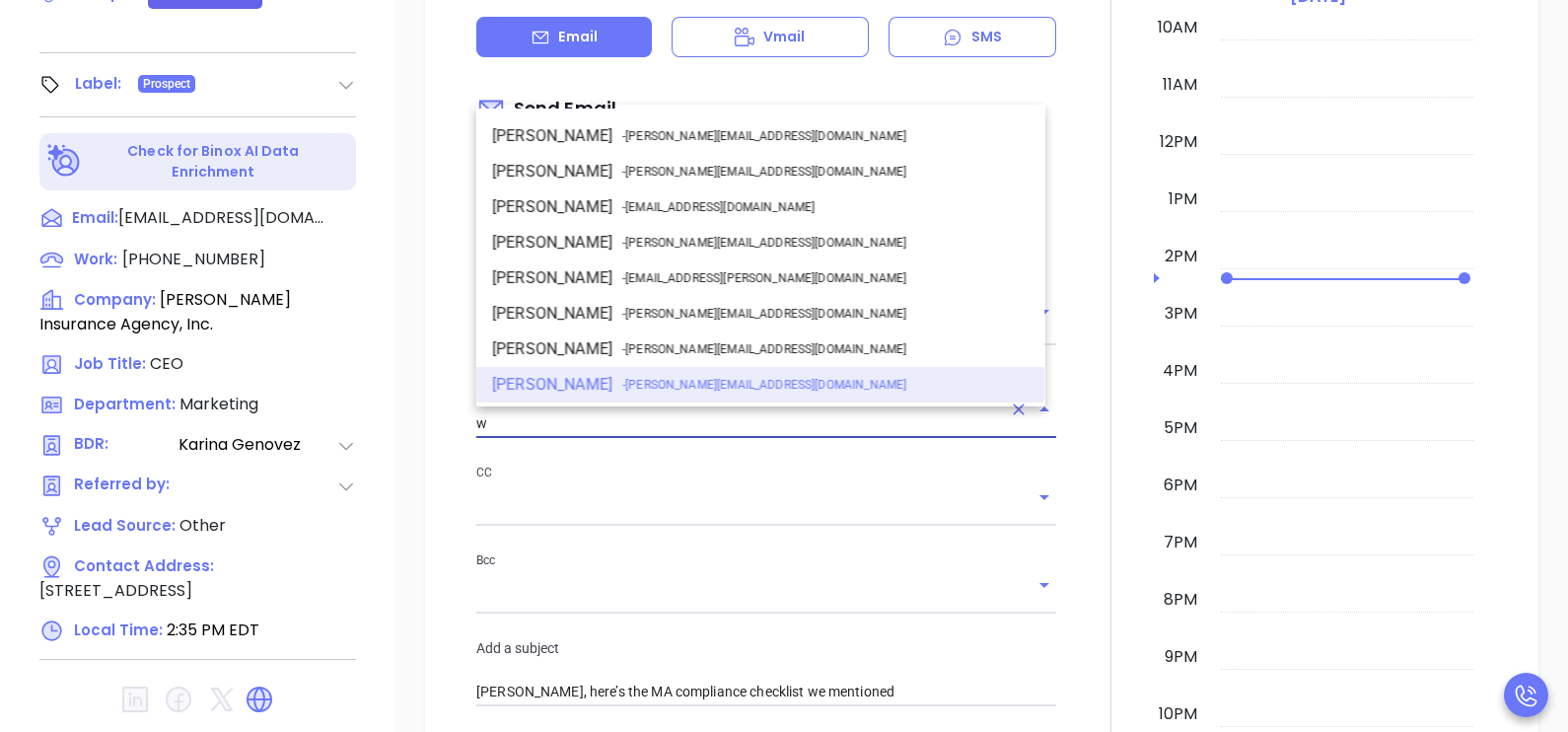
scroll to position [0, 0]
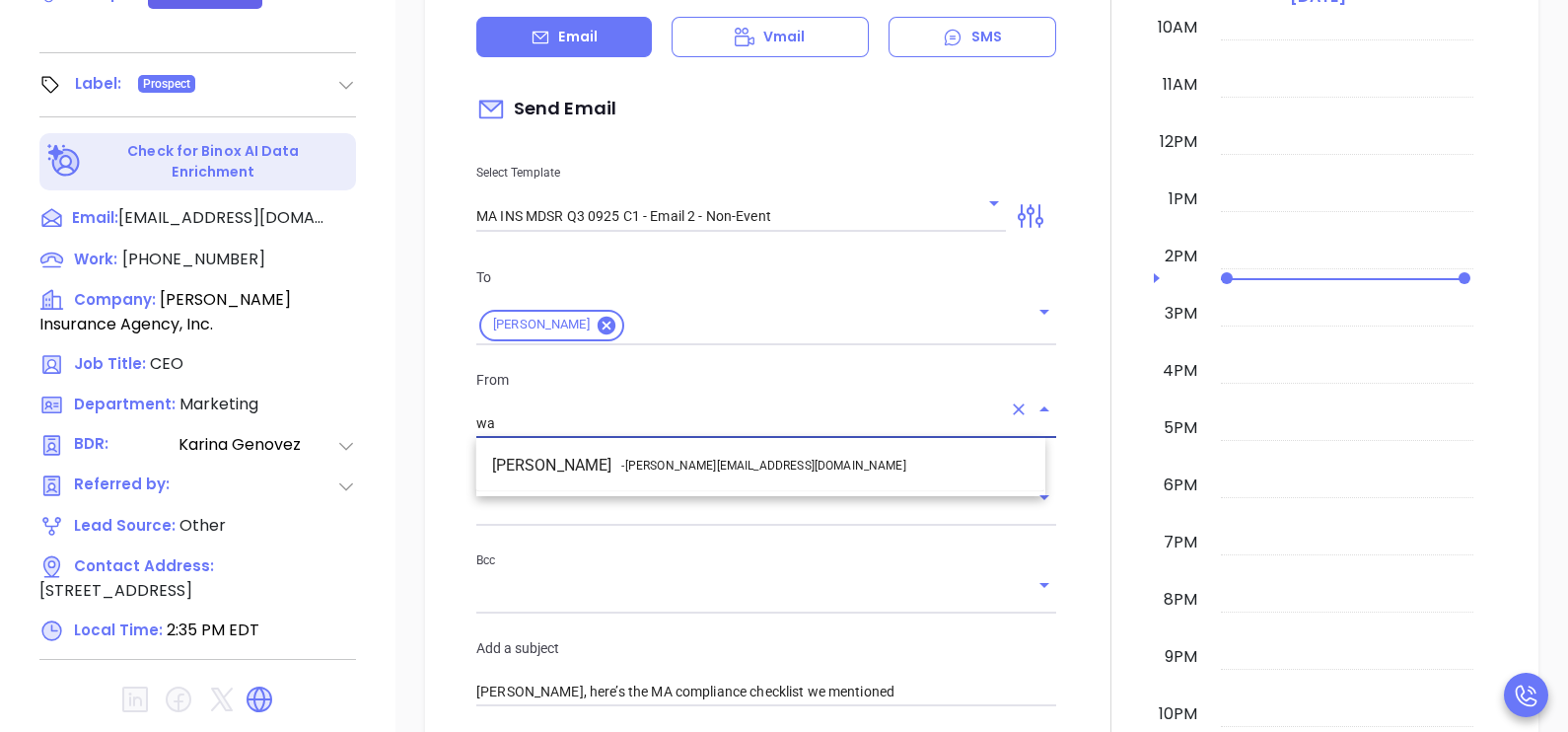
click at [690, 454] on li "Walter Contreras - [EMAIL_ADDRESS][DOMAIN_NAME]" at bounding box center [761, 465] width 569 height 36
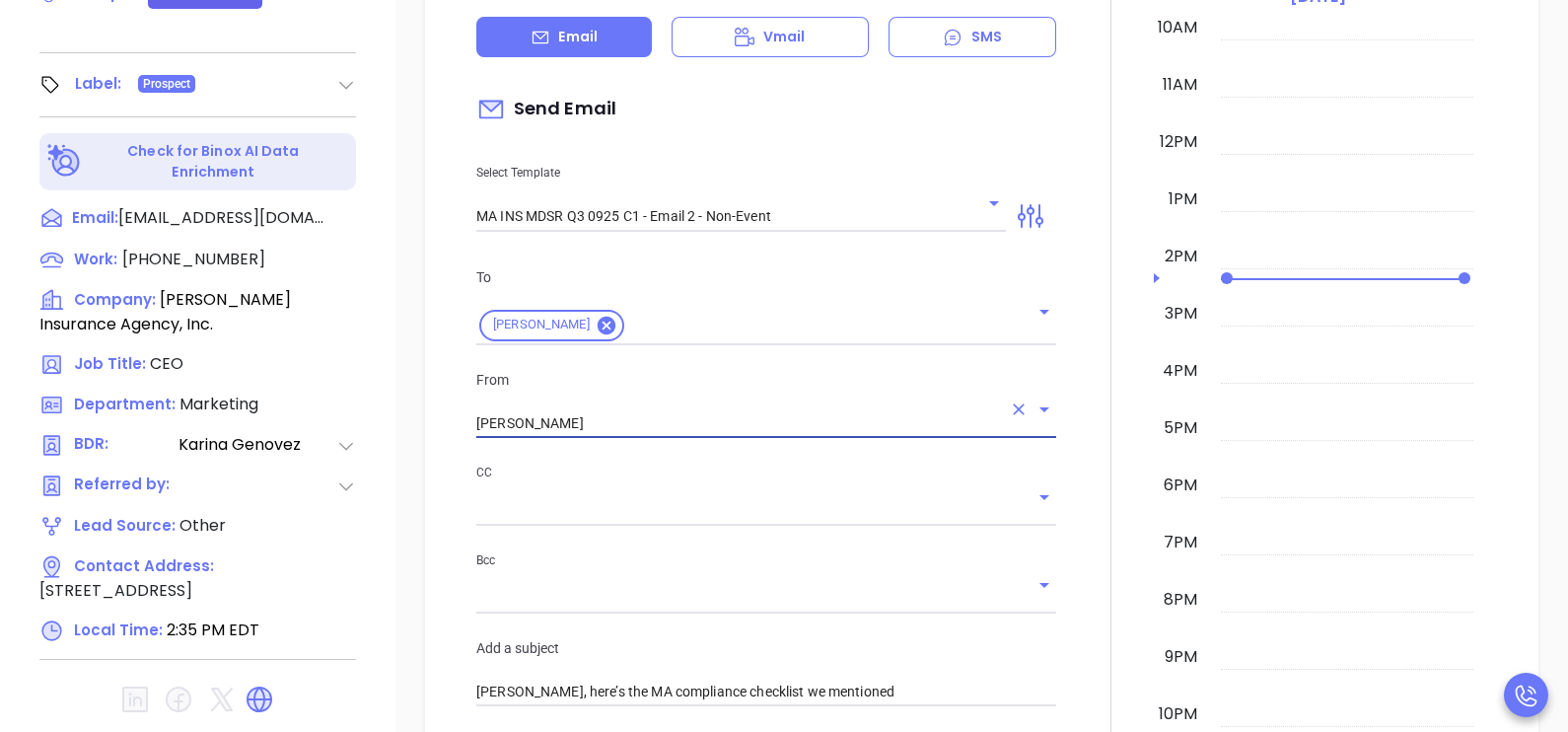
type input "[PERSON_NAME]"
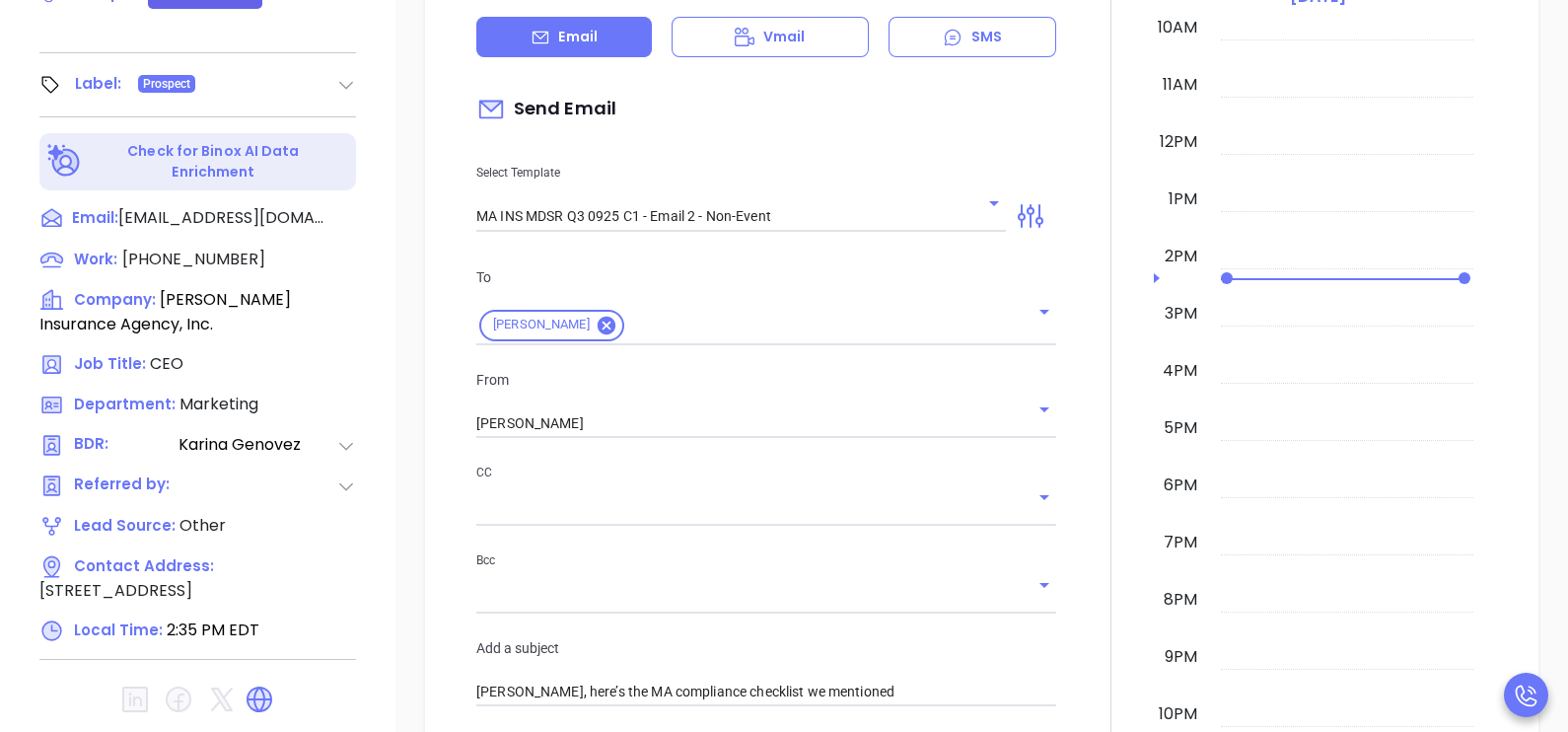
click at [1090, 547] on div at bounding box center [1111, 659] width 86 height 1649
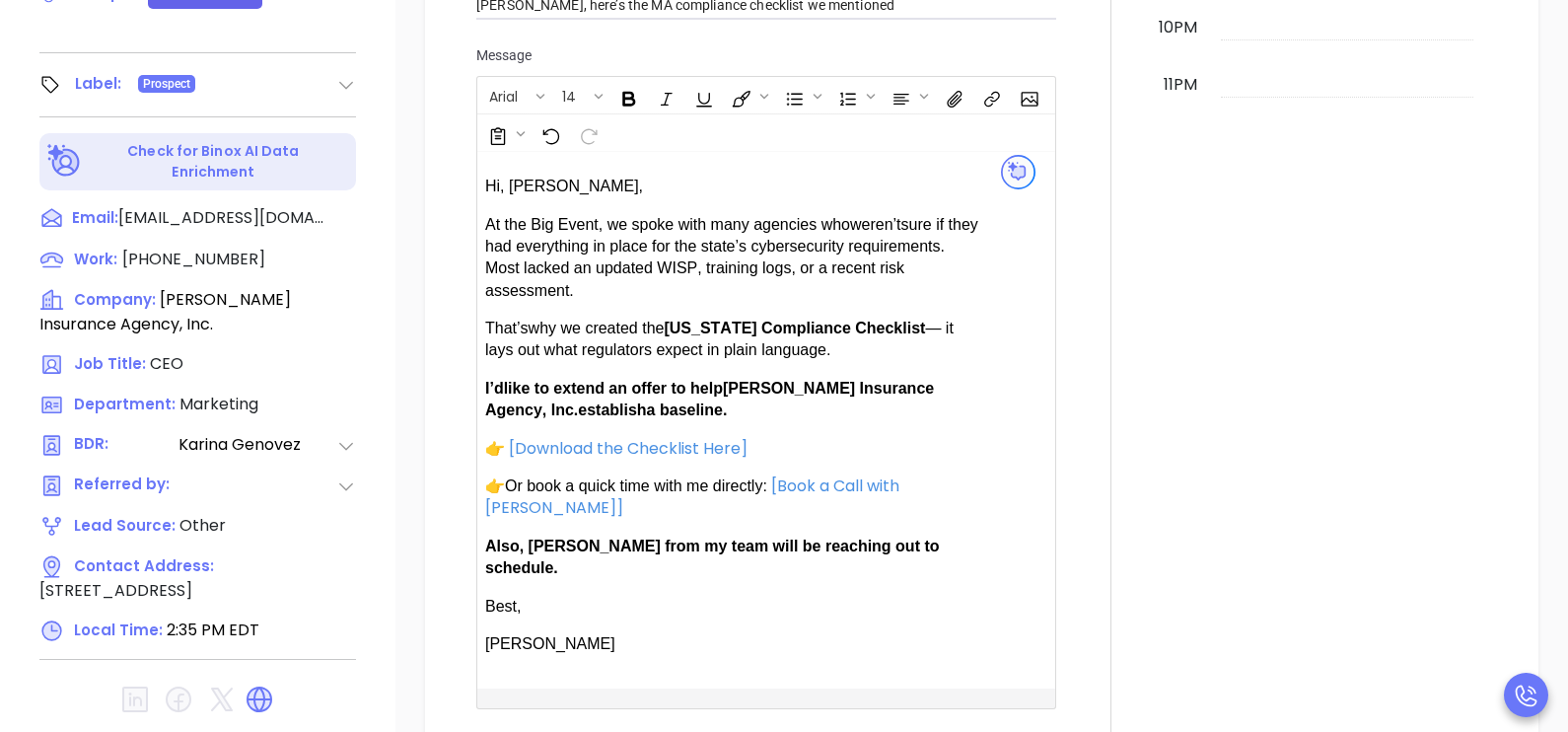
scroll to position [1381, 0]
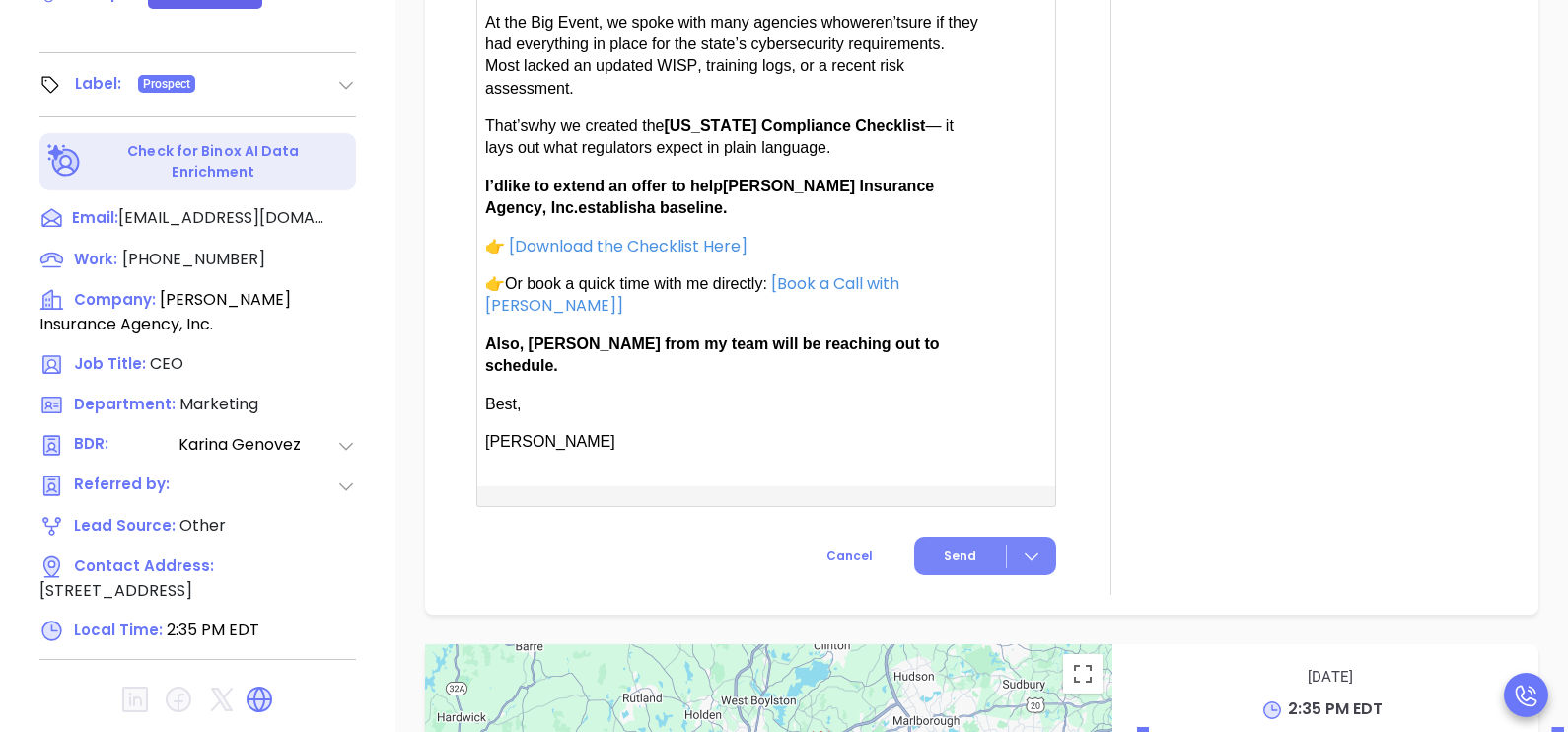
click at [955, 548] on span "Send" at bounding box center [959, 557] width 33 height 18
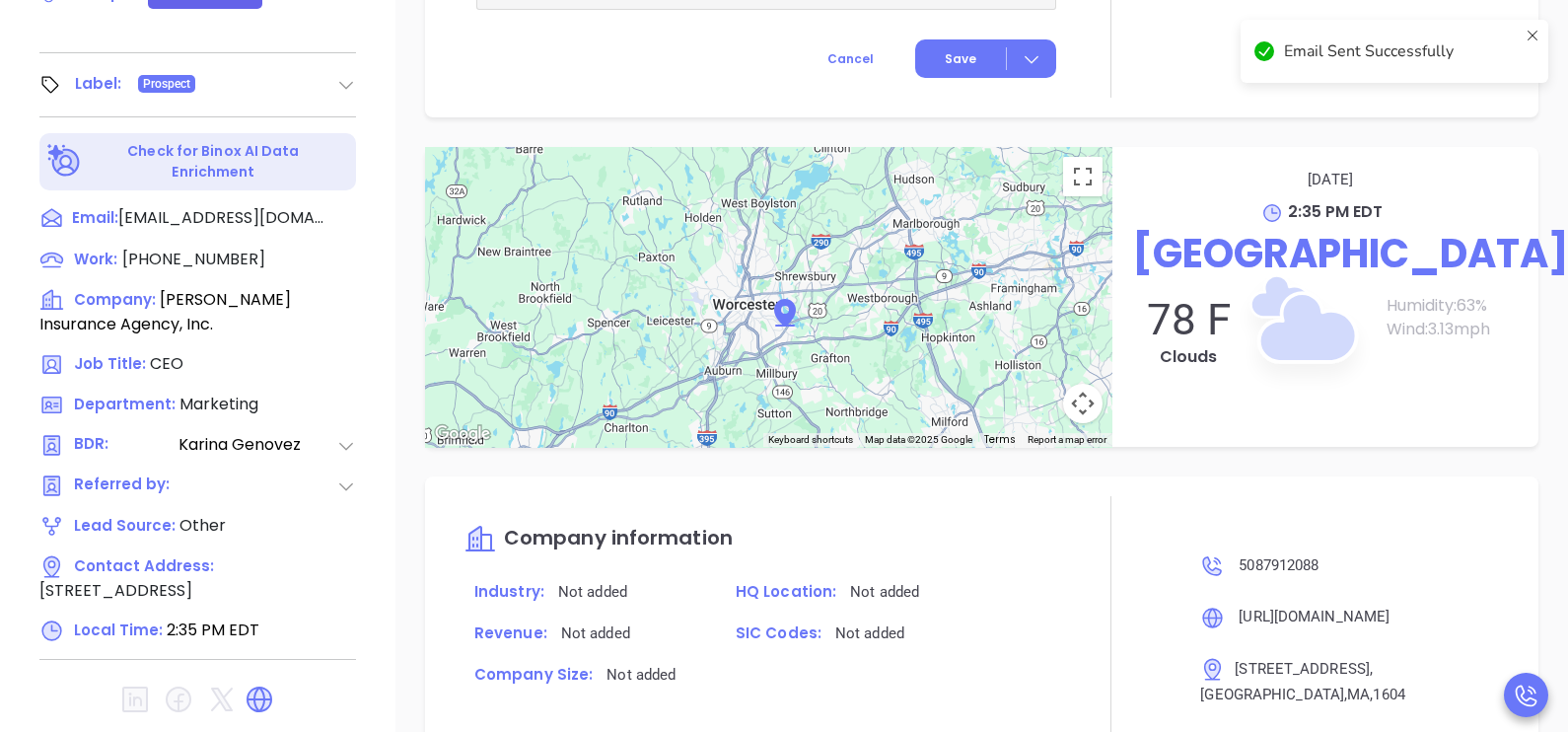
scroll to position [1218, 0]
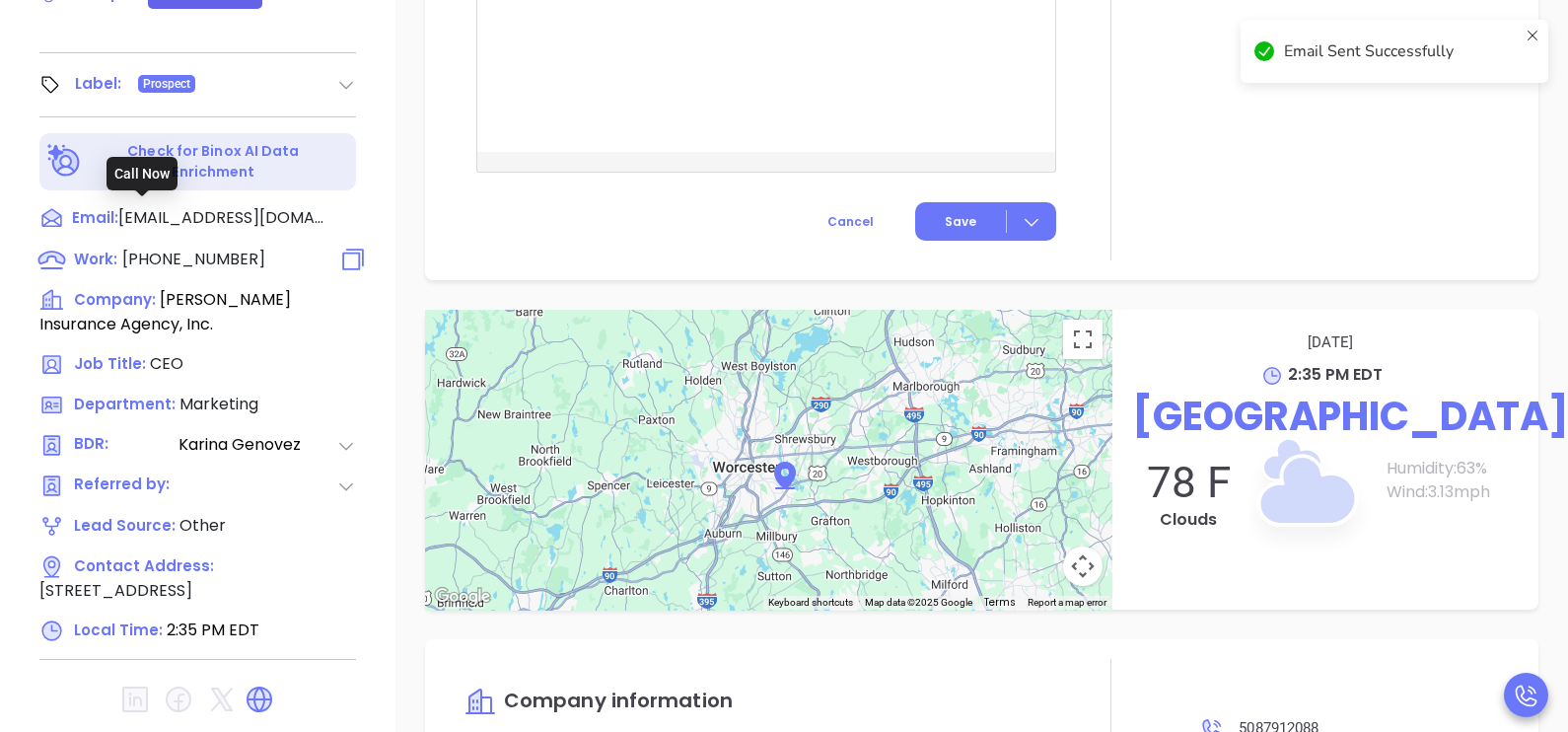
click at [238, 248] on span "[PHONE_NUMBER]" at bounding box center [194, 259] width 143 height 23
type input "[PHONE_NUMBER]"
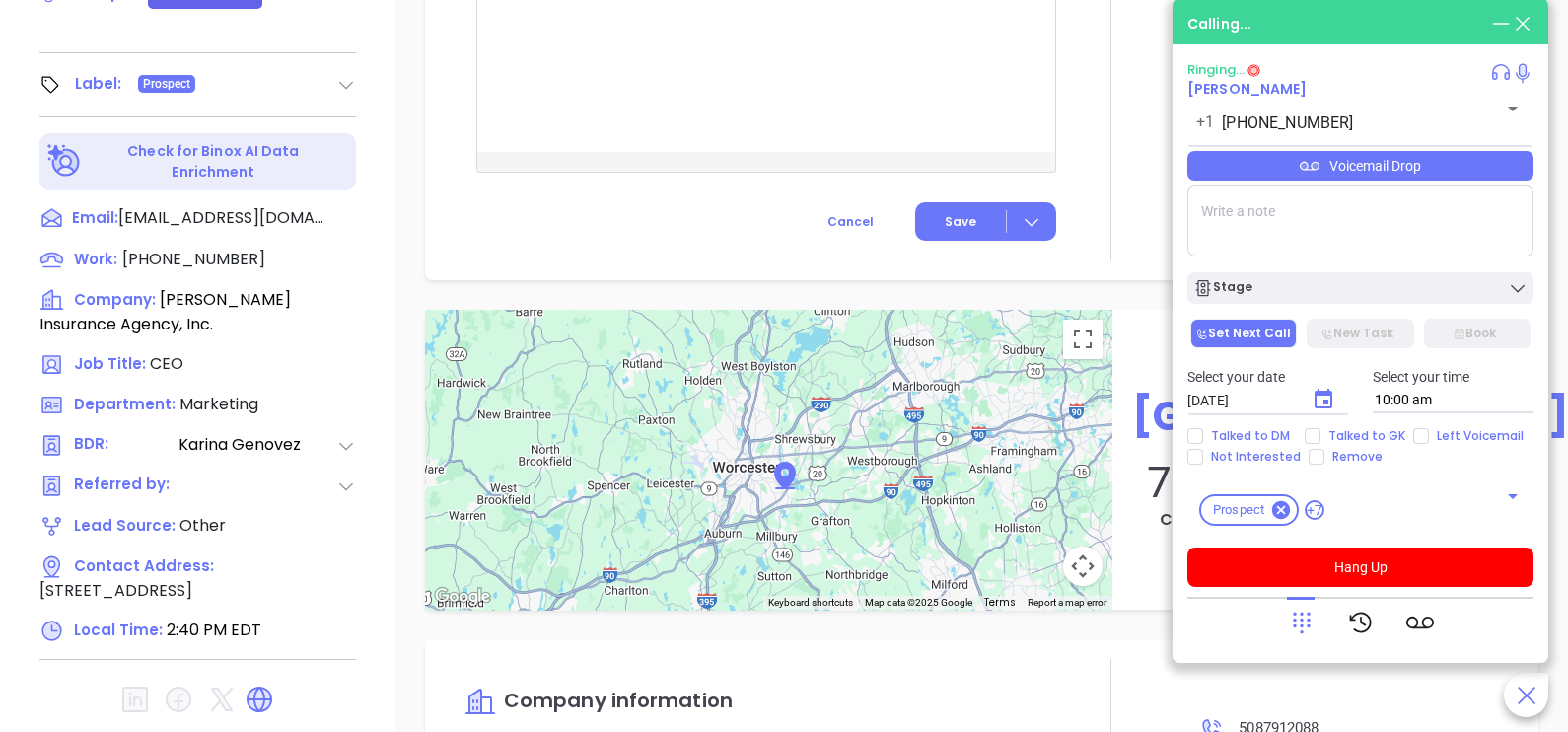
scroll to position [1381, 0]
click at [1348, 221] on textarea at bounding box center [1360, 220] width 346 height 71
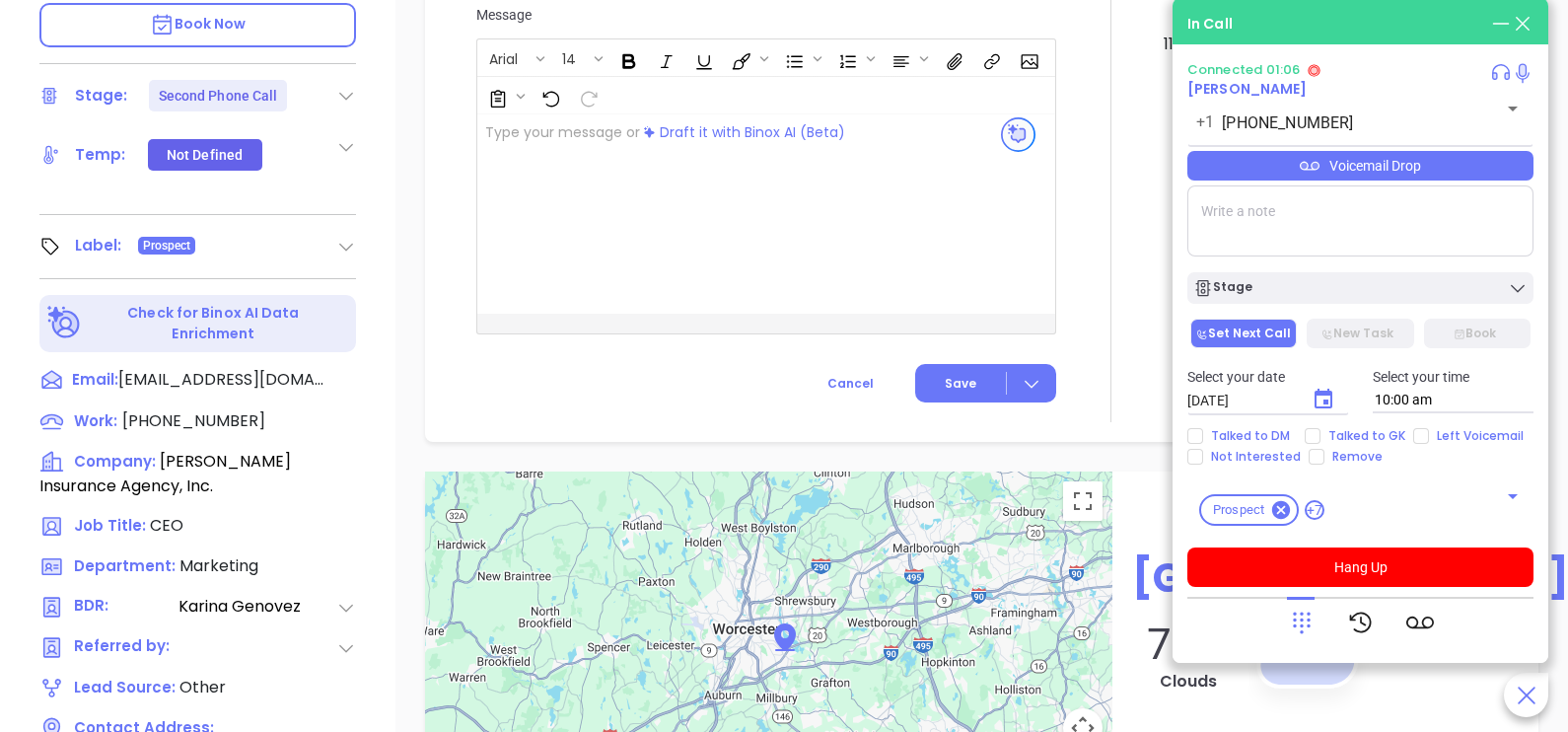
scroll to position [789, 0]
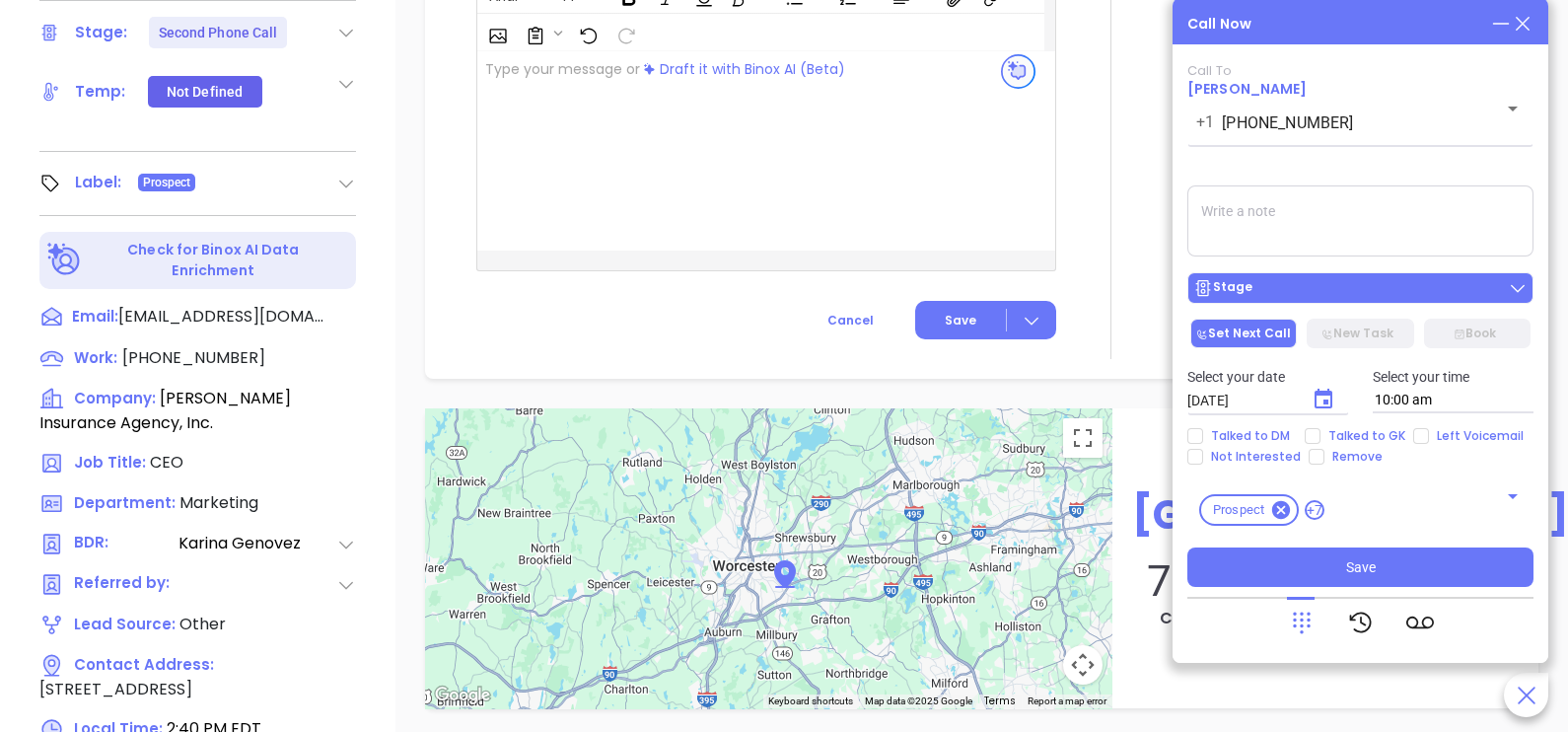
click at [1358, 291] on div "Stage" at bounding box center [1360, 288] width 334 height 20
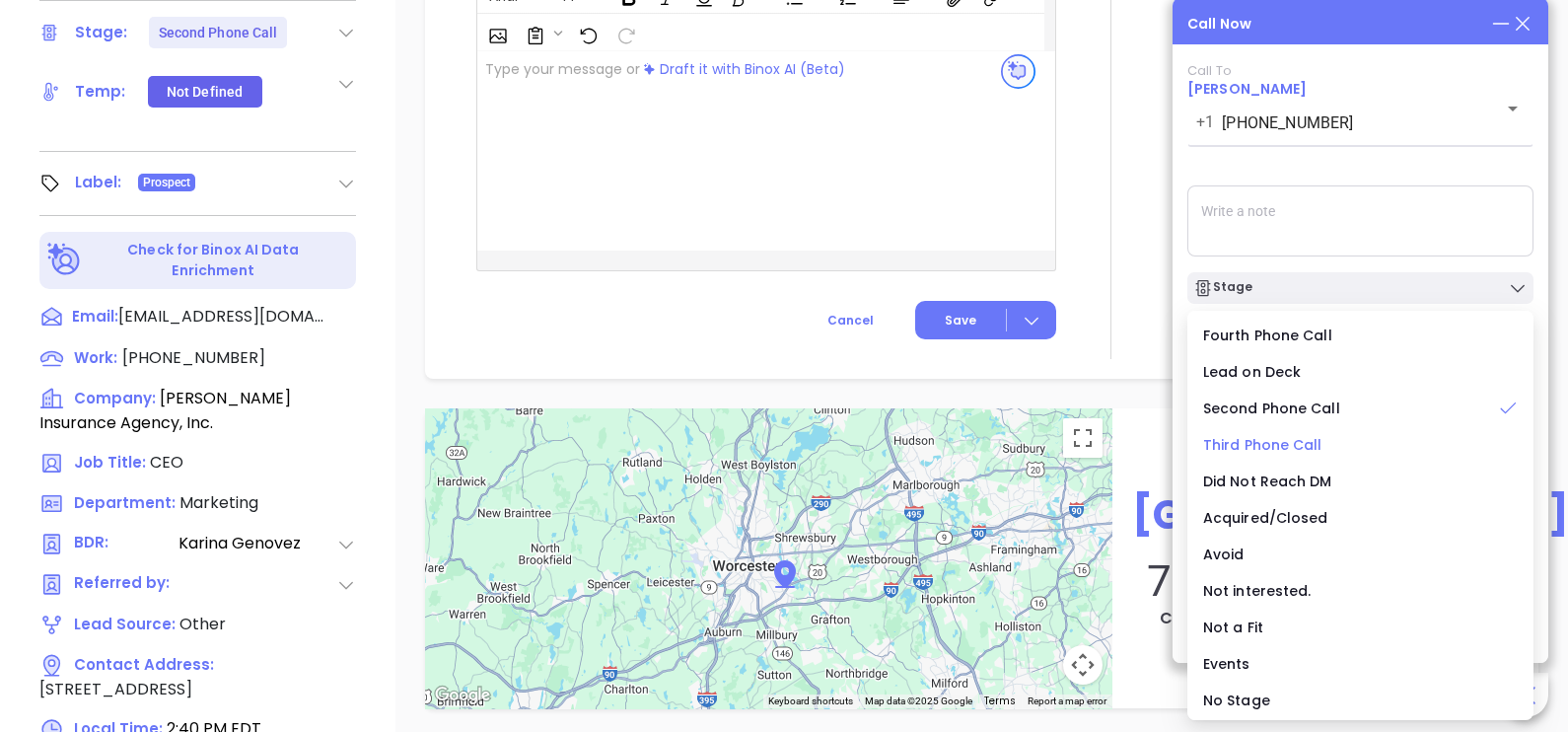
click at [1306, 442] on span "Third Phone Call" at bounding box center [1263, 445] width 119 height 20
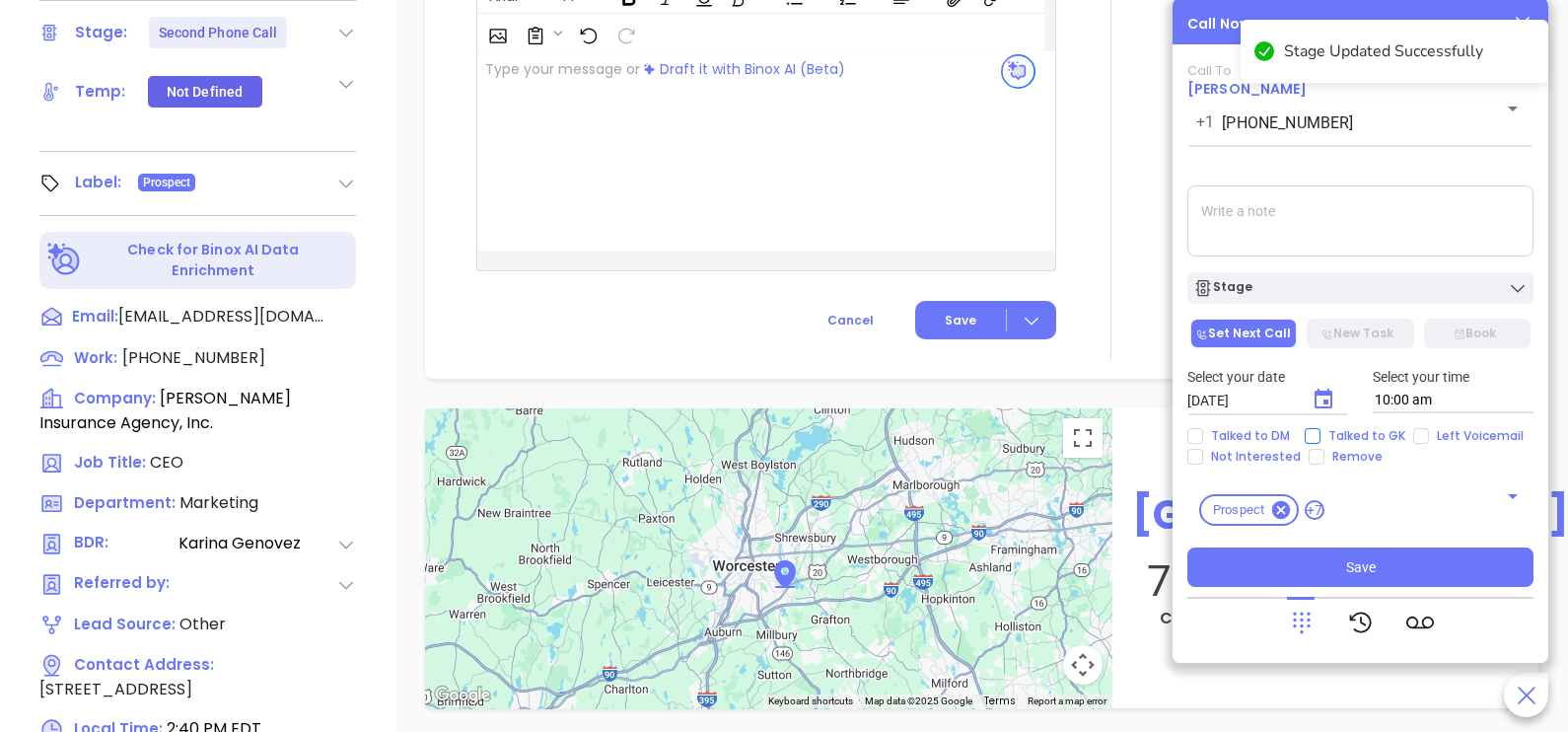
click at [1374, 435] on span "Talked to GK" at bounding box center [1366, 437] width 92 height 16
click at [1320, 435] on input "Talked to GK" at bounding box center [1312, 437] width 16 height 16
checkbox input "true"
click at [1334, 398] on icon "Choose date, selected date is Oct 8, 2025" at bounding box center [1323, 400] width 24 height 24
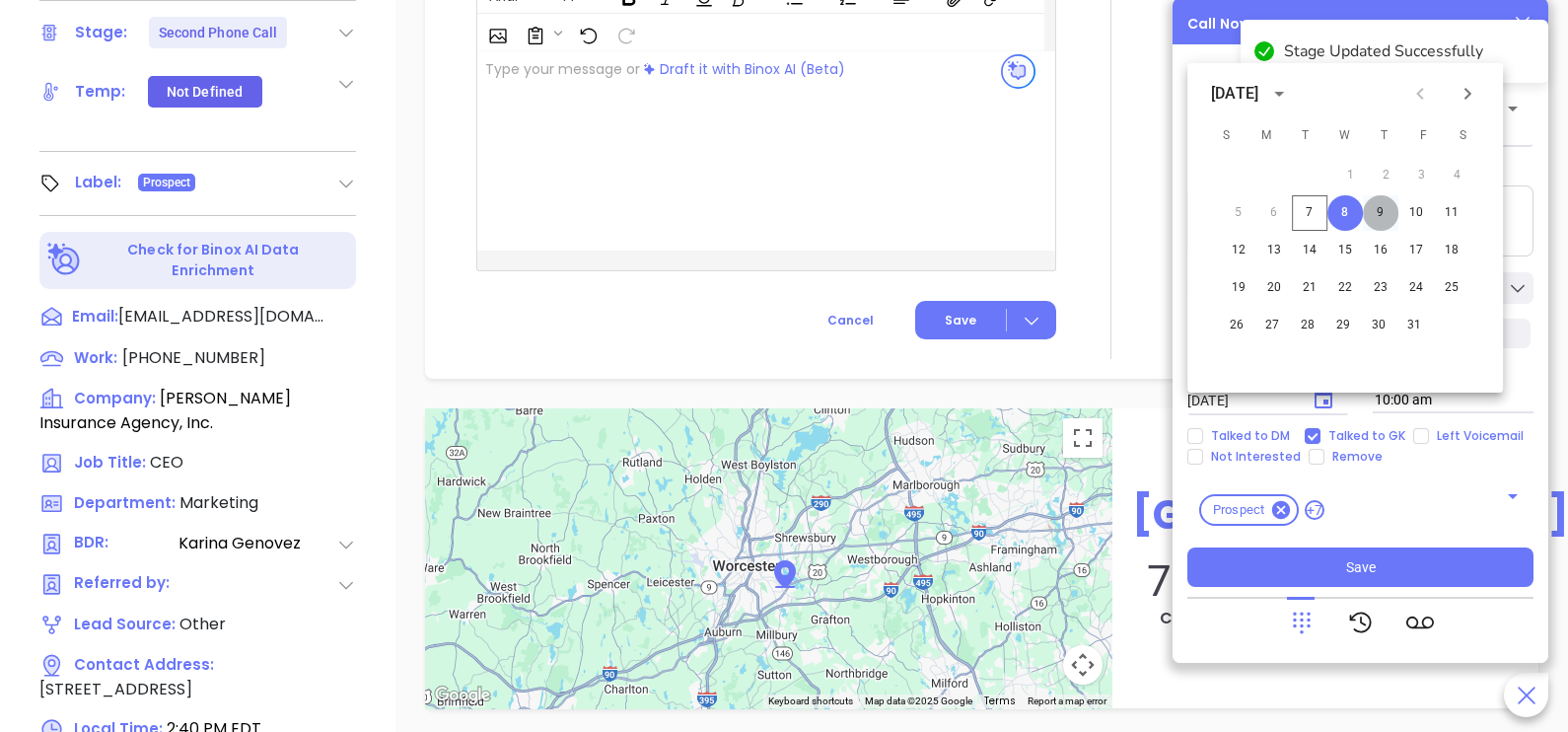
click at [1379, 214] on button "9" at bounding box center [1381, 213] width 36 height 36
type input "[DATE]"
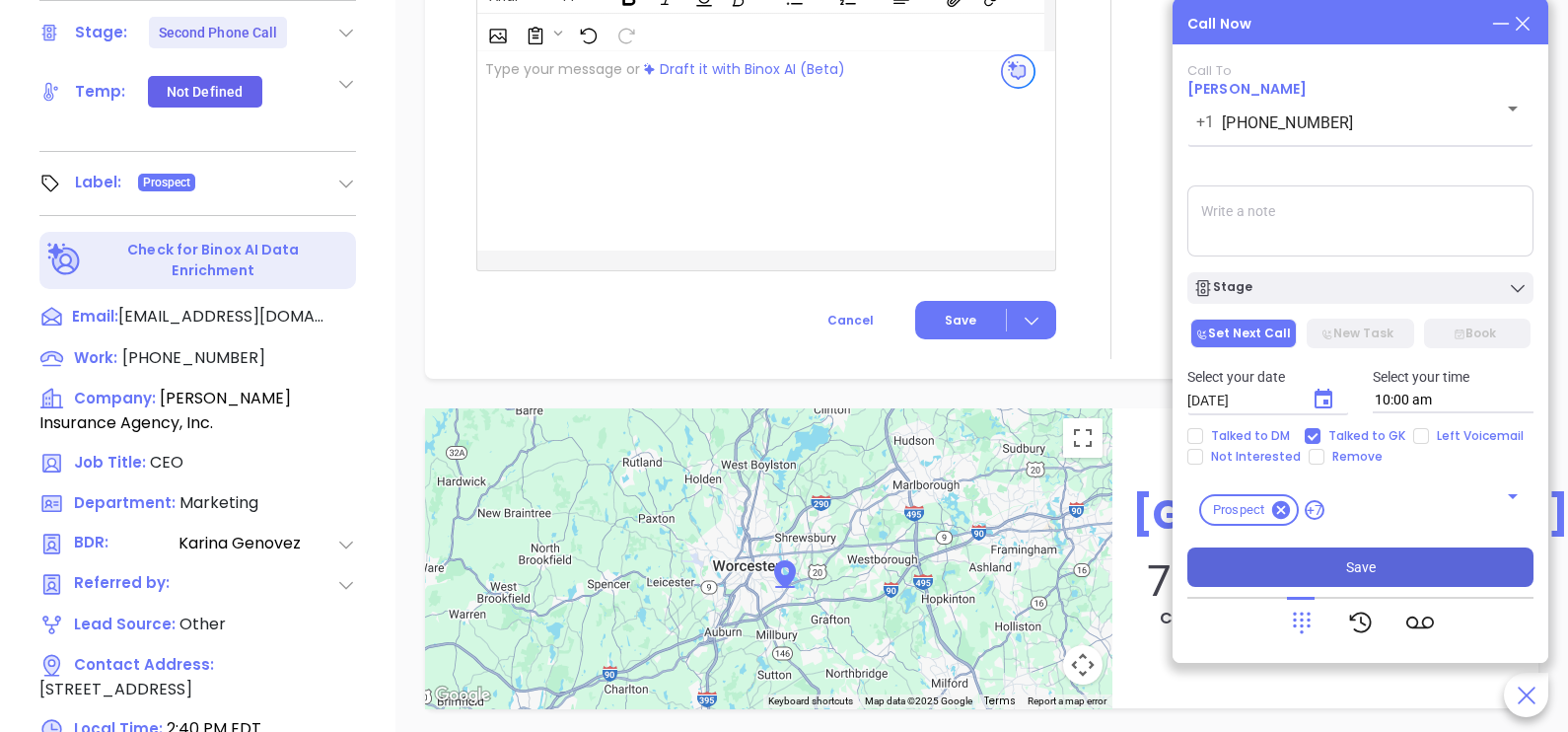
click at [1396, 572] on button "Save" at bounding box center [1360, 568] width 346 height 40
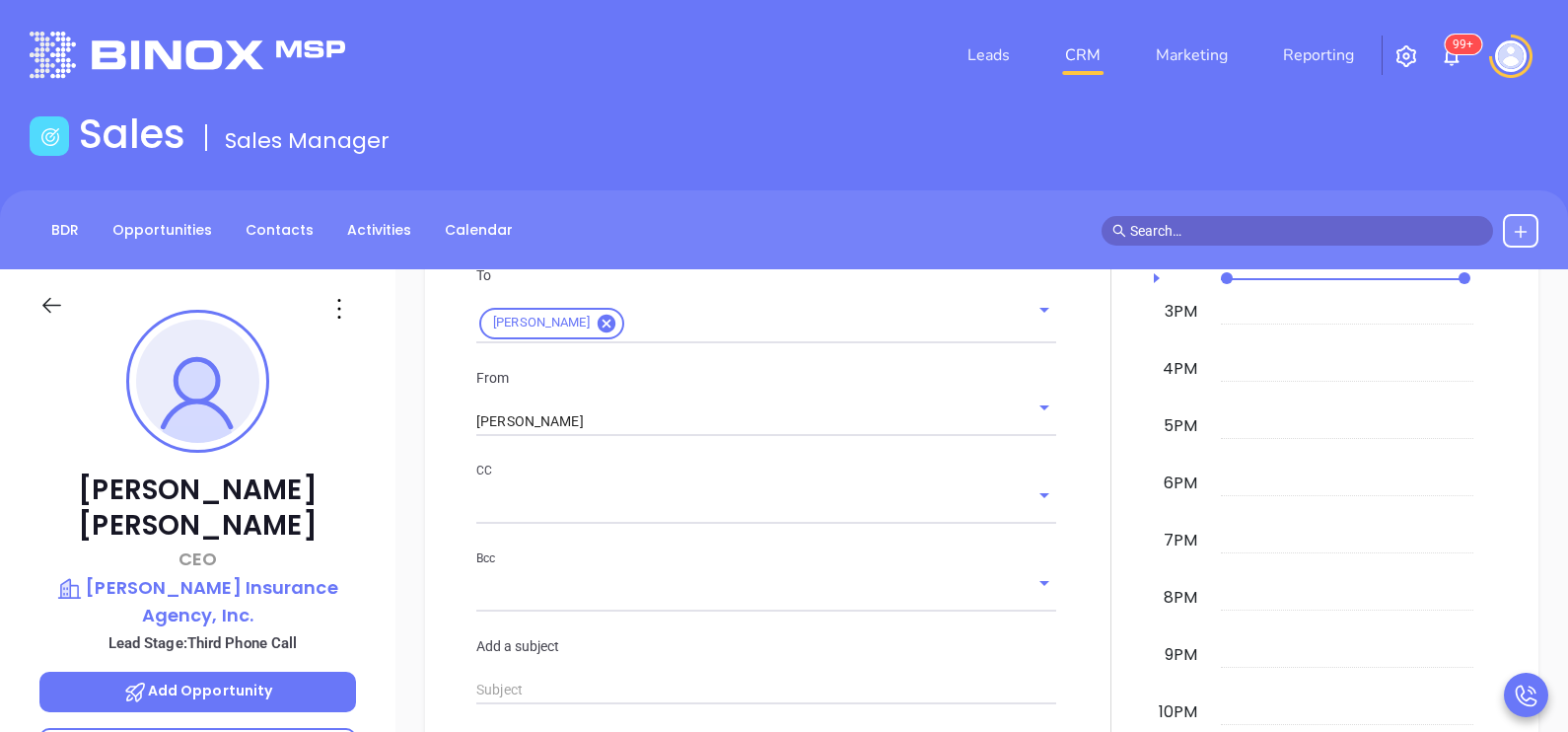
scroll to position [173, 0]
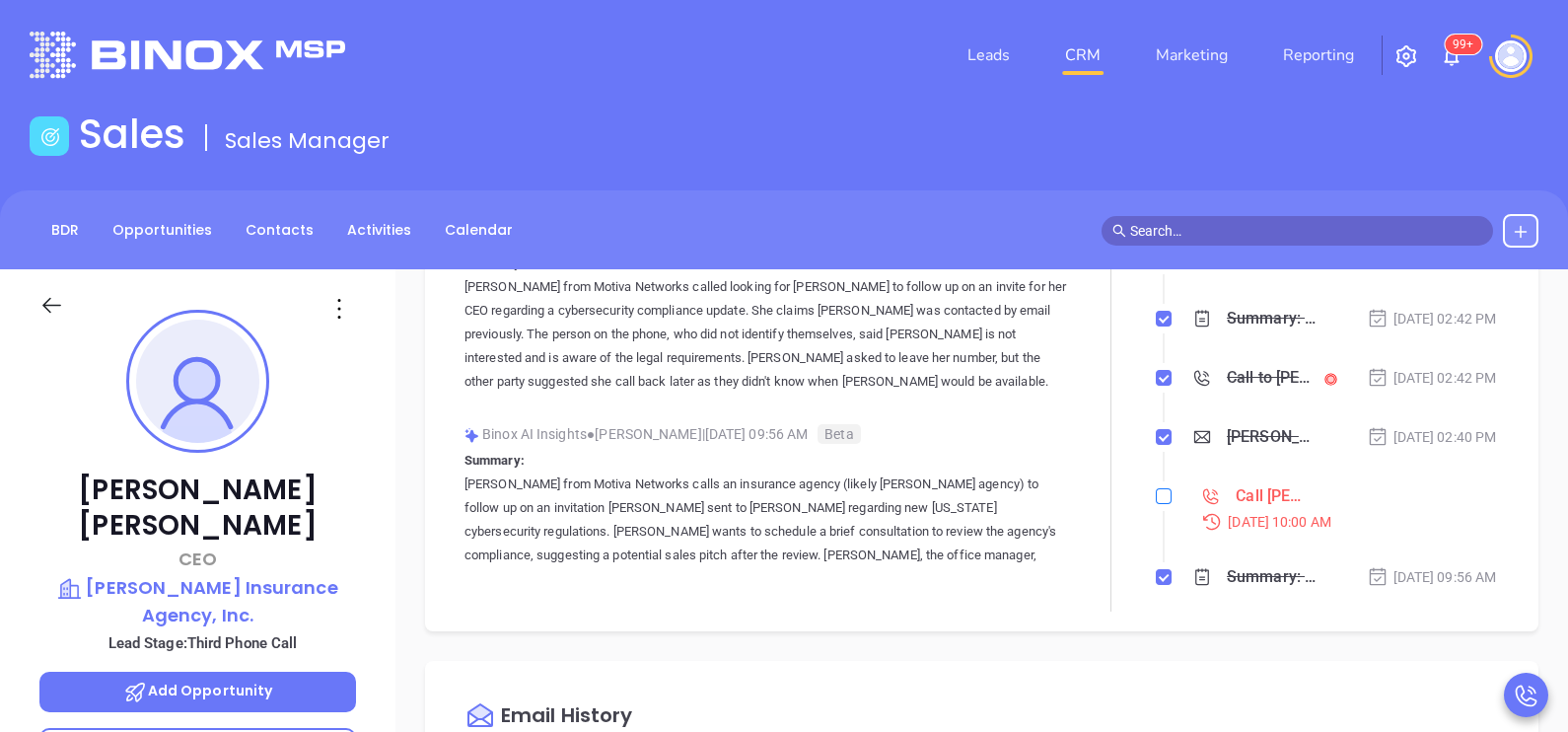
click at [1156, 504] on input "checkbox" at bounding box center [1164, 496] width 16 height 16
checkbox input "true"
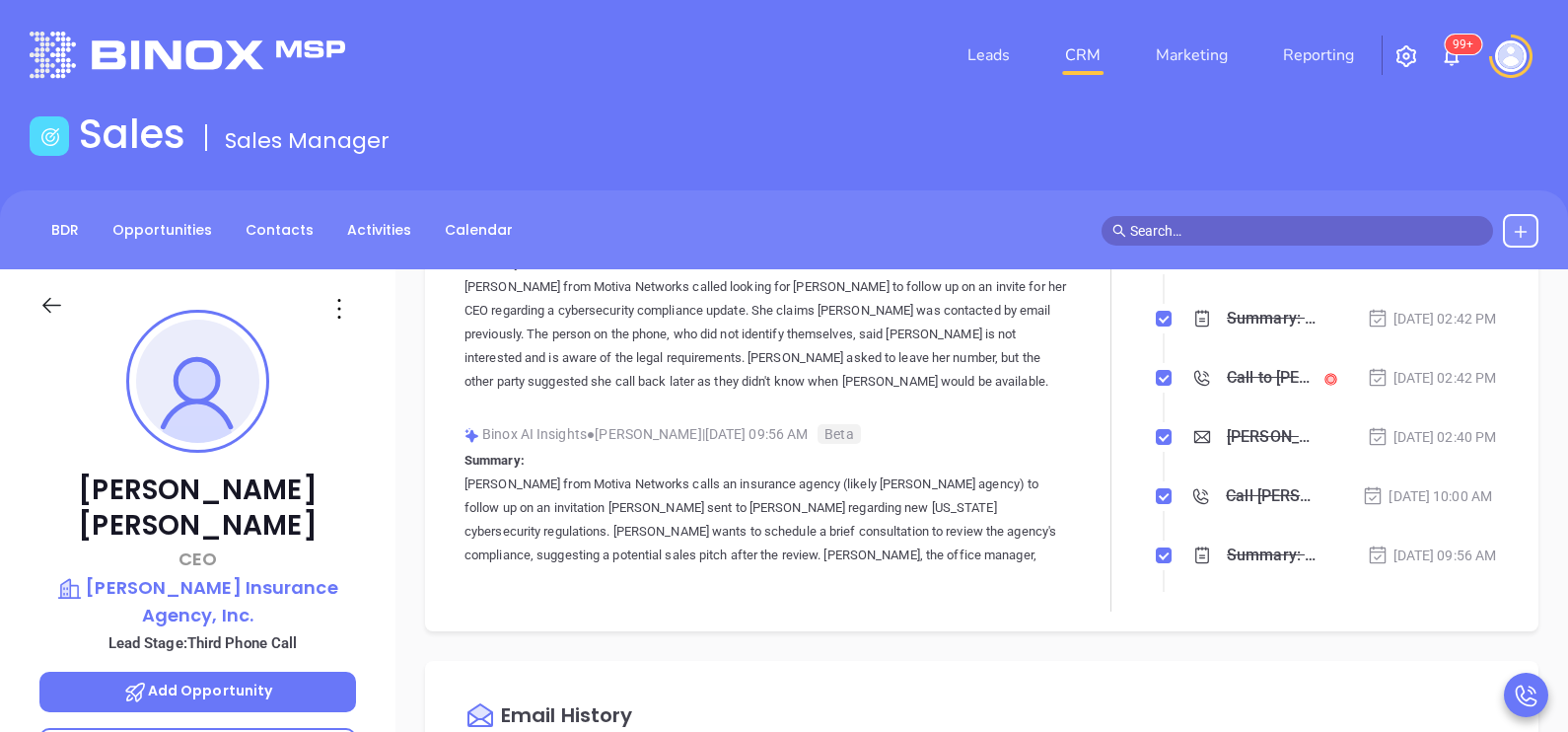
click at [55, 302] on icon at bounding box center [52, 305] width 25 height 25
